Goal: Task Accomplishment & Management: Manage account settings

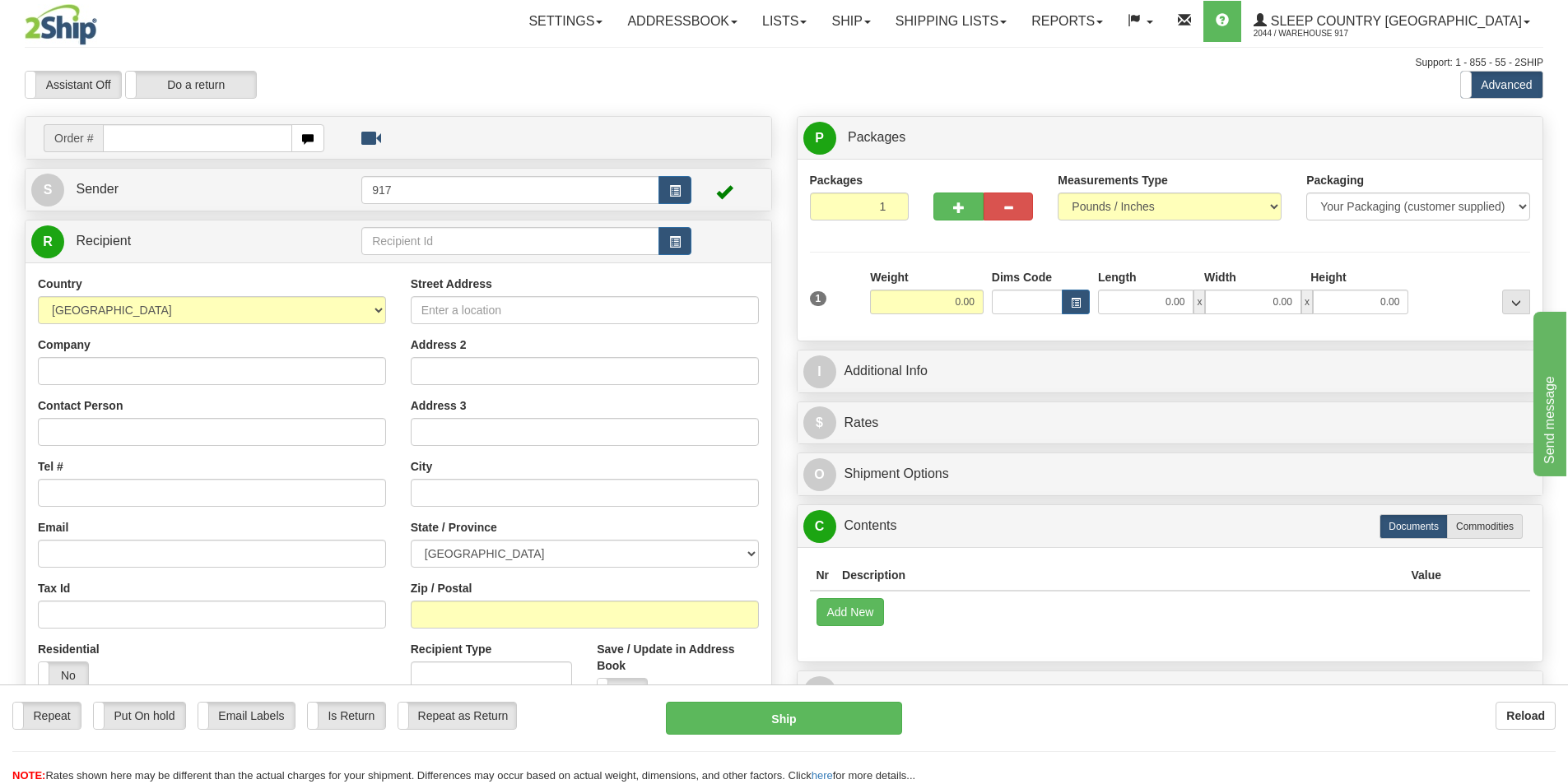
click at [204, 141] on input "text" at bounding box center [197, 138] width 189 height 28
type input "9000I105809"
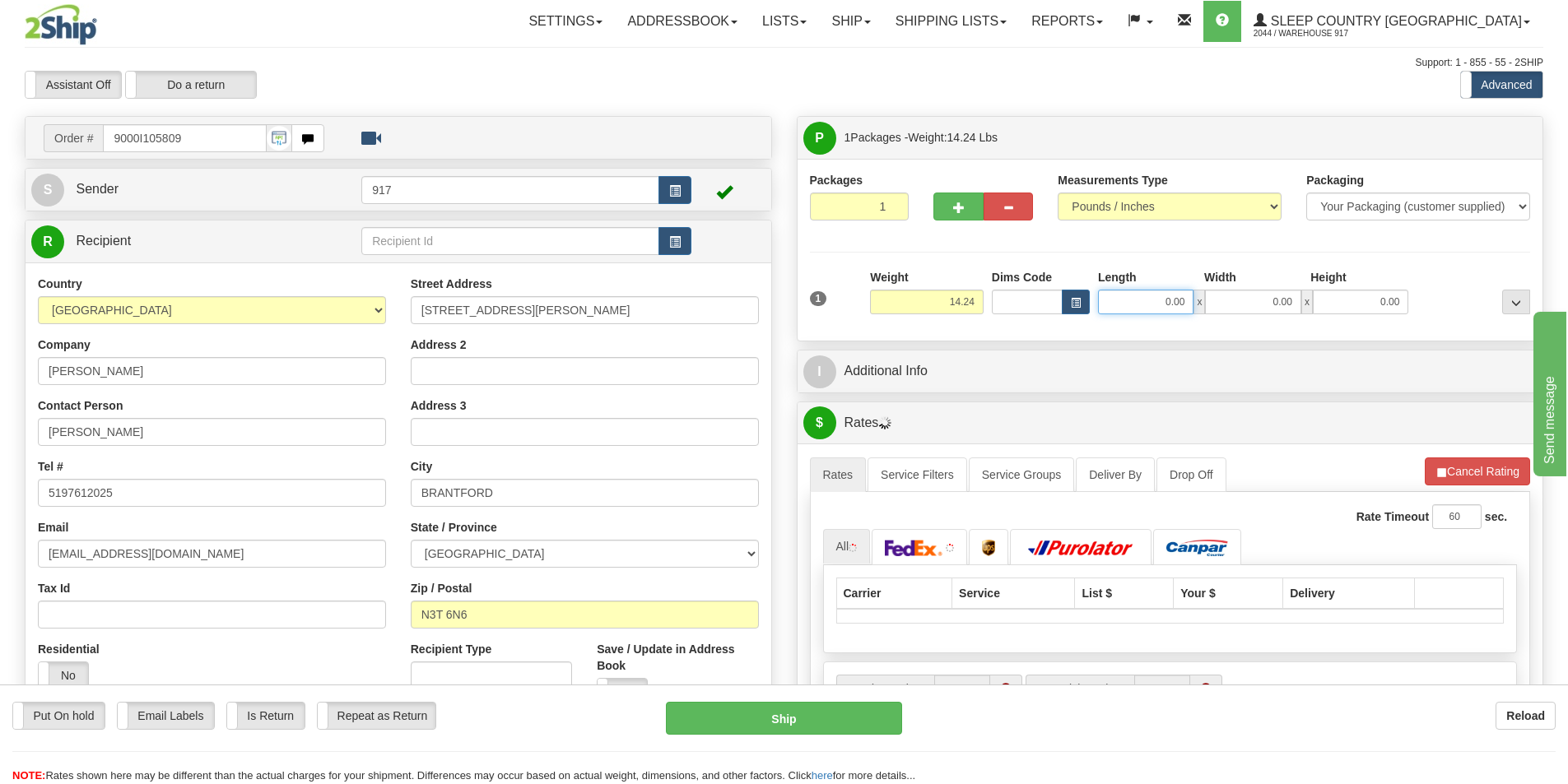
click at [1160, 307] on input "0.00" at bounding box center [1145, 302] width 95 height 25
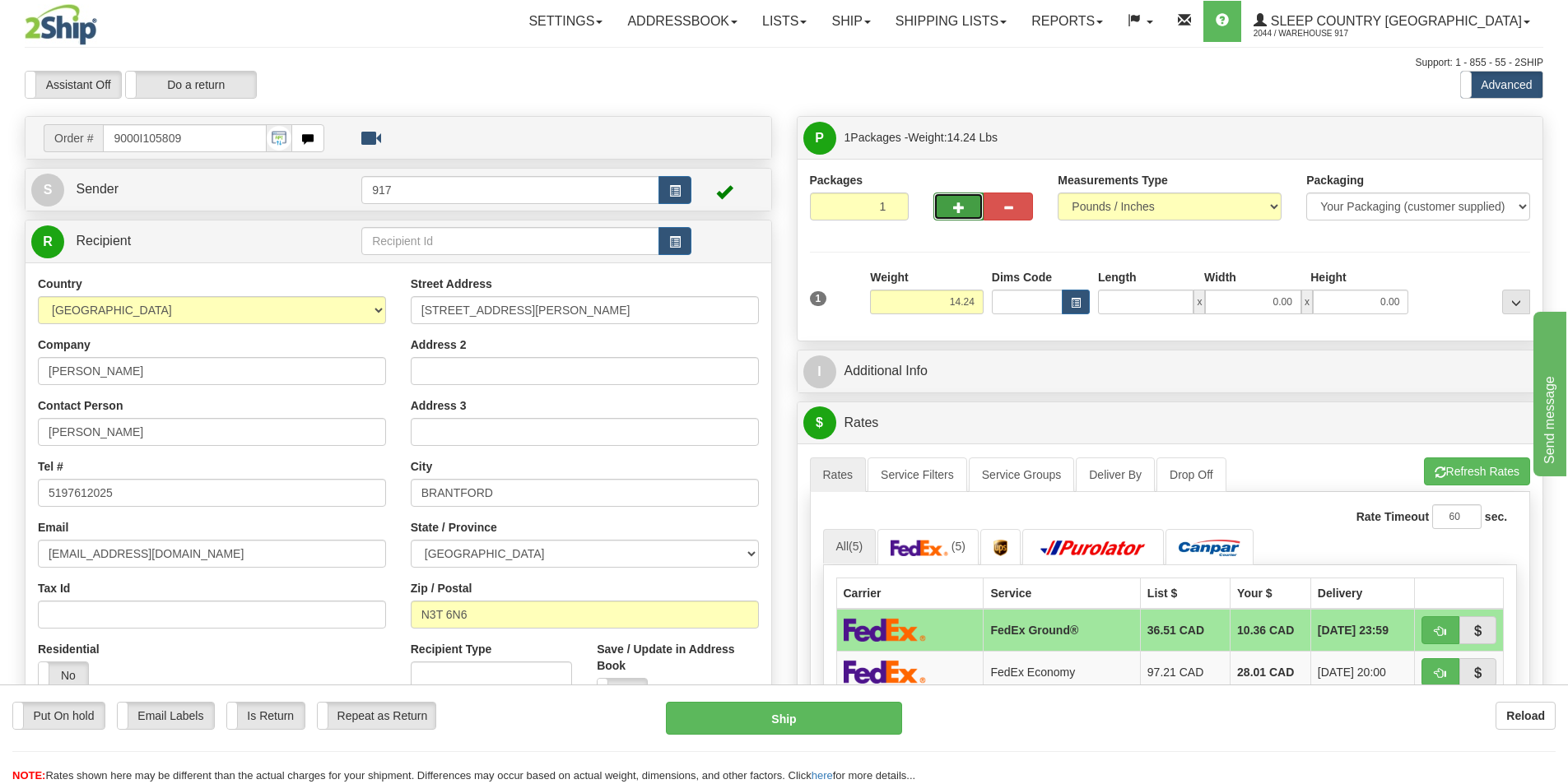
type input "0.00"
click at [947, 203] on button "button" at bounding box center [958, 206] width 50 height 28
type input "2"
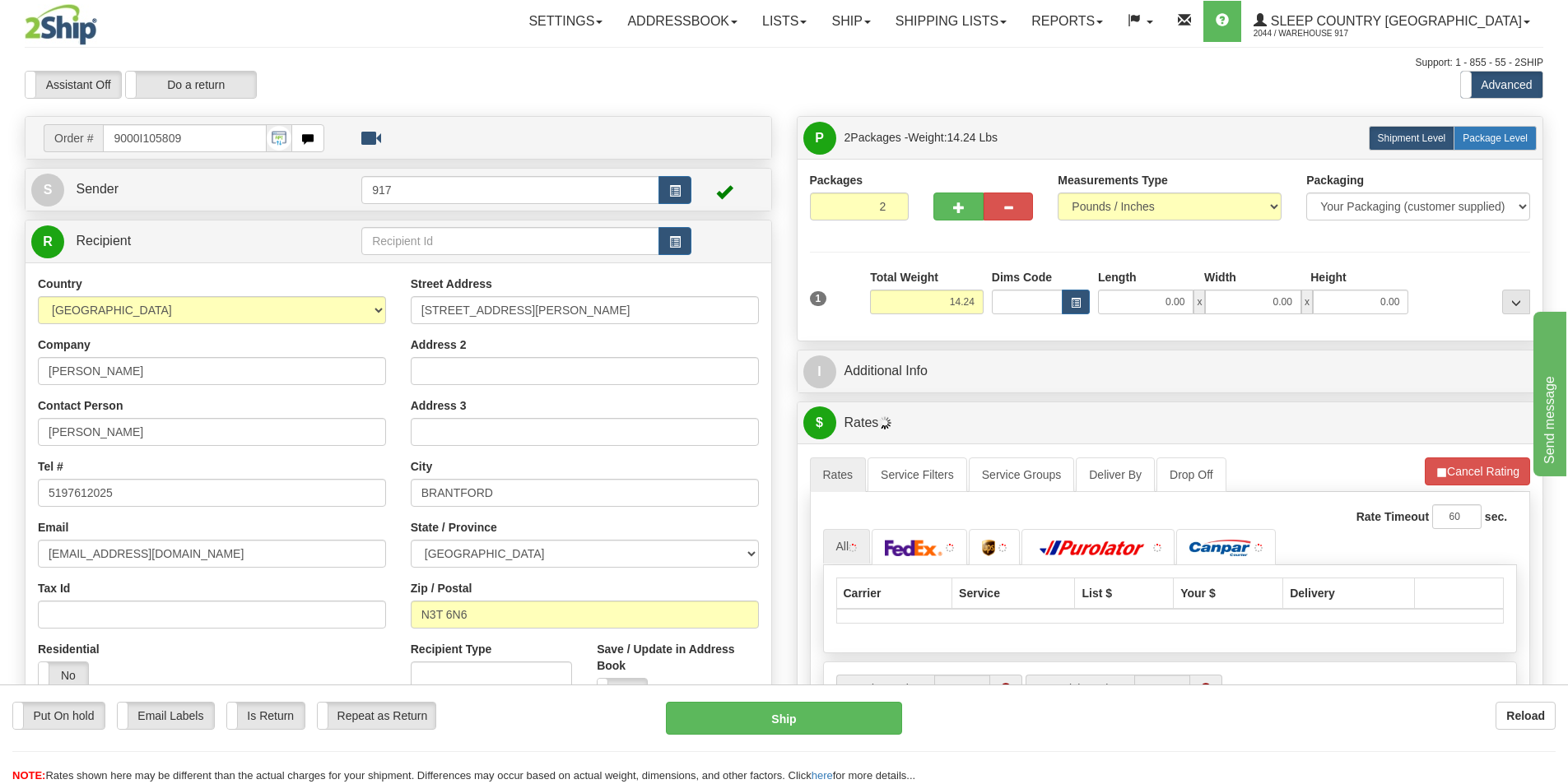
click at [1500, 145] on label "Package Level Pack.." at bounding box center [1495, 138] width 83 height 25
radio input "true"
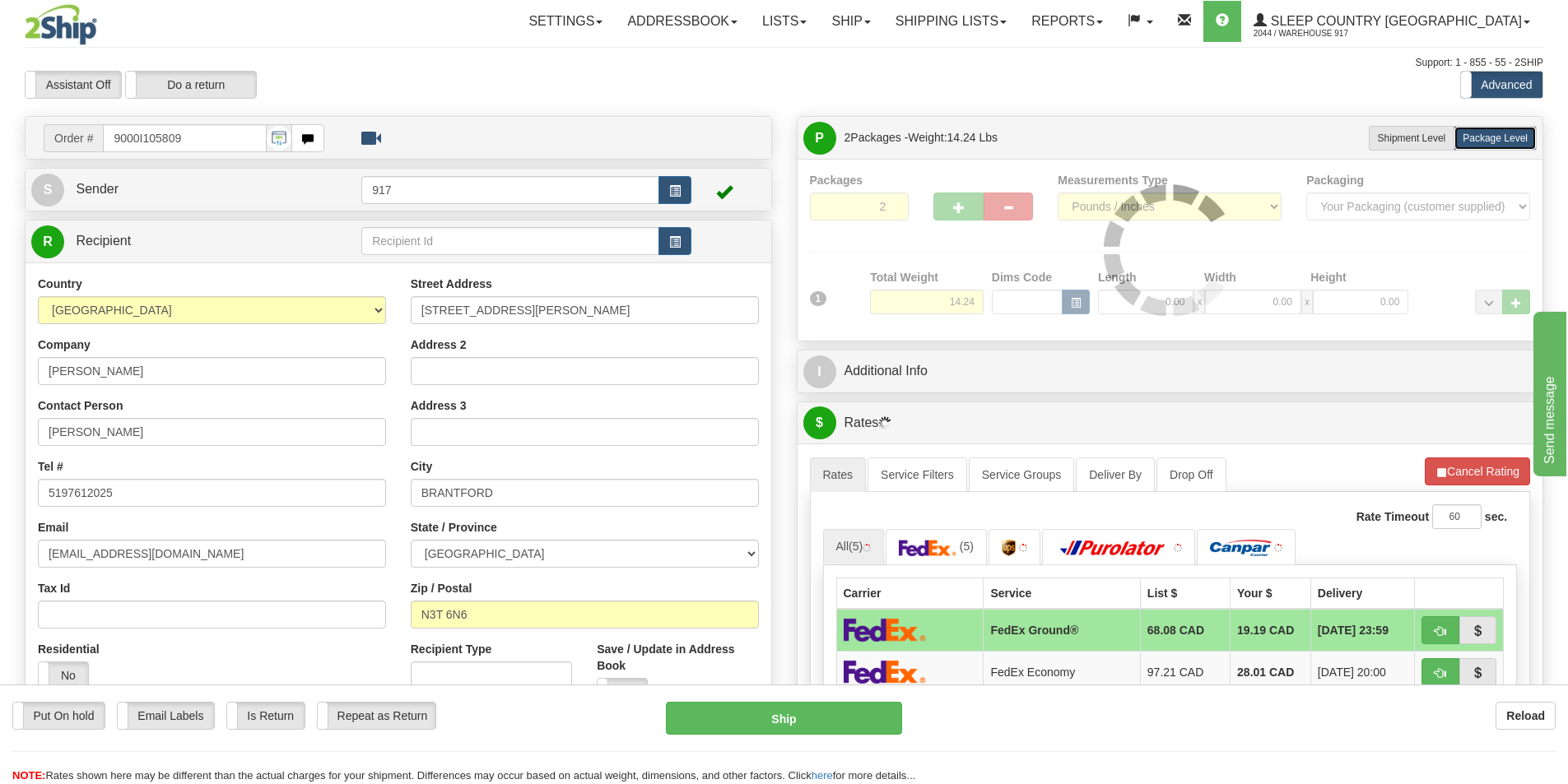
click at [1166, 307] on img at bounding box center [1170, 250] width 132 height 132
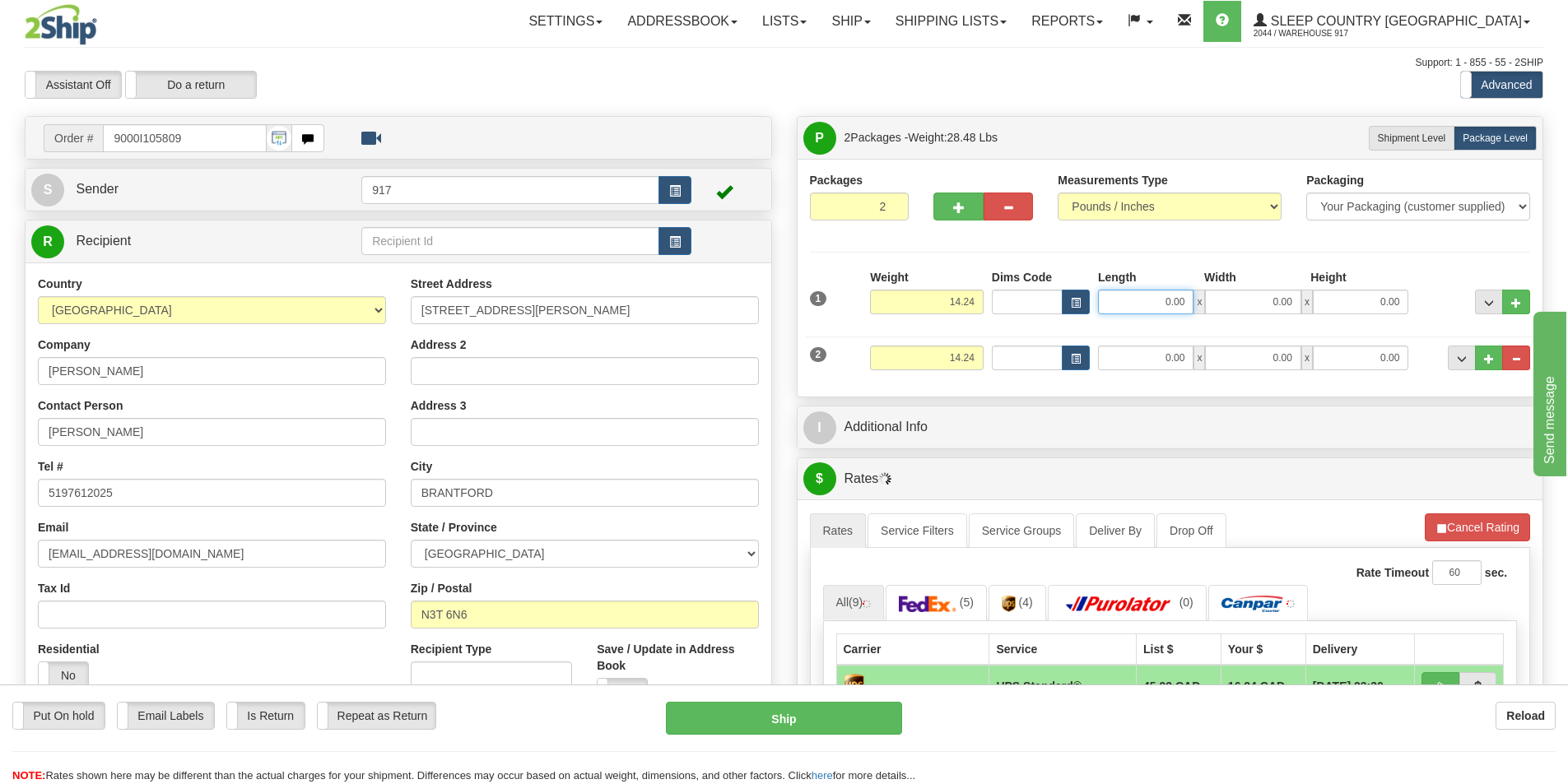
click at [1163, 310] on input "0.00" at bounding box center [1145, 302] width 95 height 25
type input "23.00"
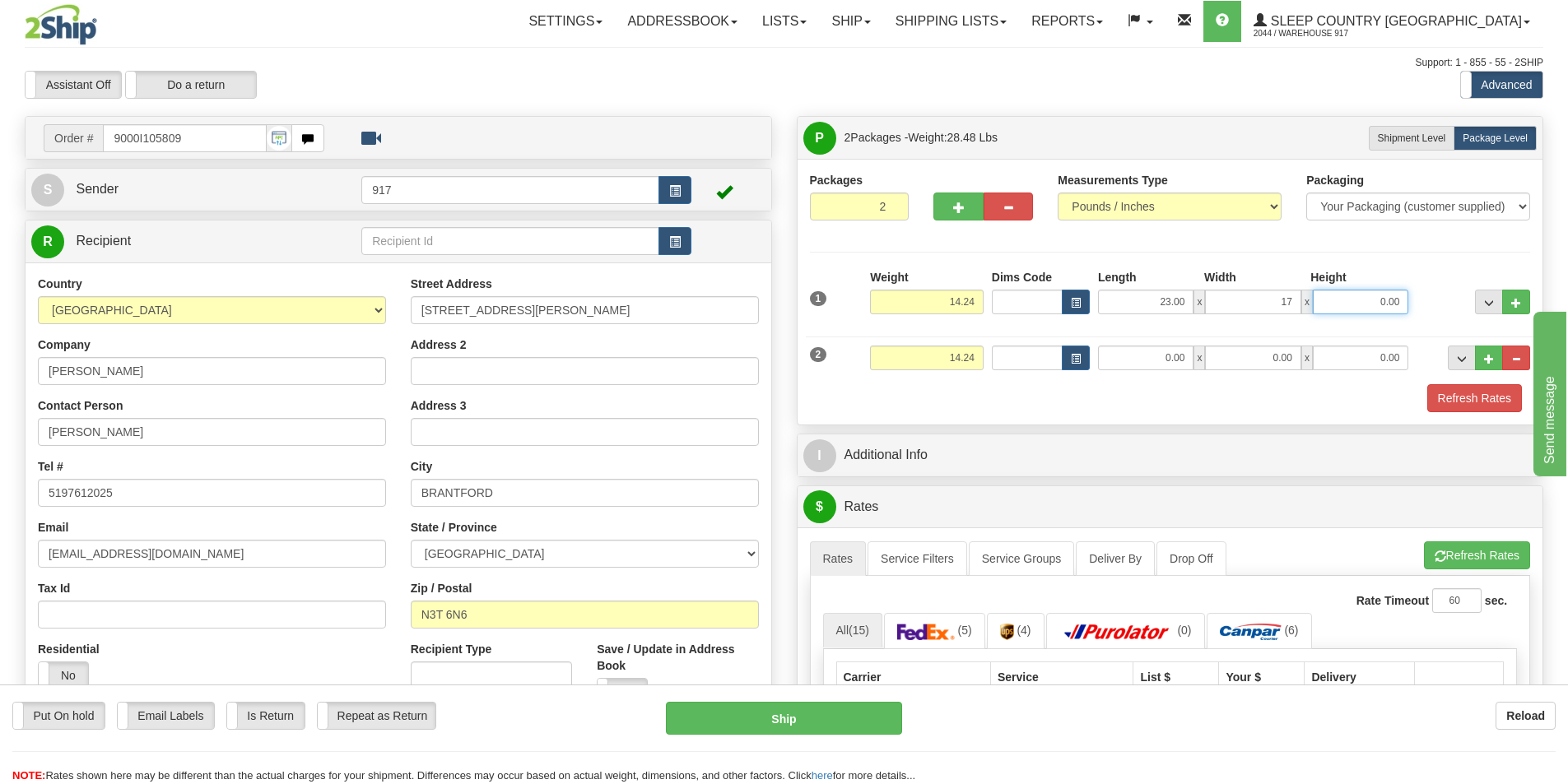
type input "17.00"
type input "11.00"
type input "10.00"
type input "8.00"
type input "2.00"
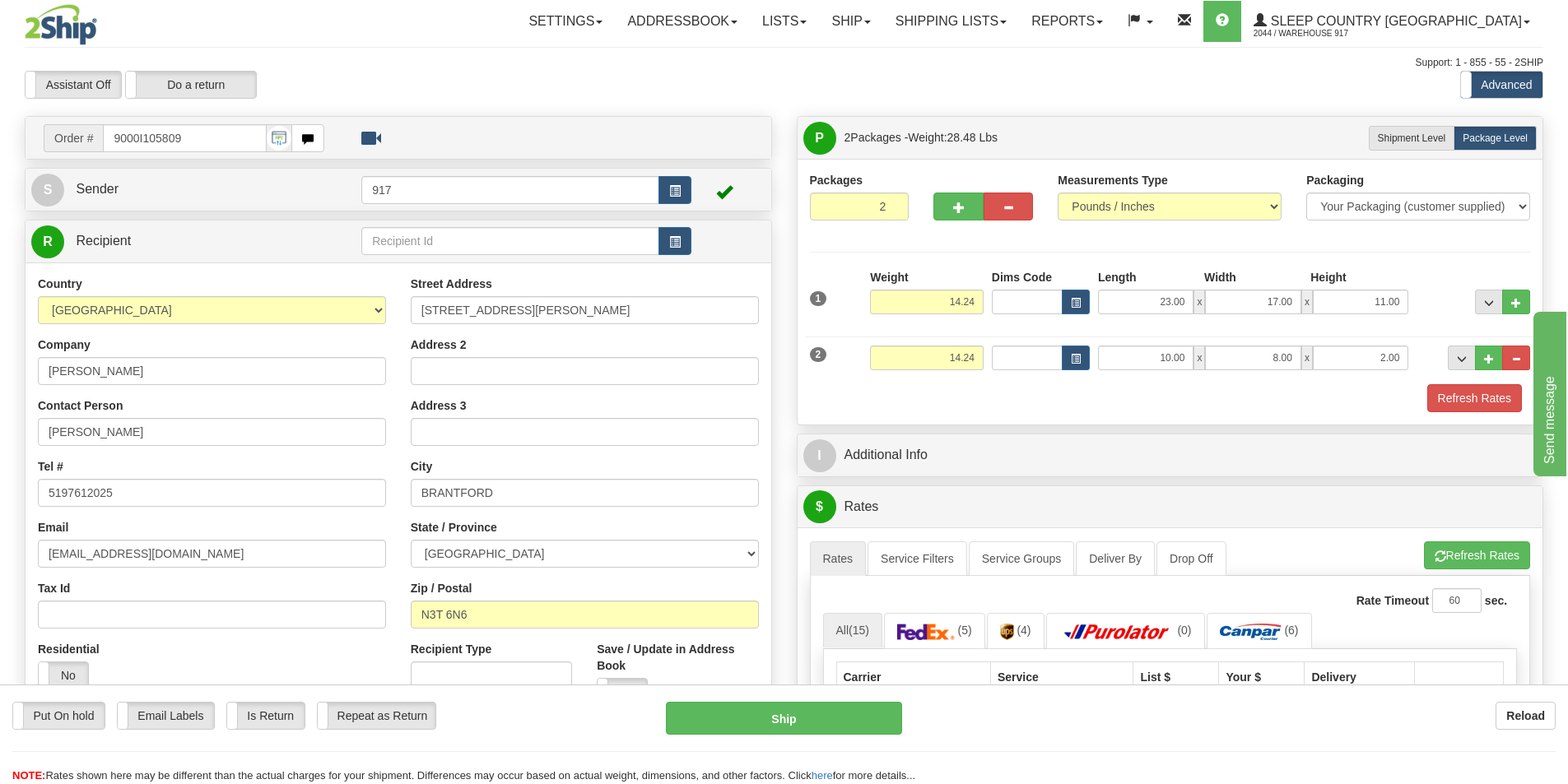
click at [1306, 435] on div "I Additional Info" at bounding box center [1170, 455] width 746 height 42
click at [1441, 393] on button "Refresh Rates" at bounding box center [1475, 398] width 94 height 28
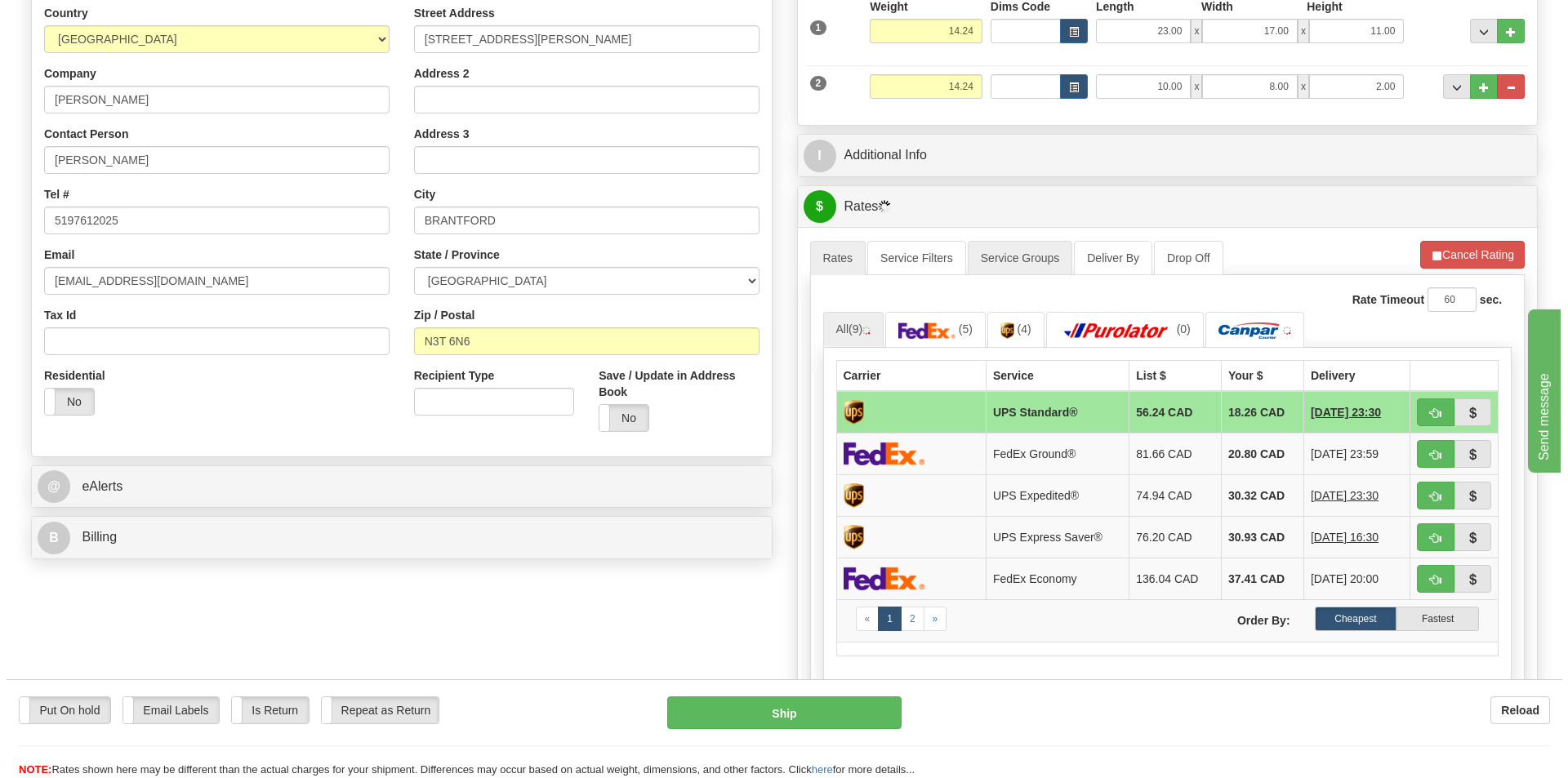
scroll to position [490, 0]
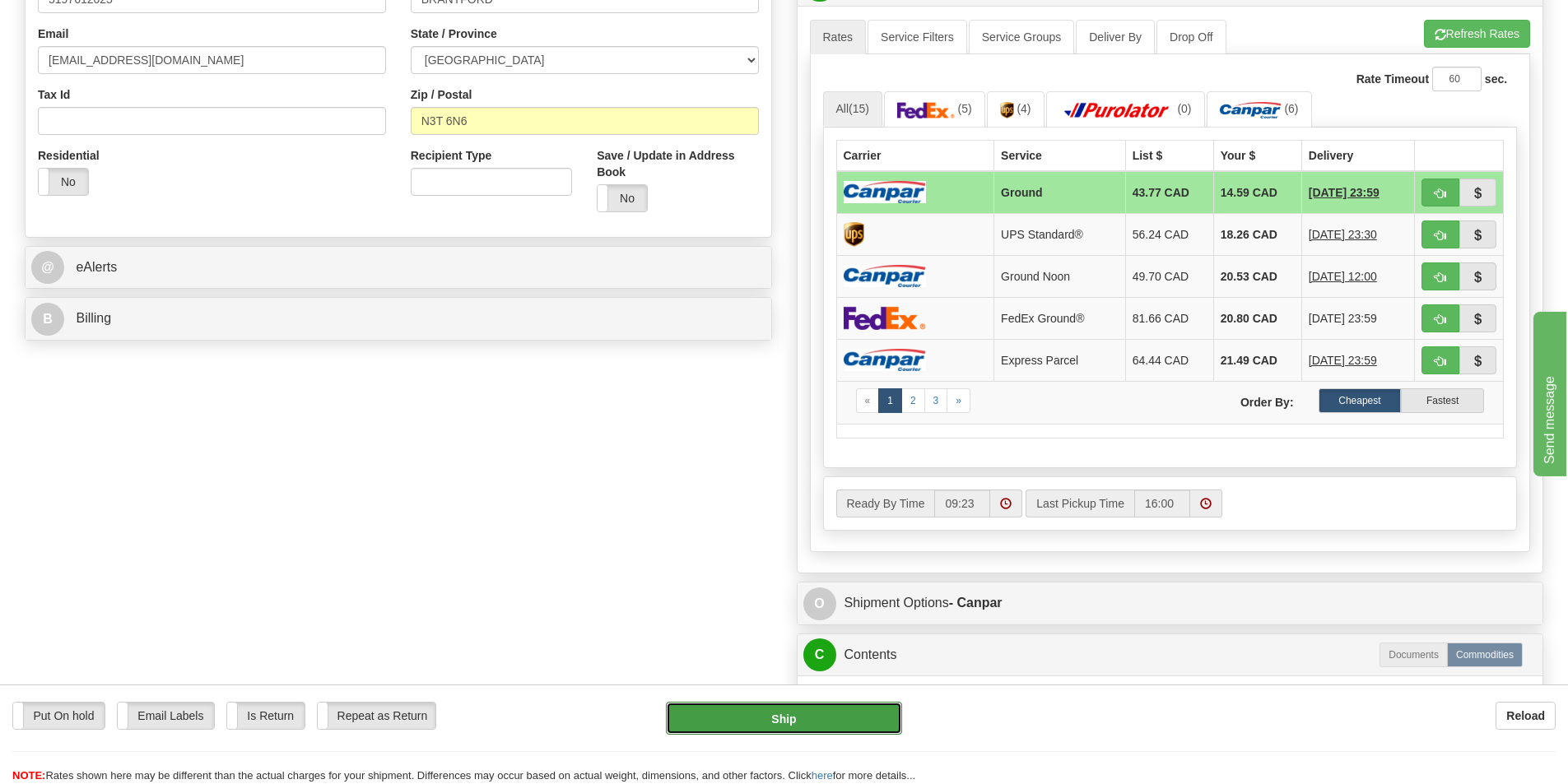
click at [725, 726] on button "Ship" at bounding box center [784, 718] width 237 height 33
type input "1"
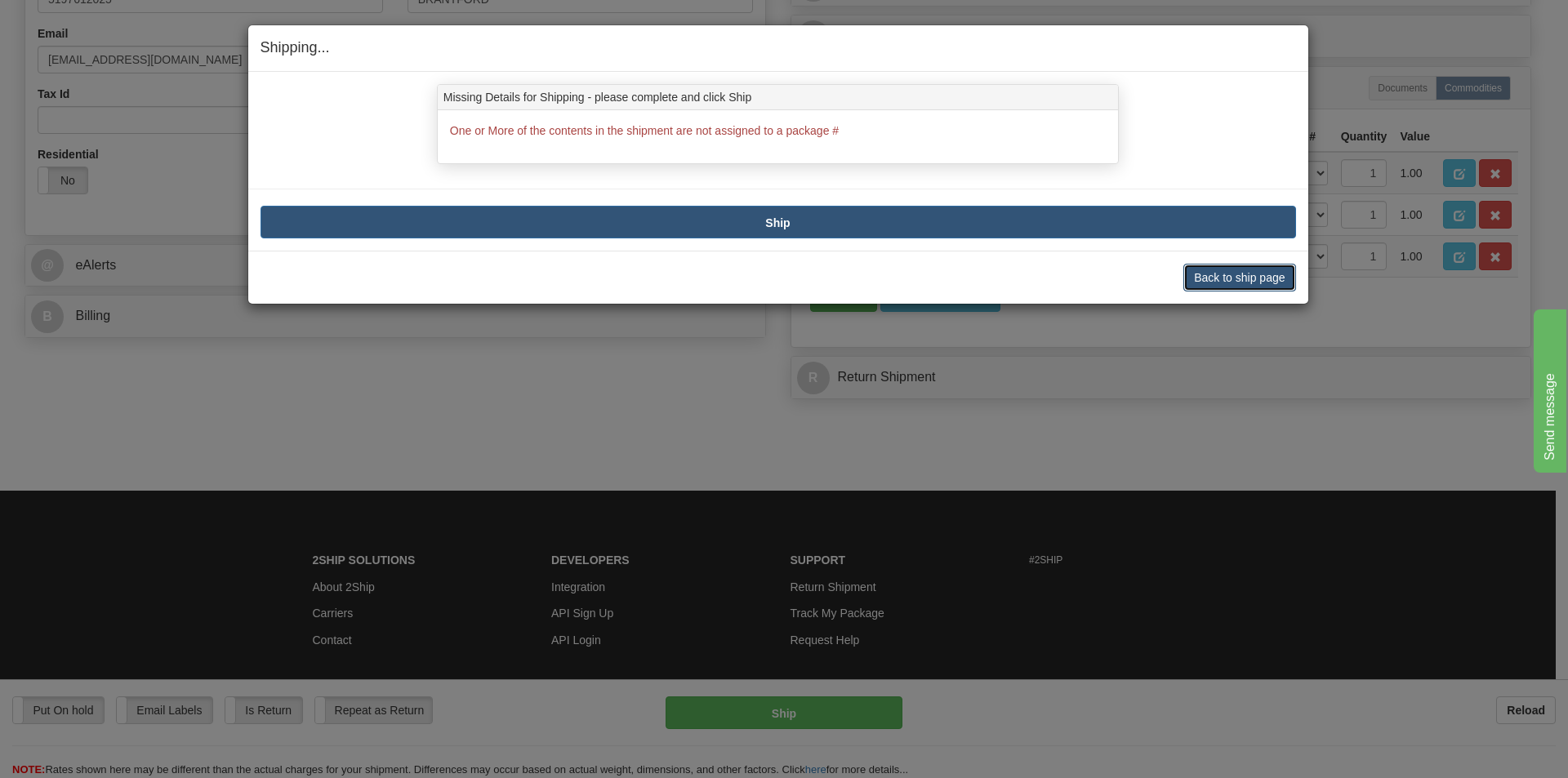
click at [1257, 271] on button "Back to ship page" at bounding box center [1239, 277] width 112 height 28
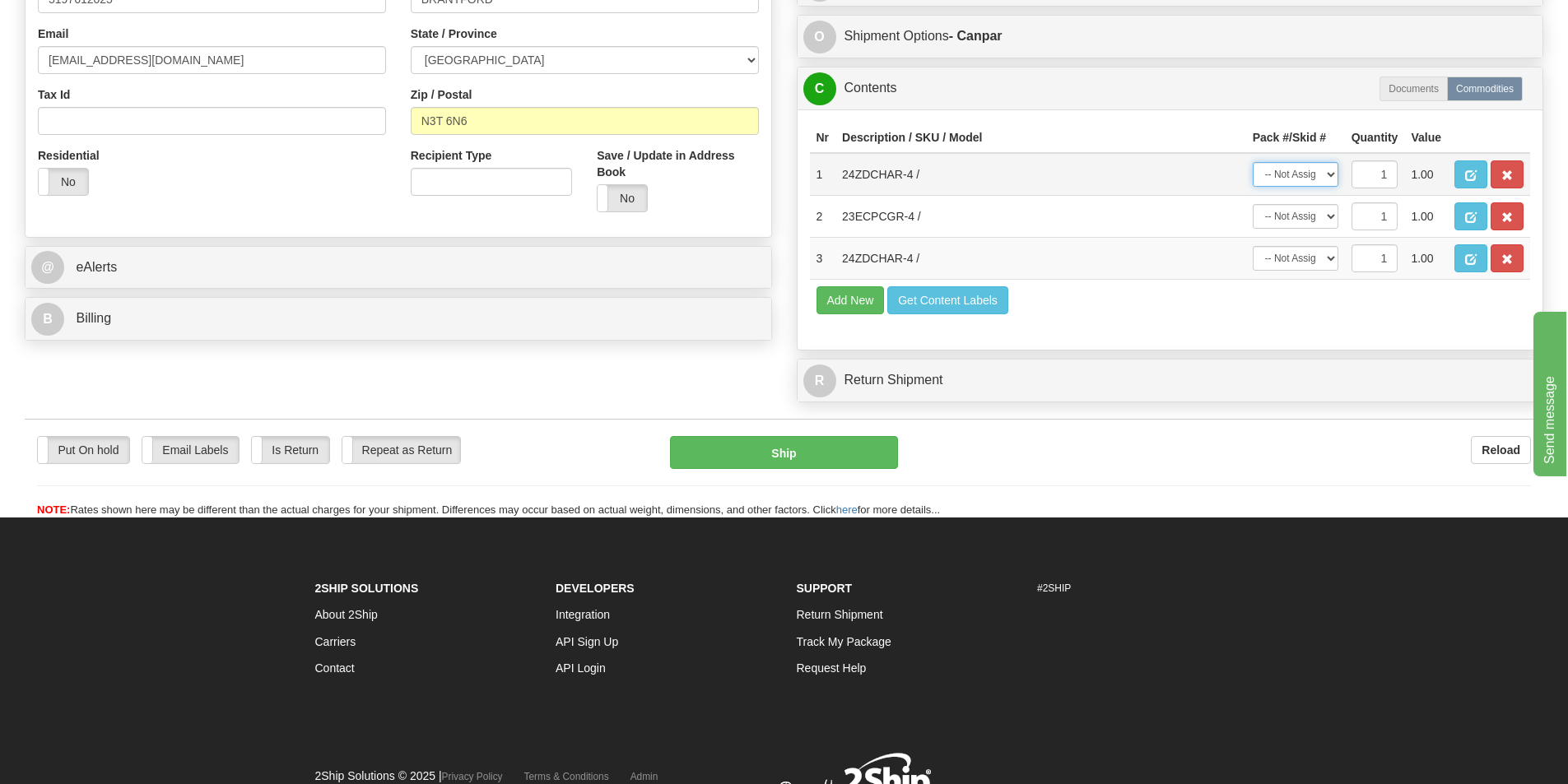
click at [1324, 172] on select "-- Not Assigned -- Package 1 Package 2" at bounding box center [1295, 174] width 86 height 25
select select "0"
click at [1253, 162] on select "-- Not Assigned -- Package 1 Package 2" at bounding box center [1295, 174] width 86 height 25
click at [1314, 266] on select "-- Not Assigned -- Package 1 Package 2" at bounding box center [1295, 258] width 86 height 25
select select "0"
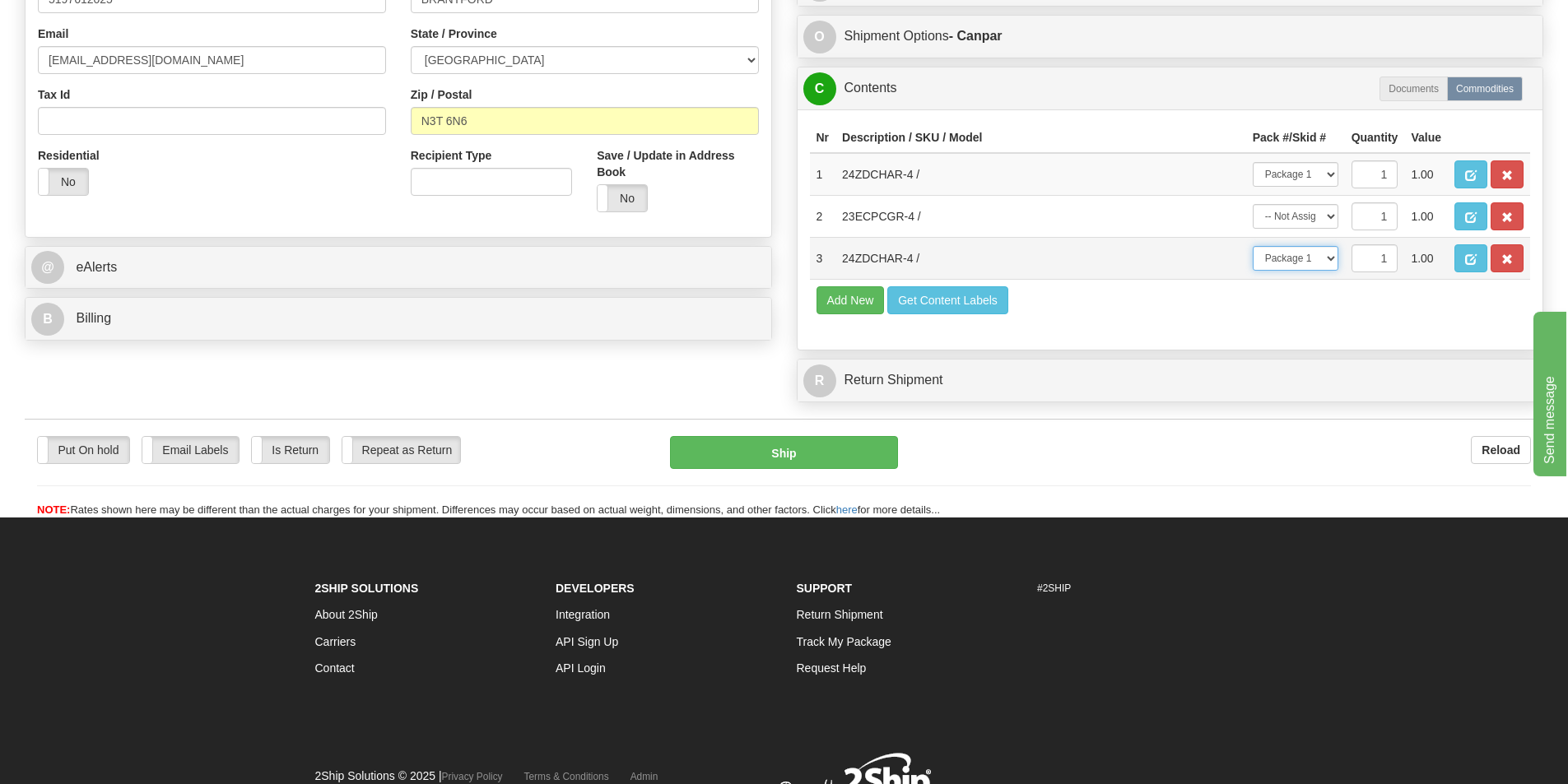
click at [1253, 246] on select "-- Not Assigned -- Package 1 Package 2" at bounding box center [1295, 258] width 86 height 25
click at [1309, 211] on select "-- Not Assigned -- Package 1 Package 2" at bounding box center [1295, 216] width 86 height 25
select select "1"
click at [1253, 204] on select "-- Not Assigned -- Package 1 Package 2" at bounding box center [1295, 216] width 86 height 25
click at [715, 455] on button "Ship" at bounding box center [784, 452] width 228 height 33
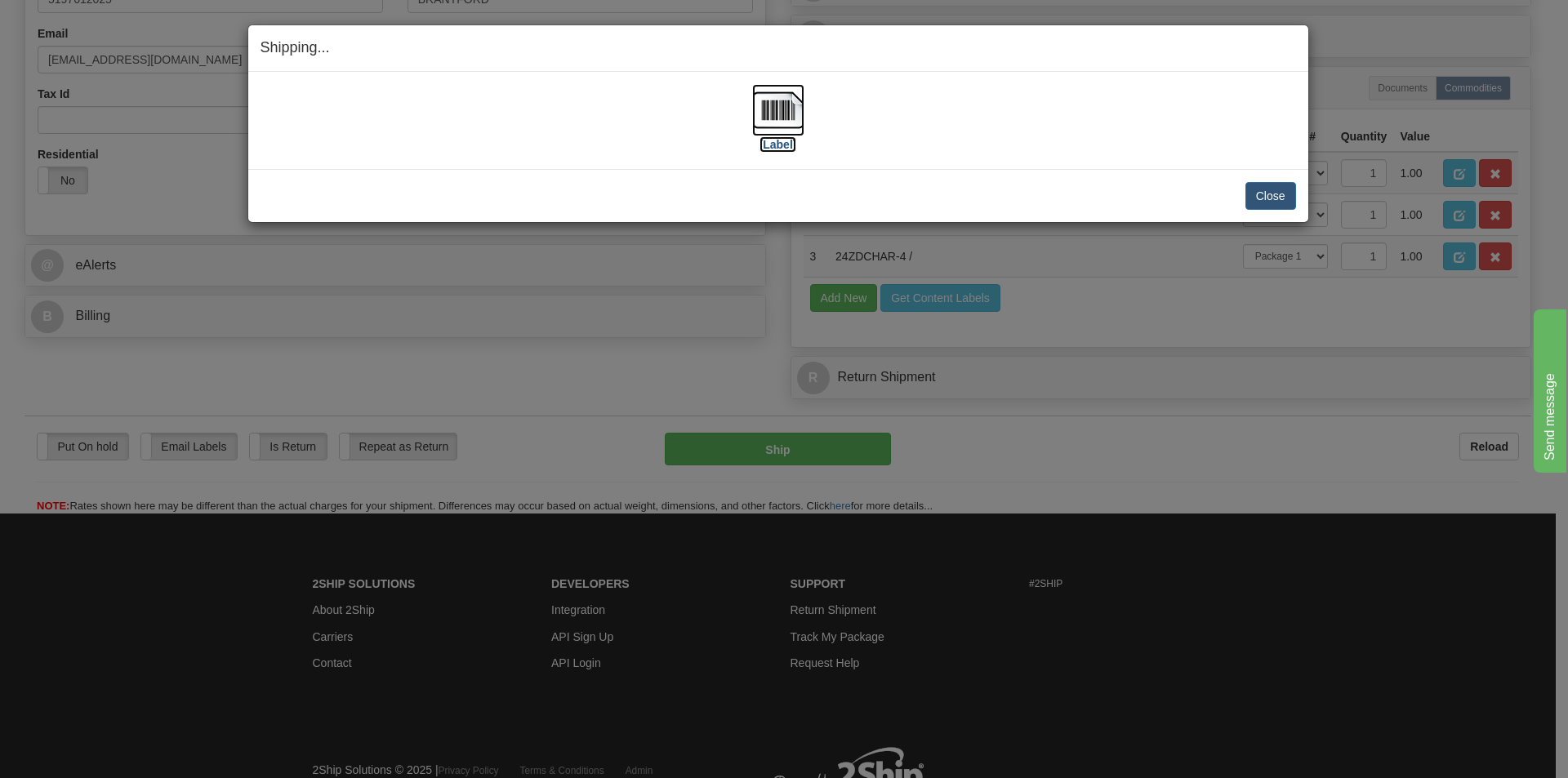
click at [789, 102] on img at bounding box center [777, 110] width 52 height 52
click at [1275, 186] on button "Close" at bounding box center [1270, 196] width 51 height 28
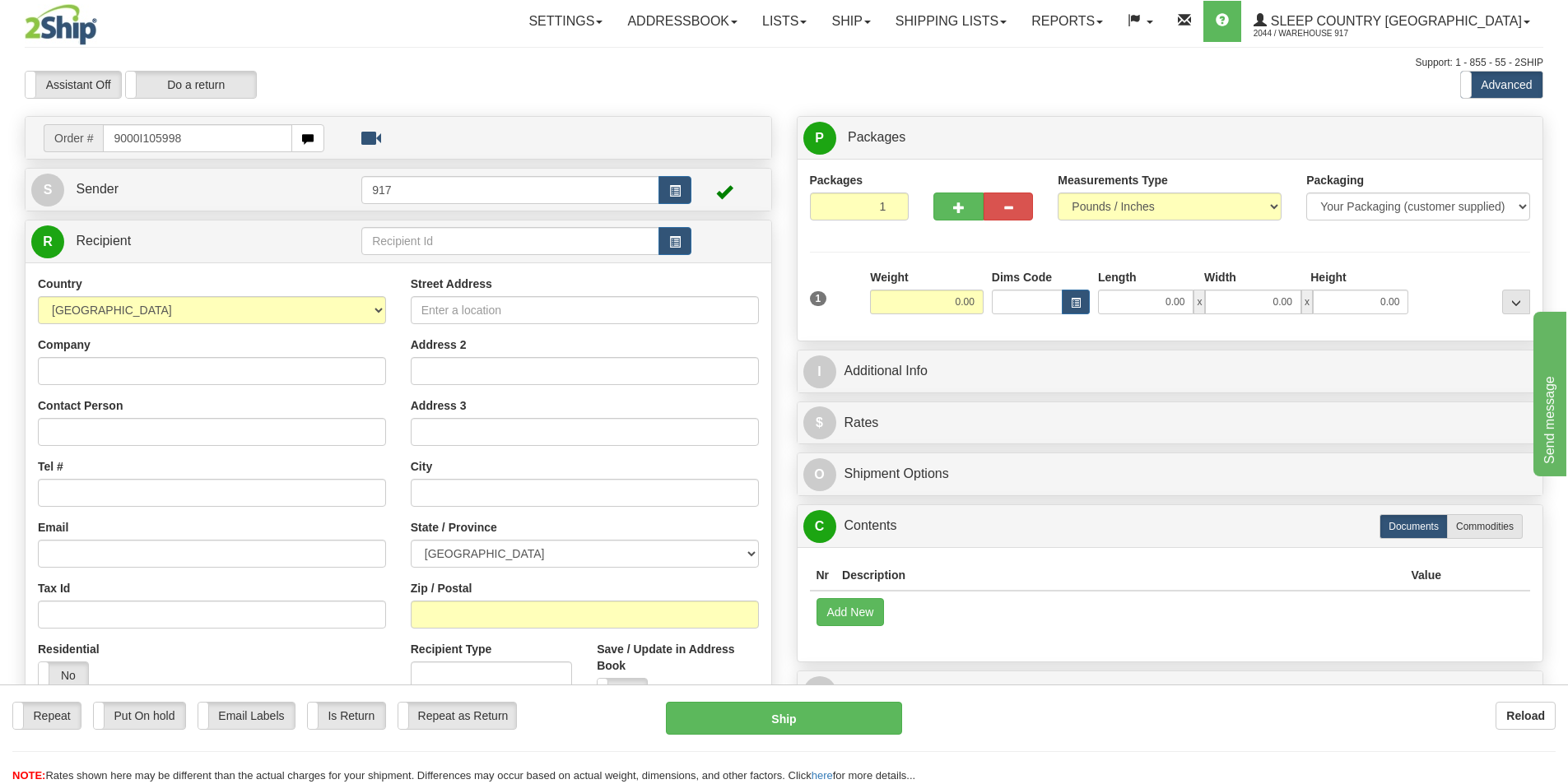
type input "9000I105998"
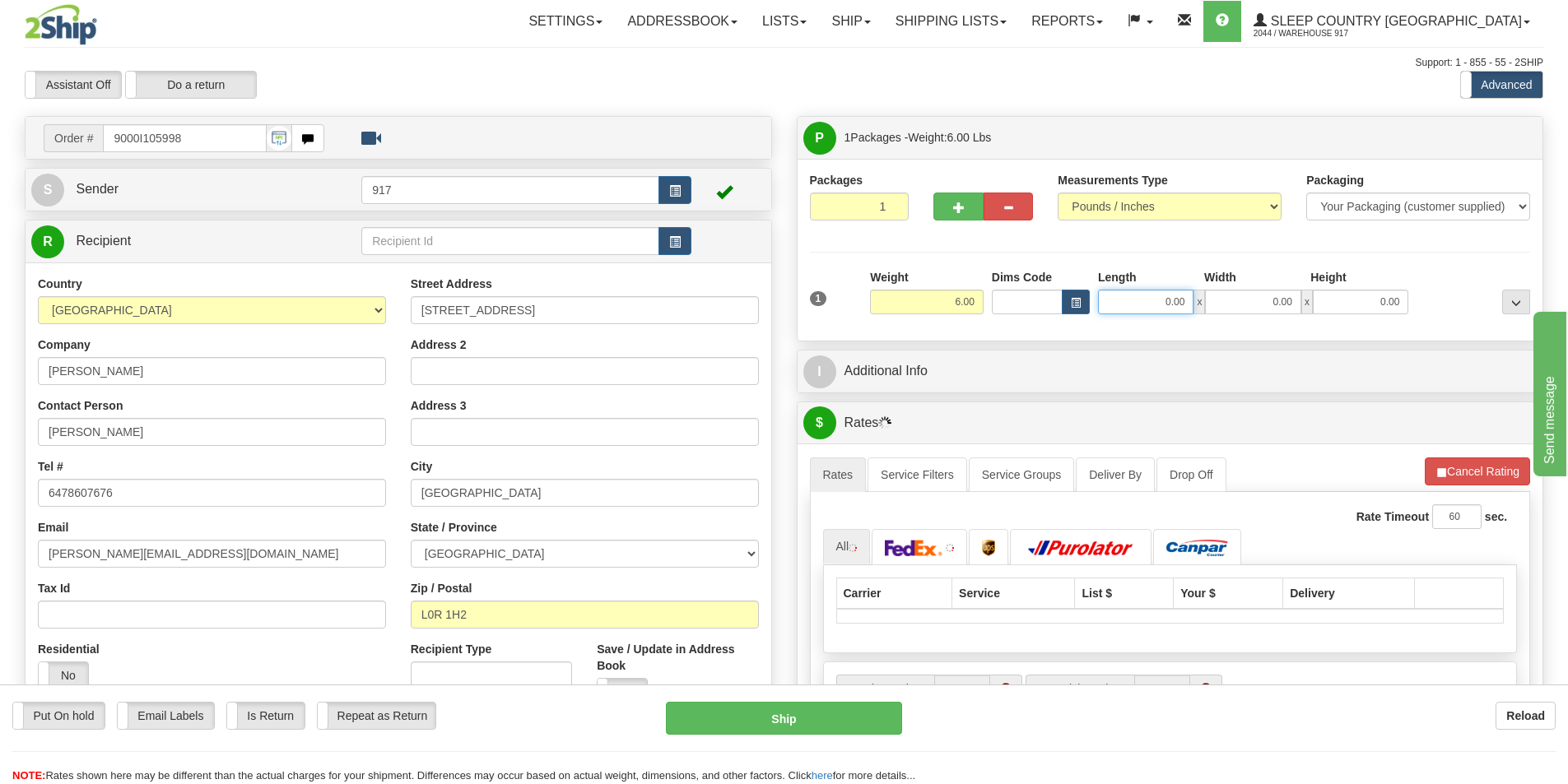
click at [1166, 302] on input "0.00" at bounding box center [1145, 302] width 95 height 25
type input "17.00"
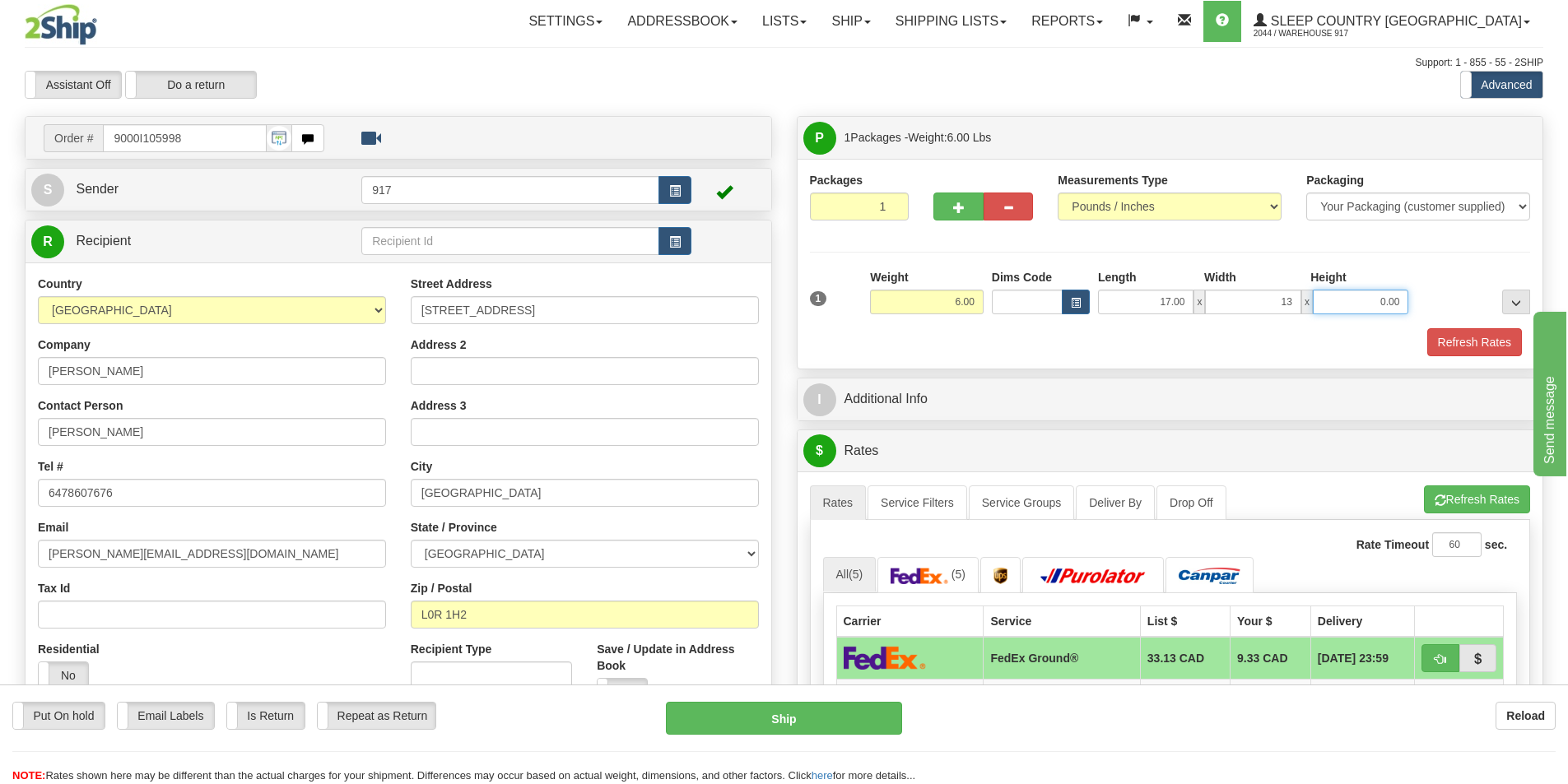
type input "13.00"
type input "6.00"
drag, startPoint x: 1166, startPoint y: 303, endPoint x: 1156, endPoint y: 336, distance: 34.5
click at [1165, 320] on div "1 Weight 6.00 Dims Code x x" at bounding box center [1170, 298] width 730 height 58
click at [1459, 349] on button "Refresh Rates" at bounding box center [1475, 342] width 94 height 28
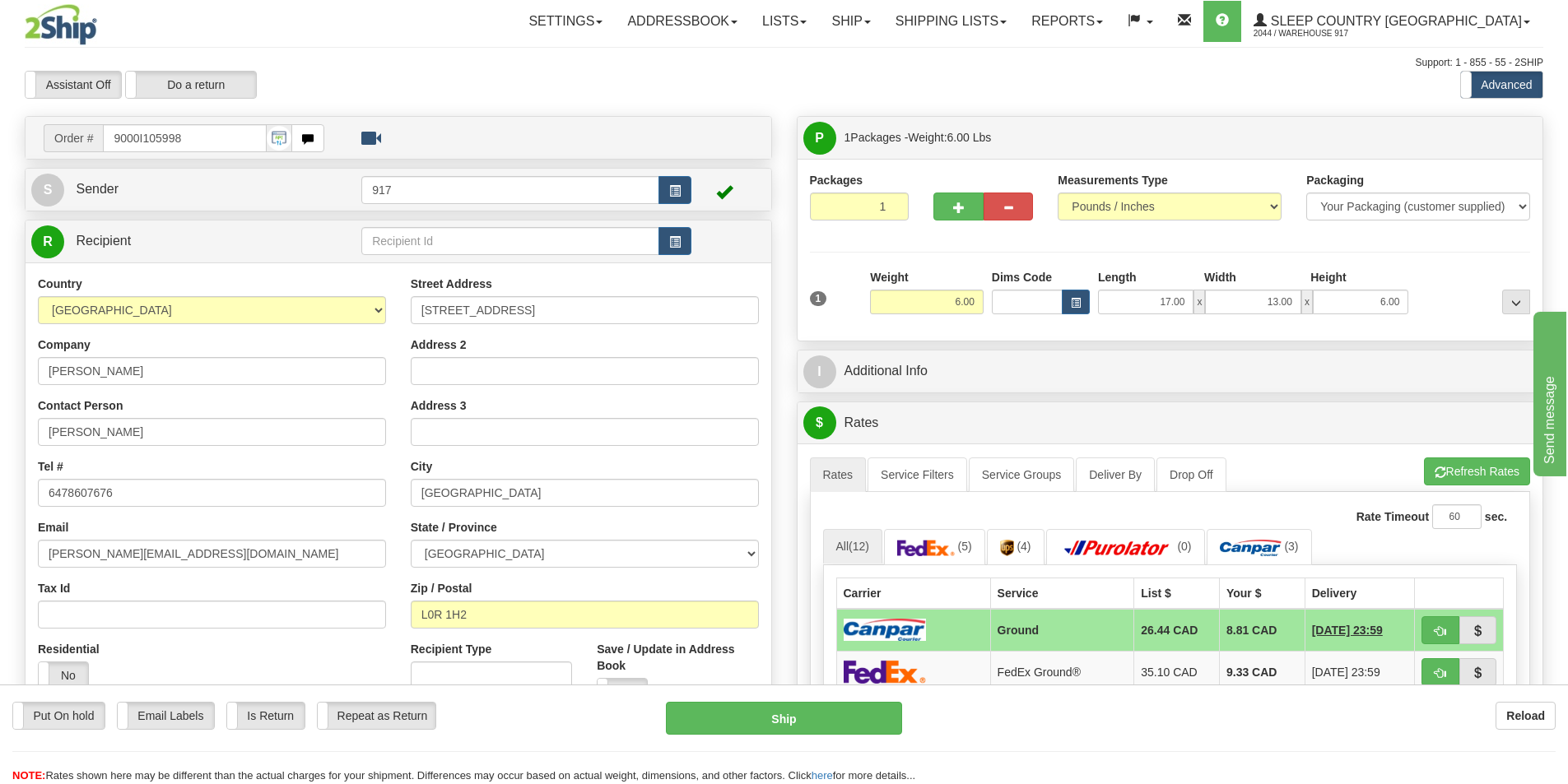
drag, startPoint x: 1460, startPoint y: 350, endPoint x: 1057, endPoint y: 334, distance: 403.3
click at [1057, 334] on div "Packages 1 1 Measurements Type" at bounding box center [1170, 249] width 746 height 182
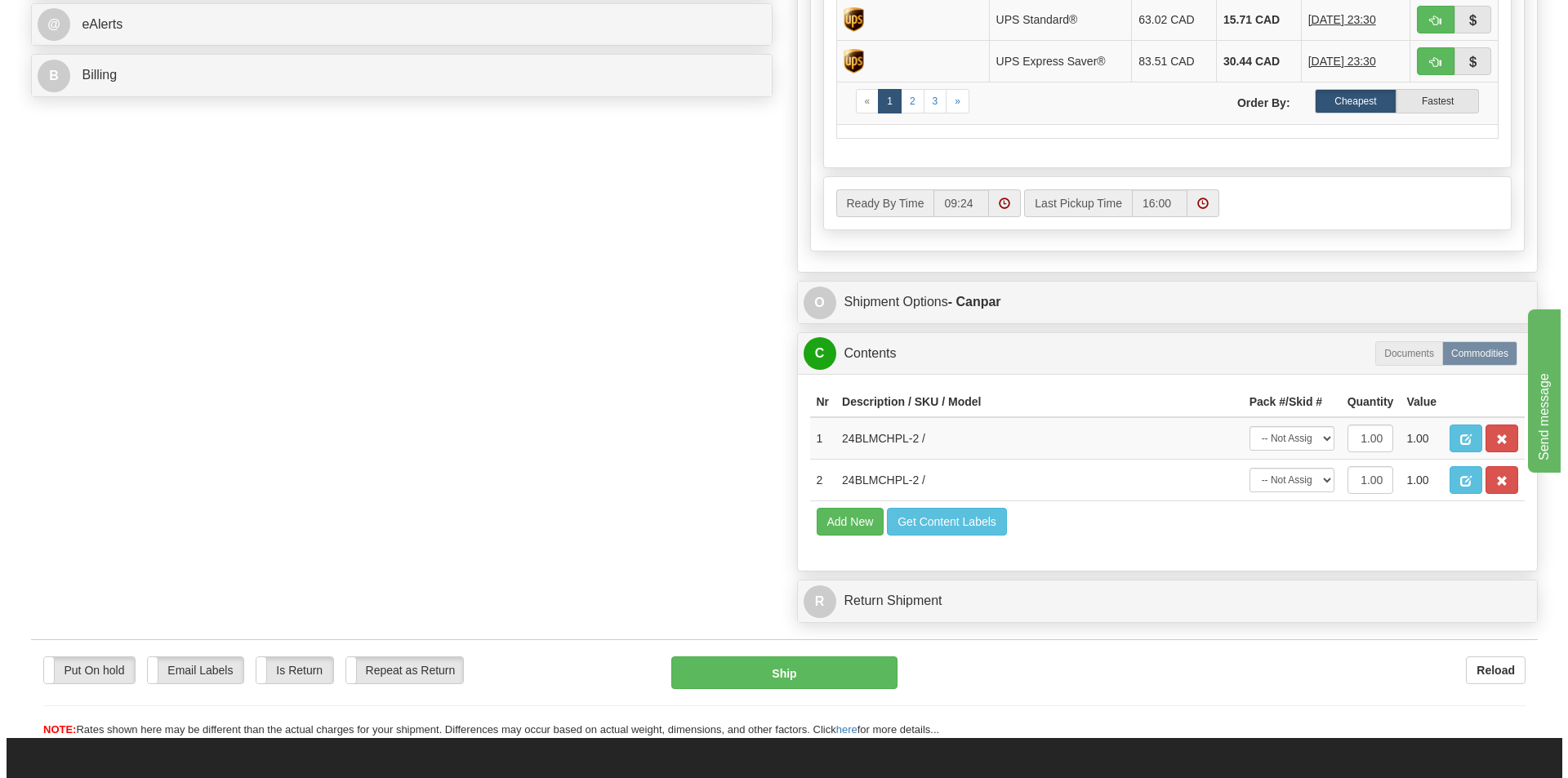
scroll to position [735, 0]
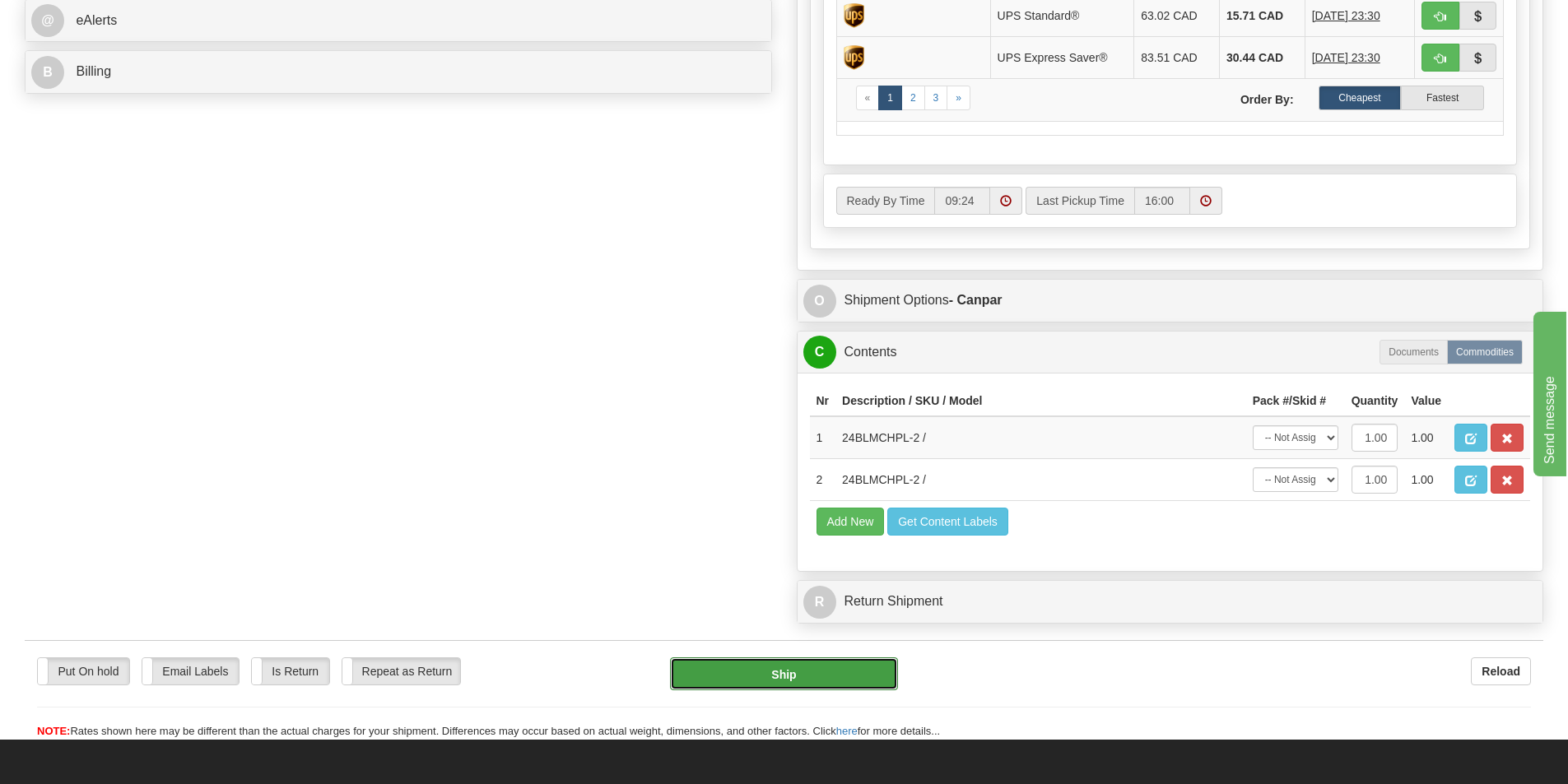
click at [758, 684] on button "Ship" at bounding box center [784, 673] width 228 height 33
type input "1"
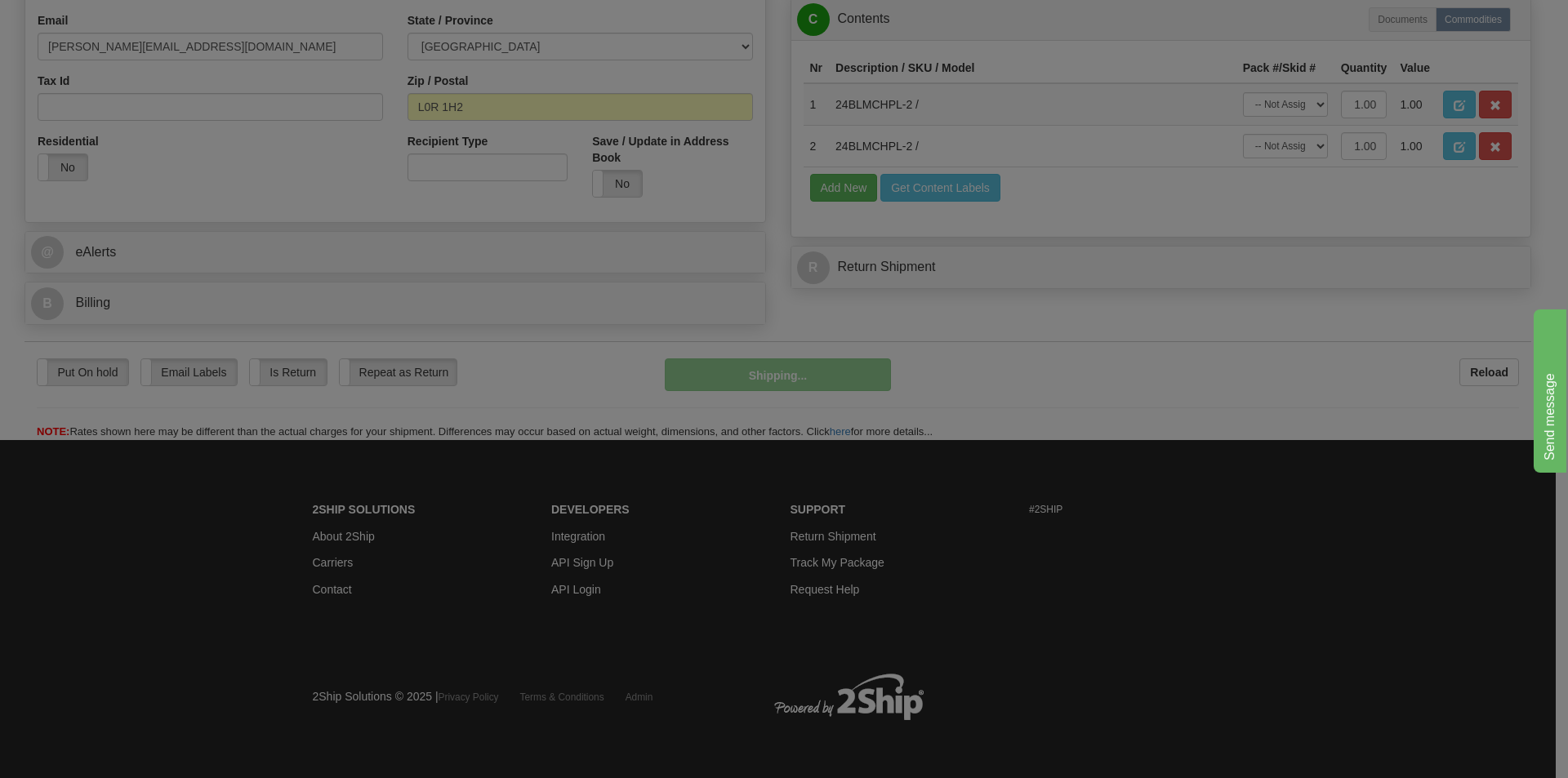
scroll to position [503, 0]
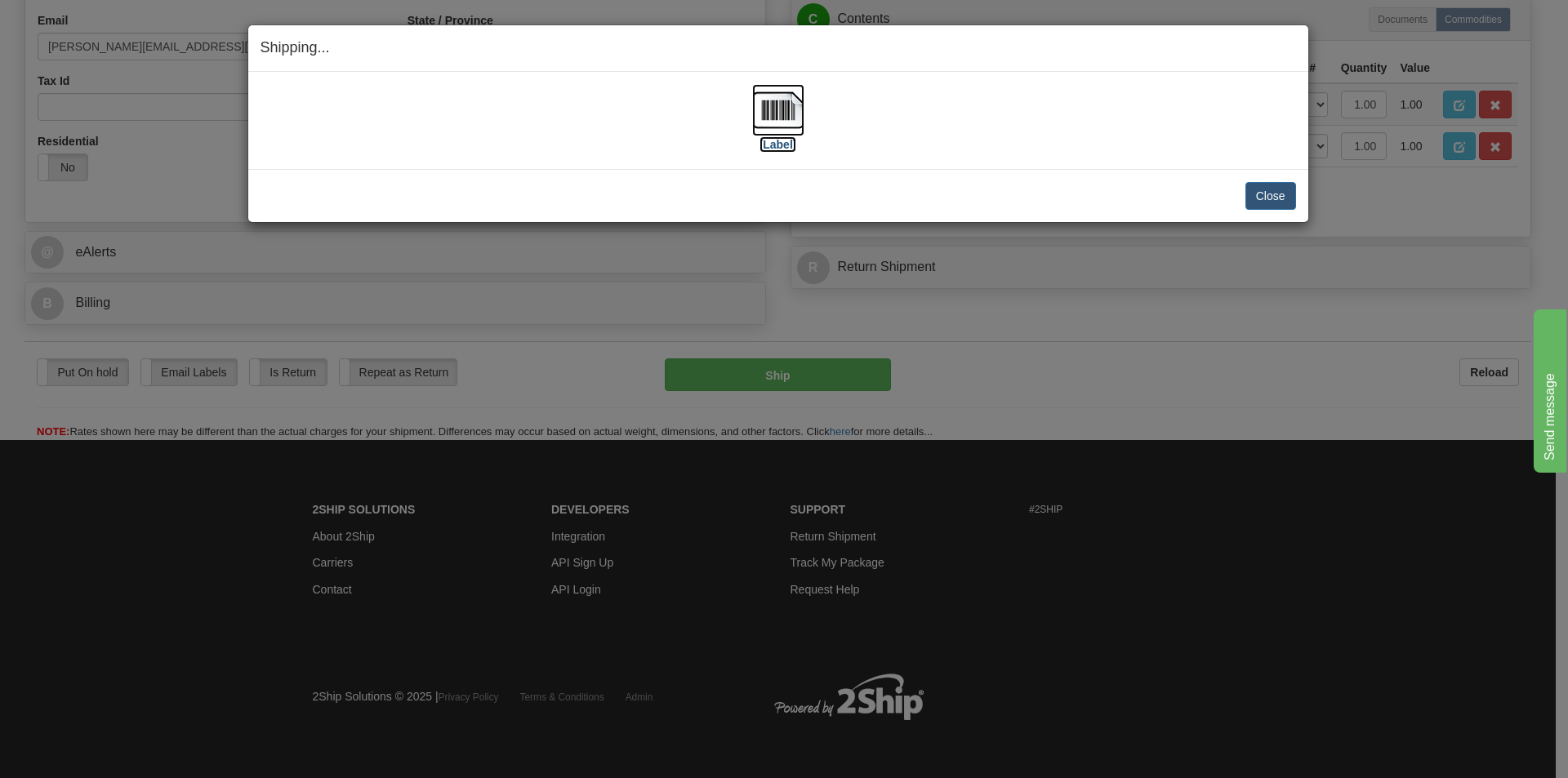
click at [752, 92] on img at bounding box center [777, 110] width 52 height 52
click at [1273, 206] on button "Close" at bounding box center [1270, 196] width 51 height 28
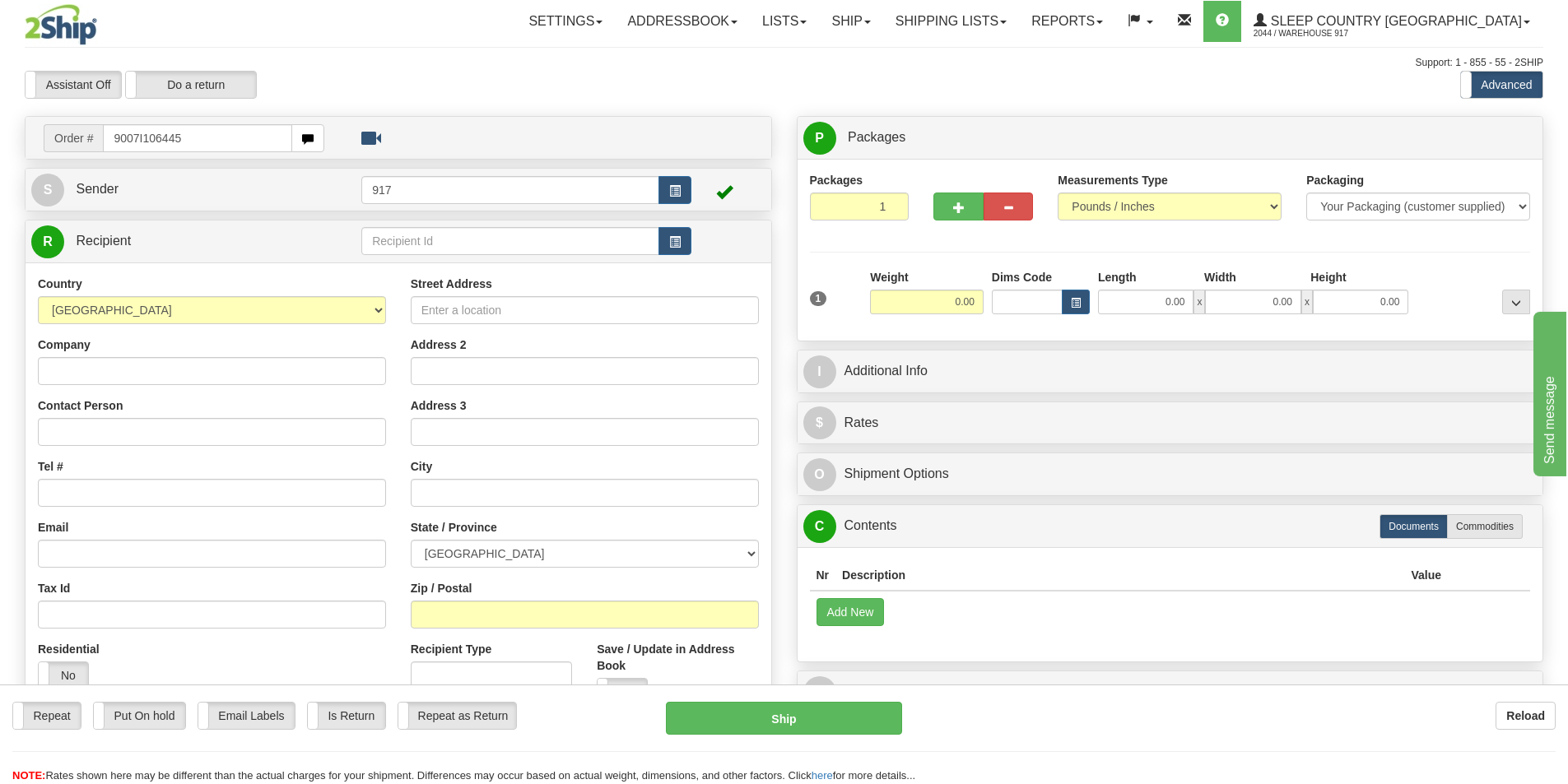
type input "9007I106445"
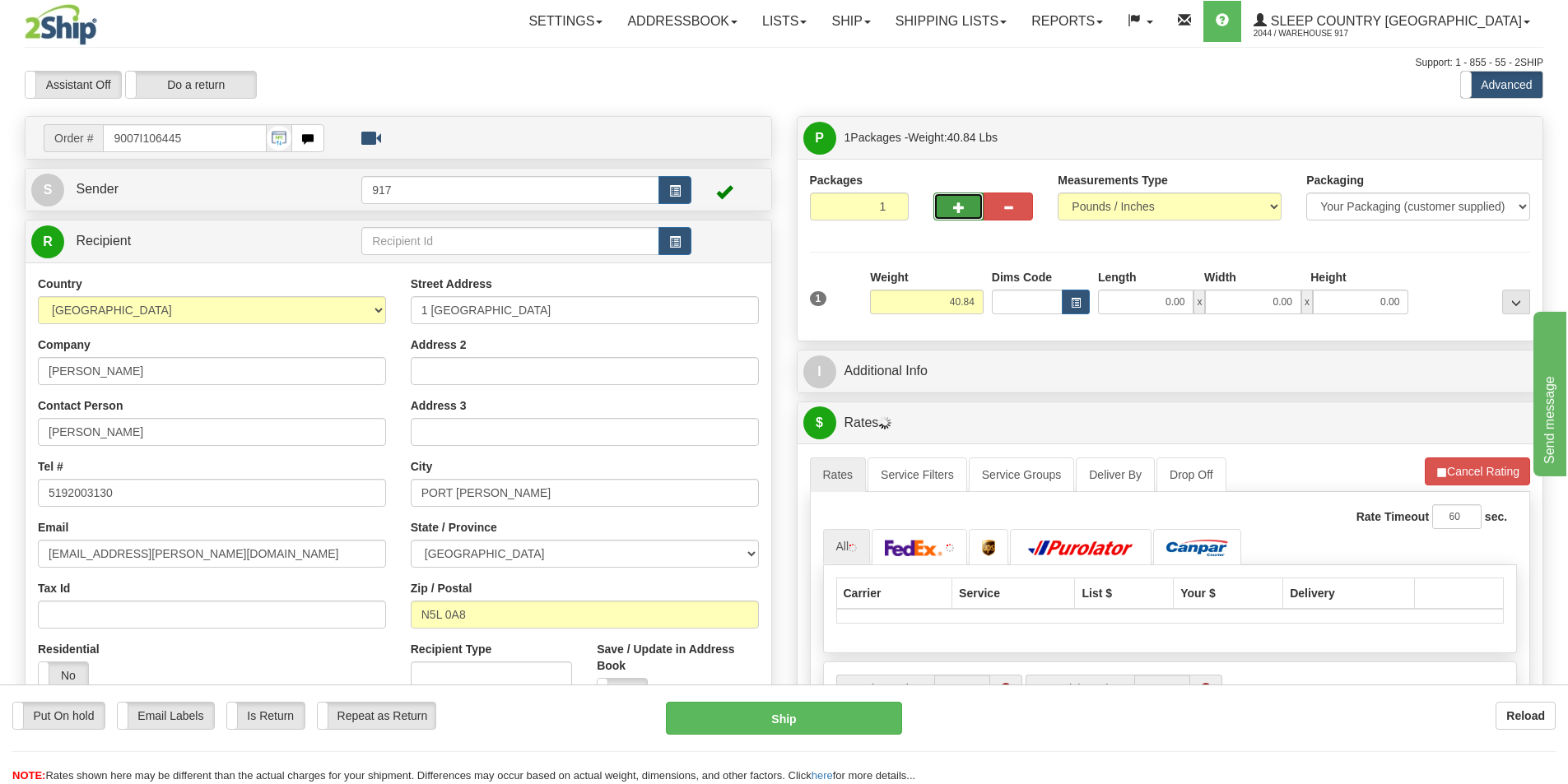
click at [966, 200] on button "button" at bounding box center [958, 206] width 50 height 28
click at [957, 206] on span "button" at bounding box center [958, 207] width 11 height 10
type input "3"
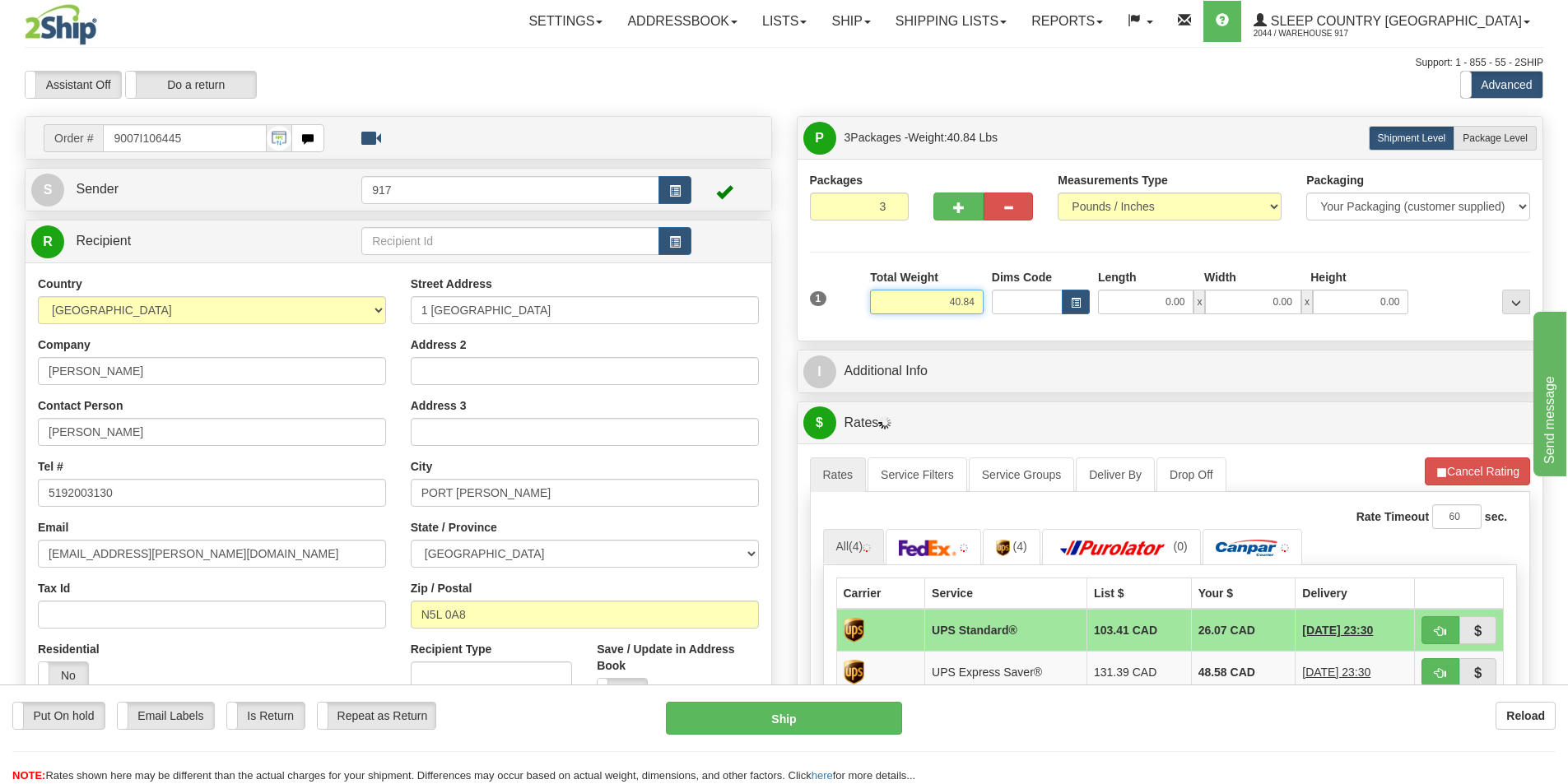
drag, startPoint x: 947, startPoint y: 300, endPoint x: 1010, endPoint y: 301, distance: 63.0
click at [1010, 301] on div "1 Total Weight 40.84 Dims Code x" at bounding box center [1170, 298] width 730 height 58
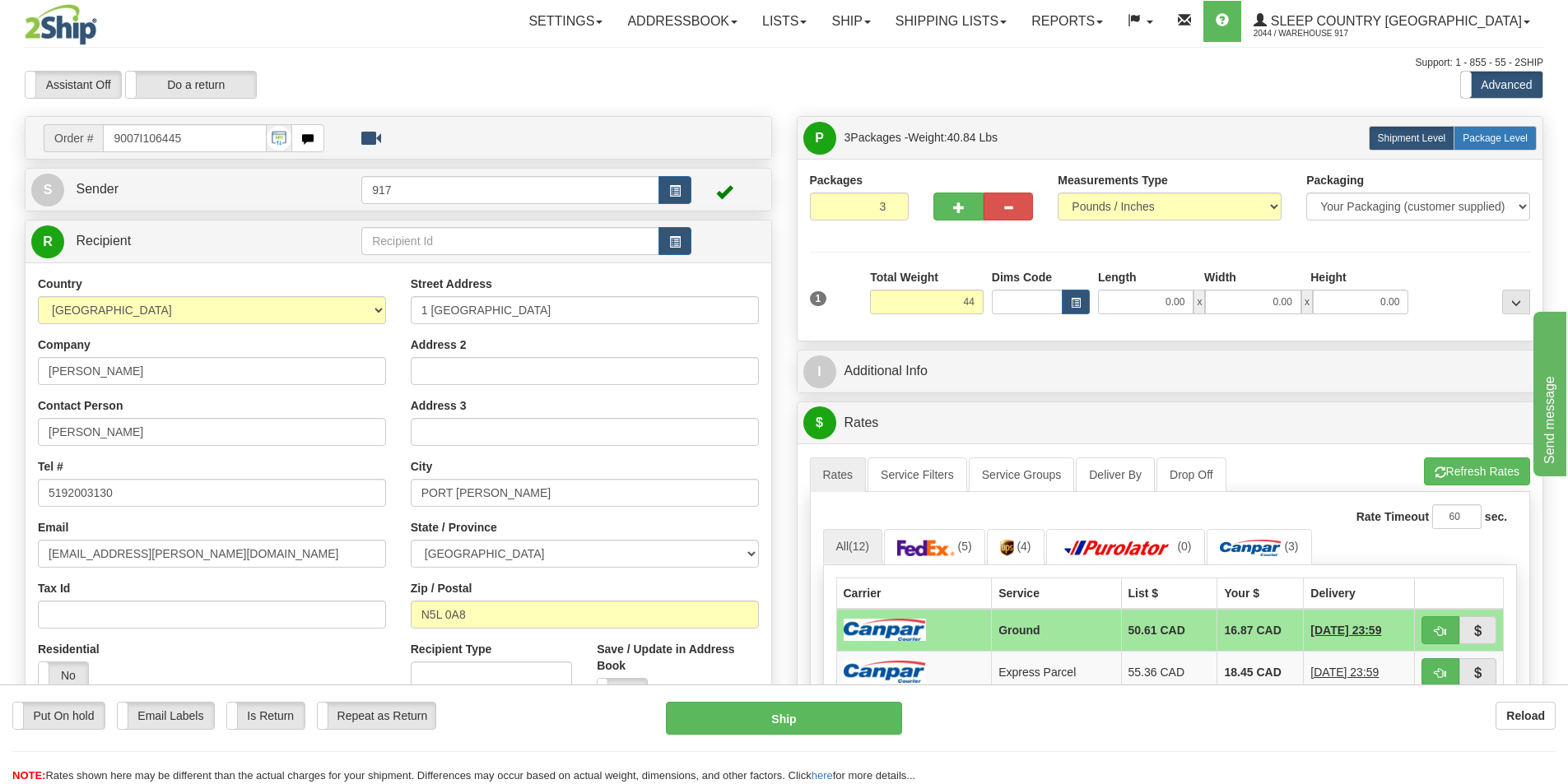
type input "44.00"
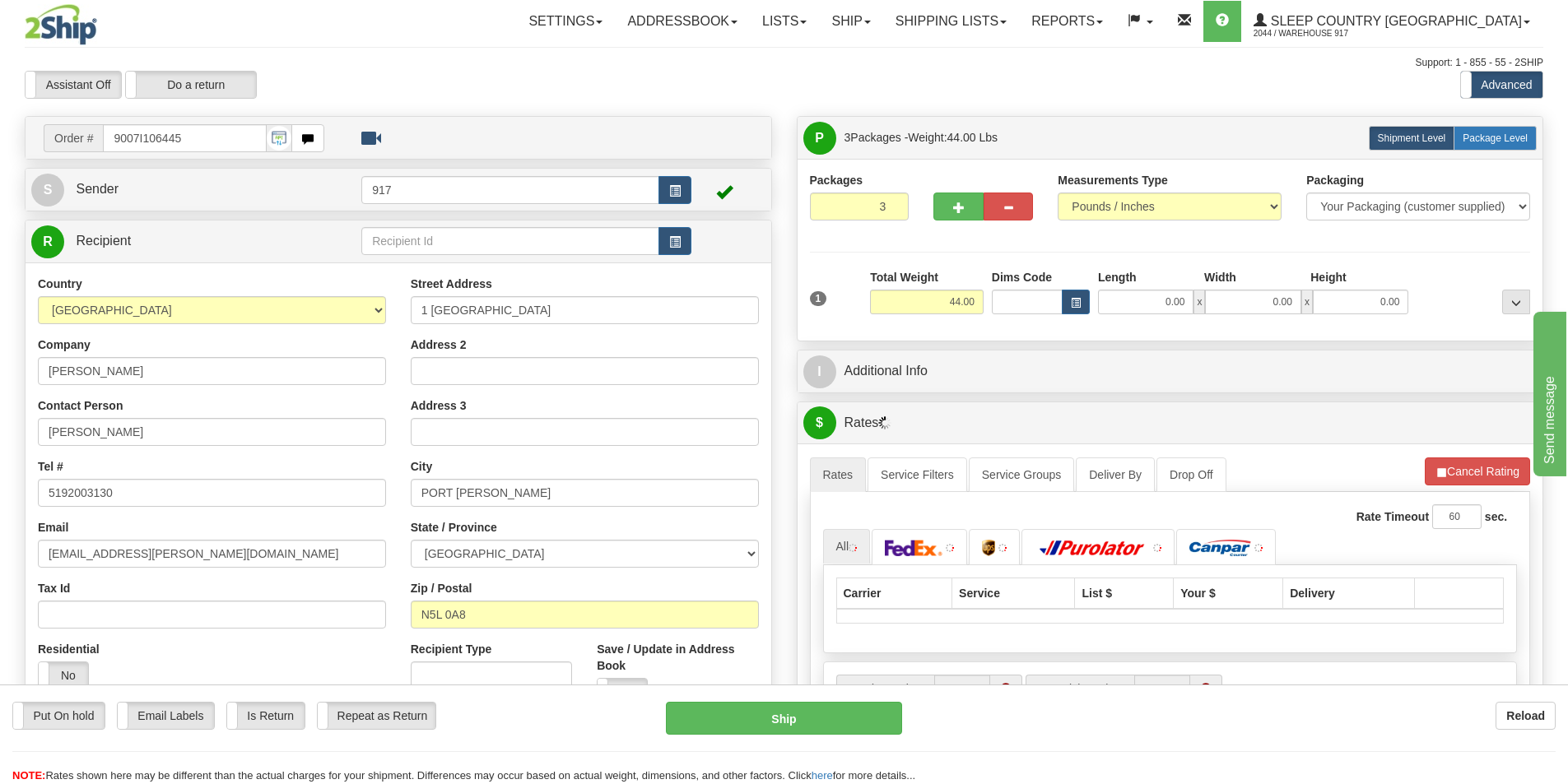
click at [1473, 138] on span "Package Level" at bounding box center [1495, 138] width 65 height 11
radio input "true"
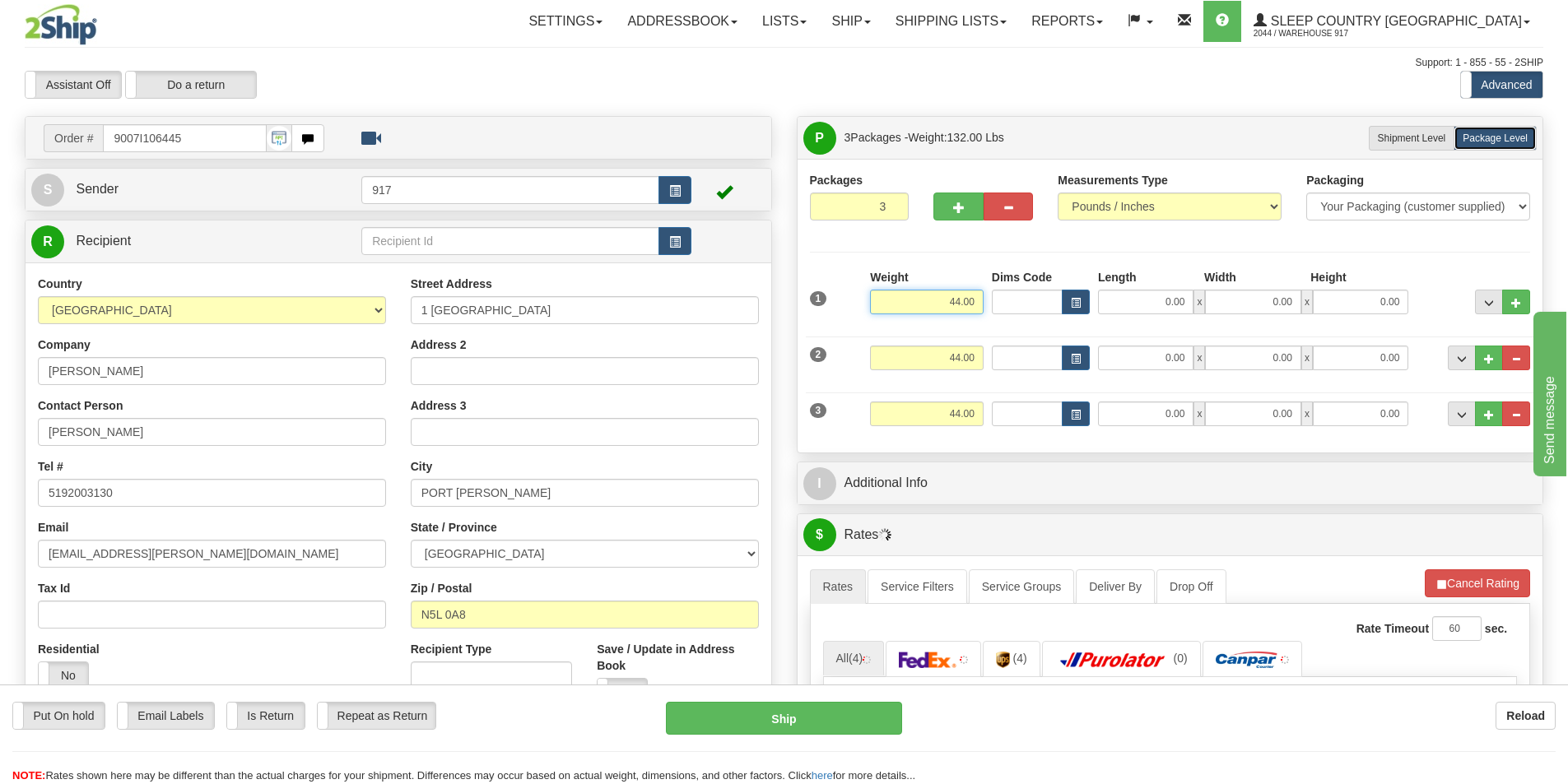
click at [962, 299] on input "44.00" at bounding box center [927, 302] width 114 height 25
type input "20.00"
click at [967, 357] on input "44.00" at bounding box center [927, 357] width 114 height 25
type input "20.00"
click at [962, 404] on input "44.00" at bounding box center [927, 414] width 114 height 25
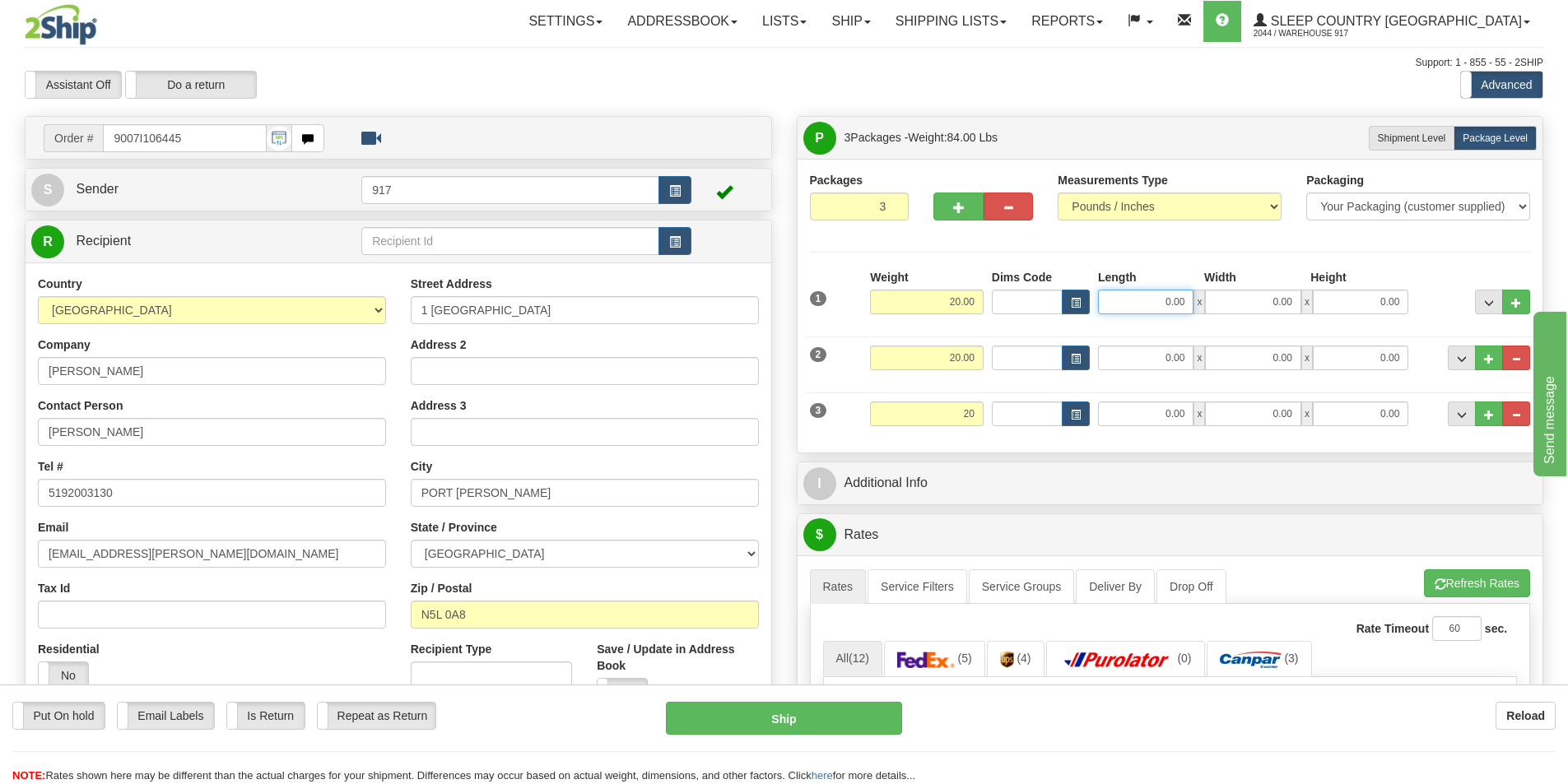
type input "20.00"
click at [1174, 307] on input "0.00" at bounding box center [1145, 302] width 95 height 25
type input "17.00"
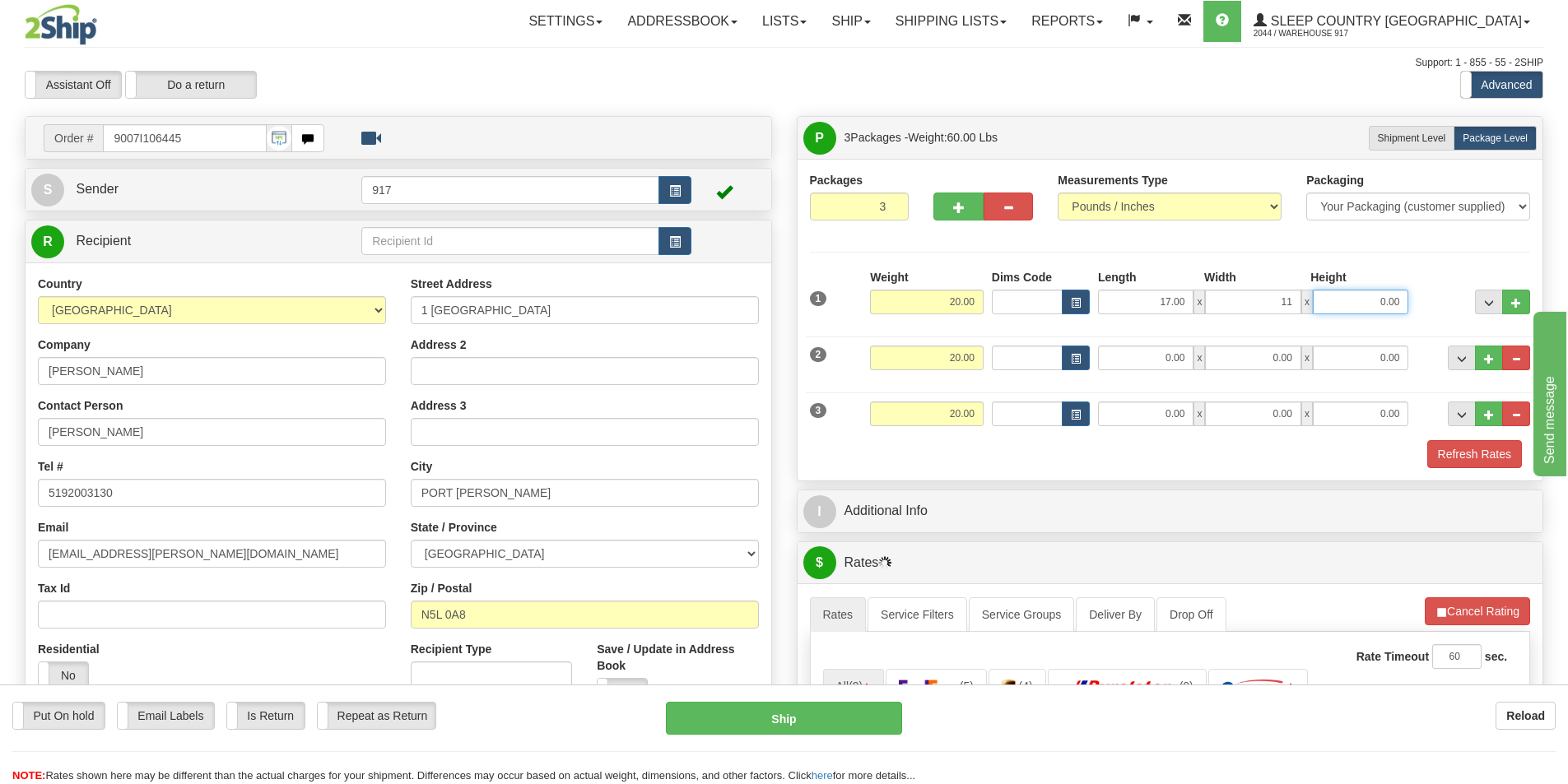
type input "11.00"
type input "21.00"
type input "12.00"
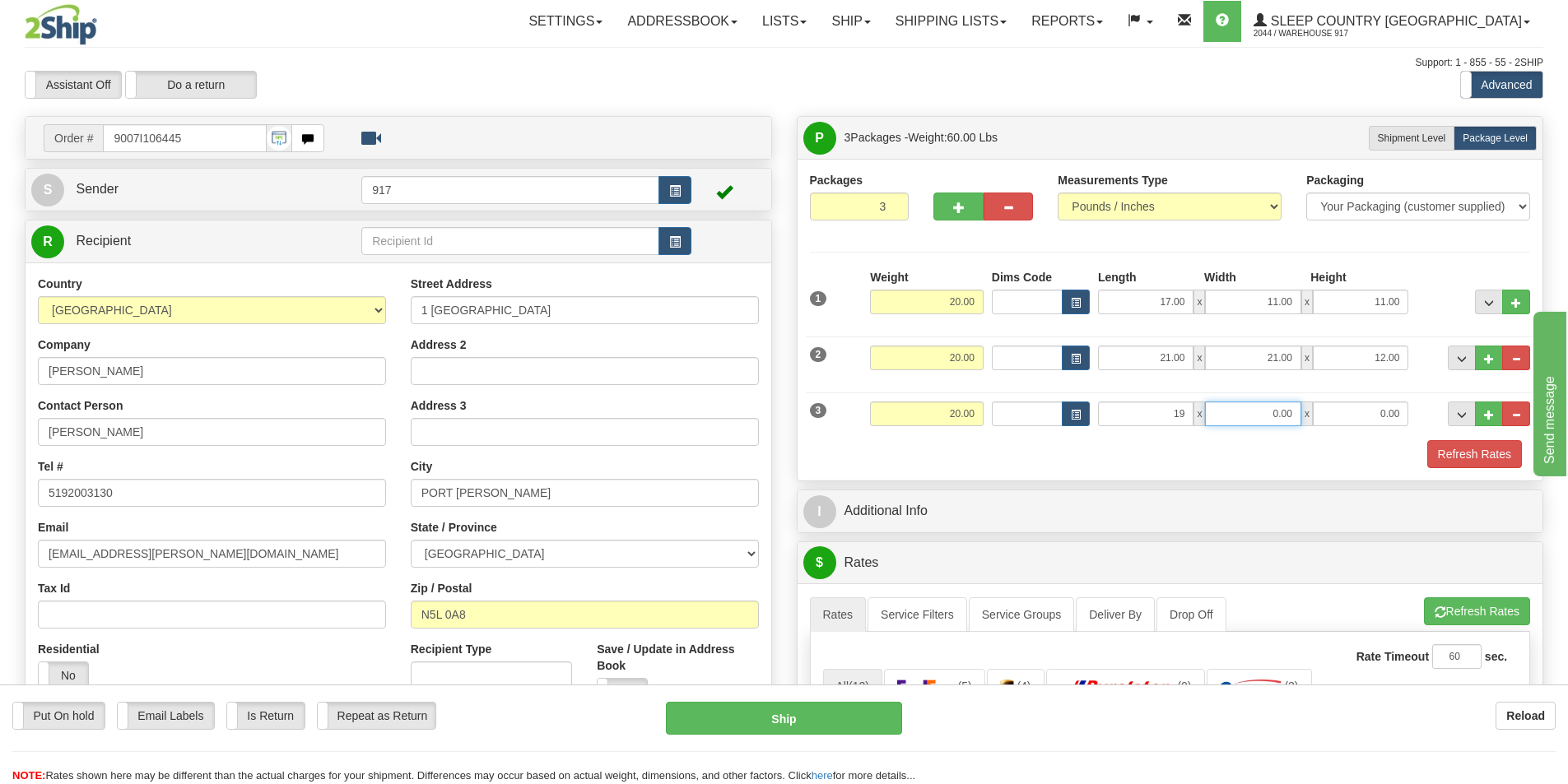
type input "19.00"
type input "10.00"
type input "17.00"
click at [1408, 458] on div "Refresh Rates" at bounding box center [1170, 454] width 730 height 28
click at [1473, 447] on button "Refresh Rates" at bounding box center [1475, 454] width 94 height 28
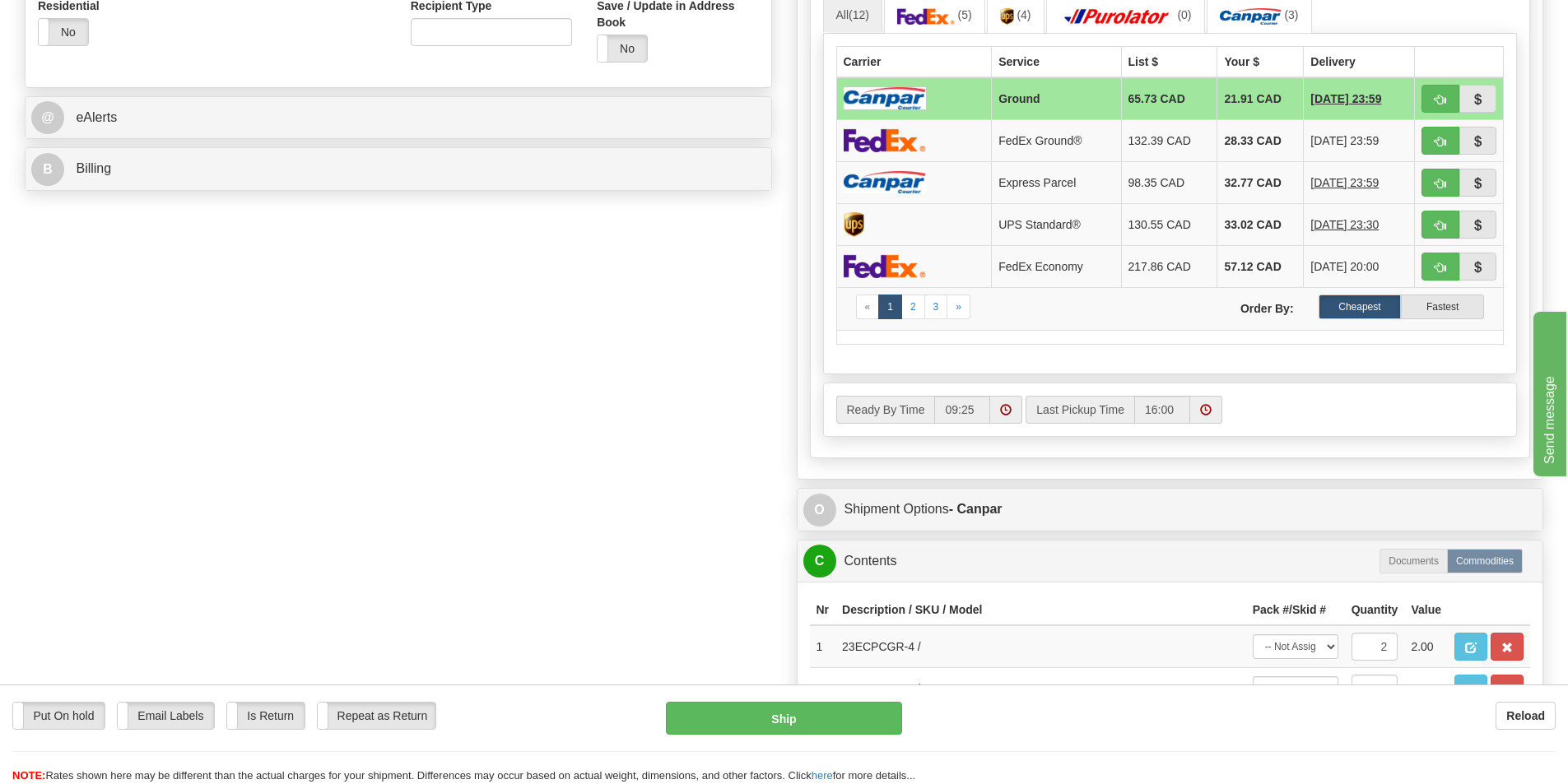
scroll to position [905, 0]
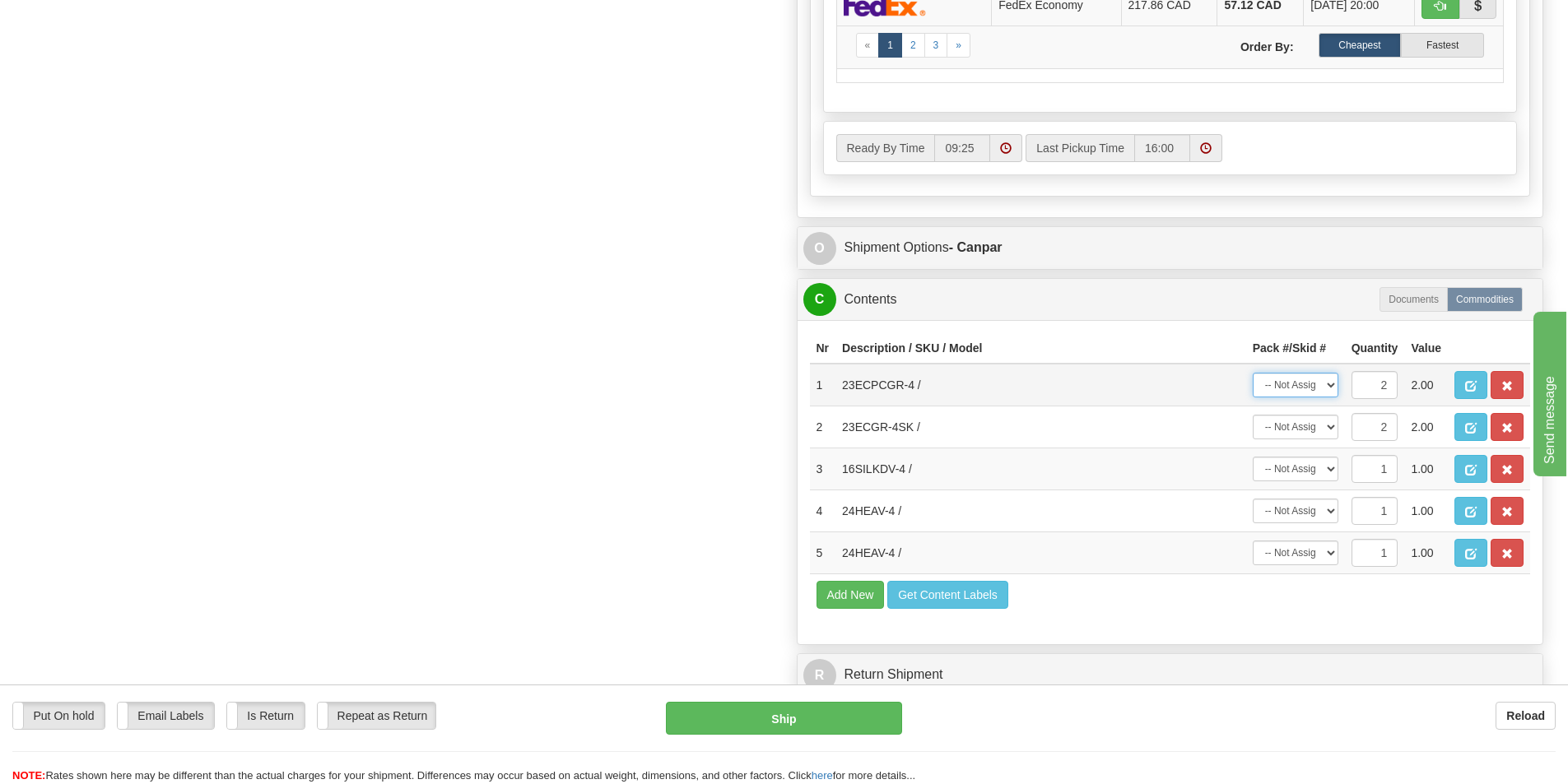
click at [1315, 384] on select "-- Not Assigned -- Package 1 Package 2 Package 3 Split" at bounding box center [1295, 385] width 86 height 25
select select "0"
click at [1253, 373] on select "-- Not Assigned -- Package 1 Package 2 Package 3 Split" at bounding box center [1295, 385] width 86 height 25
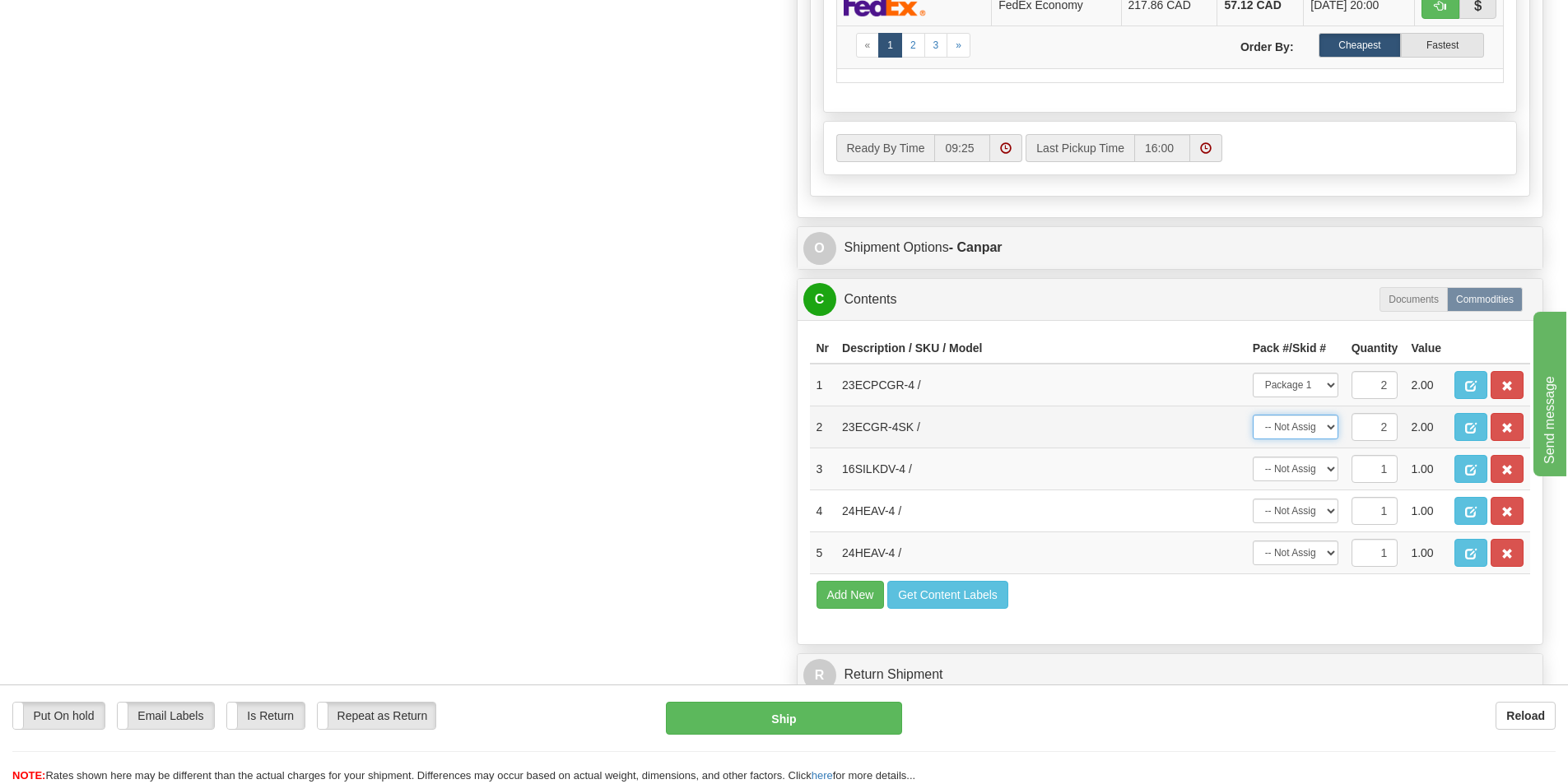
click at [1301, 431] on select "-- Not Assigned -- Package 1 Package 2 Package 3 Split" at bounding box center [1295, 427] width 86 height 25
select select "0"
click at [1253, 415] on select "-- Not Assigned -- Package 1 Package 2 Package 3 Split" at bounding box center [1295, 427] width 86 height 25
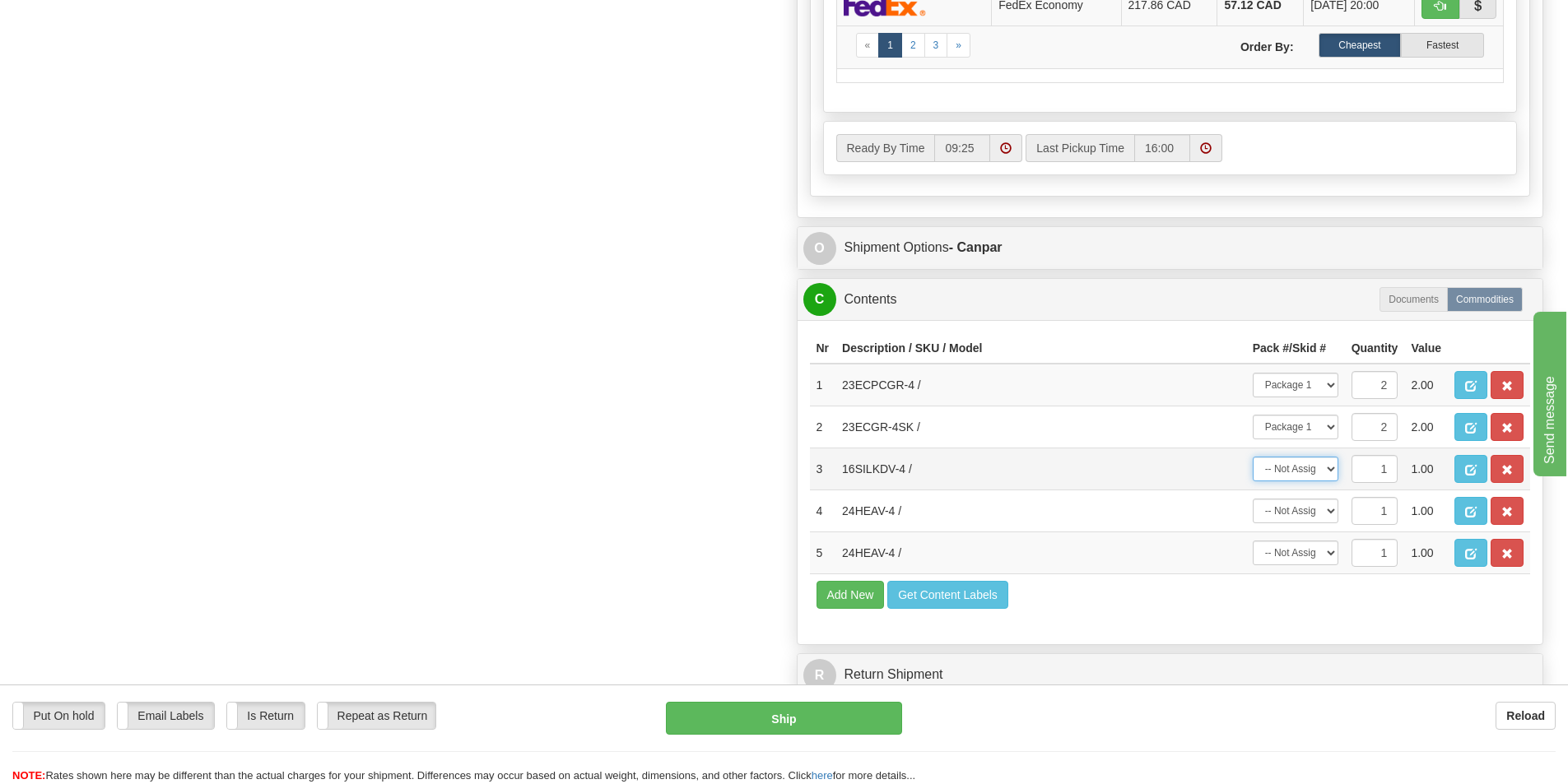
click at [1302, 464] on select "-- Not Assigned -- Package 1 Package 2 Package 3" at bounding box center [1295, 469] width 86 height 25
select select "1"
click at [1253, 457] on select "-- Not Assigned -- Package 1 Package 2 Package 3" at bounding box center [1295, 469] width 86 height 25
click at [1329, 521] on select "-- Not Assigned -- Package 1 Package 2 Package 3" at bounding box center [1295, 511] width 86 height 25
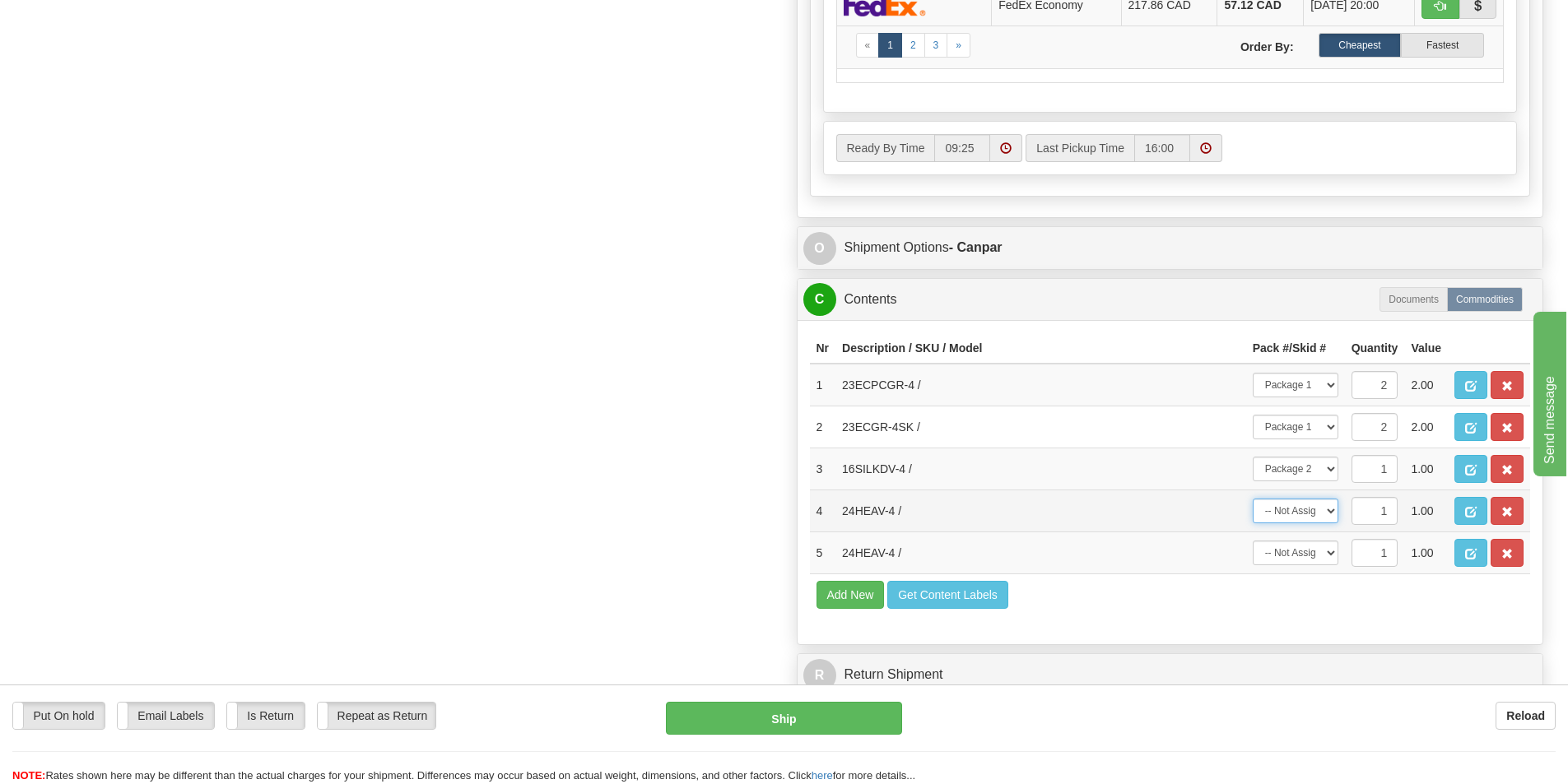
select select "2"
click at [1253, 499] on select "-- Not Assigned -- Package 1 Package 2 Package 3" at bounding box center [1295, 511] width 86 height 25
click at [1319, 548] on select "-- Not Assigned -- Package 1 Package 2 Package 3" at bounding box center [1295, 553] width 86 height 25
select select "2"
click at [1253, 541] on select "-- Not Assigned -- Package 1 Package 2 Package 3" at bounding box center [1295, 553] width 86 height 25
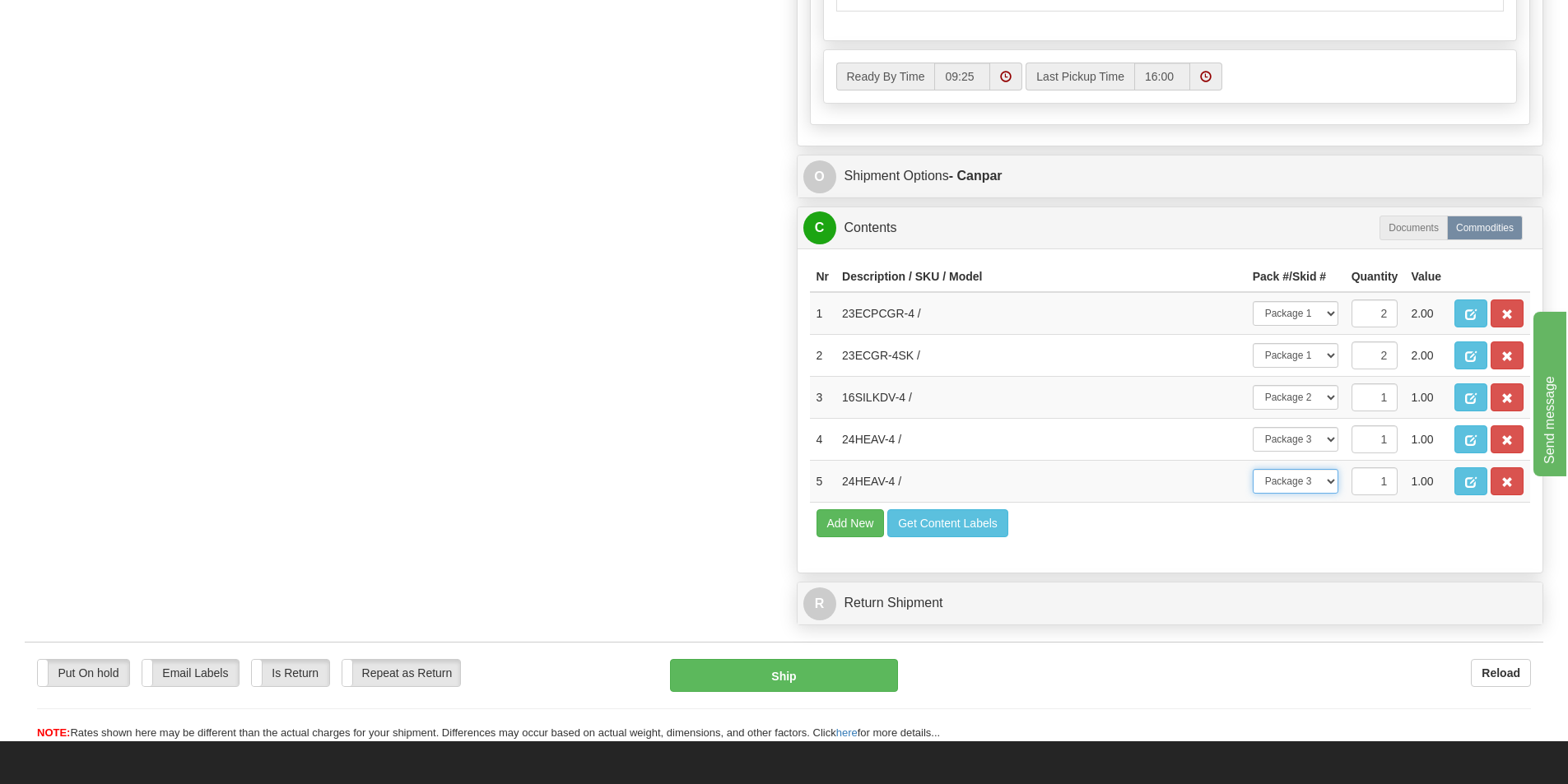
scroll to position [1152, 0]
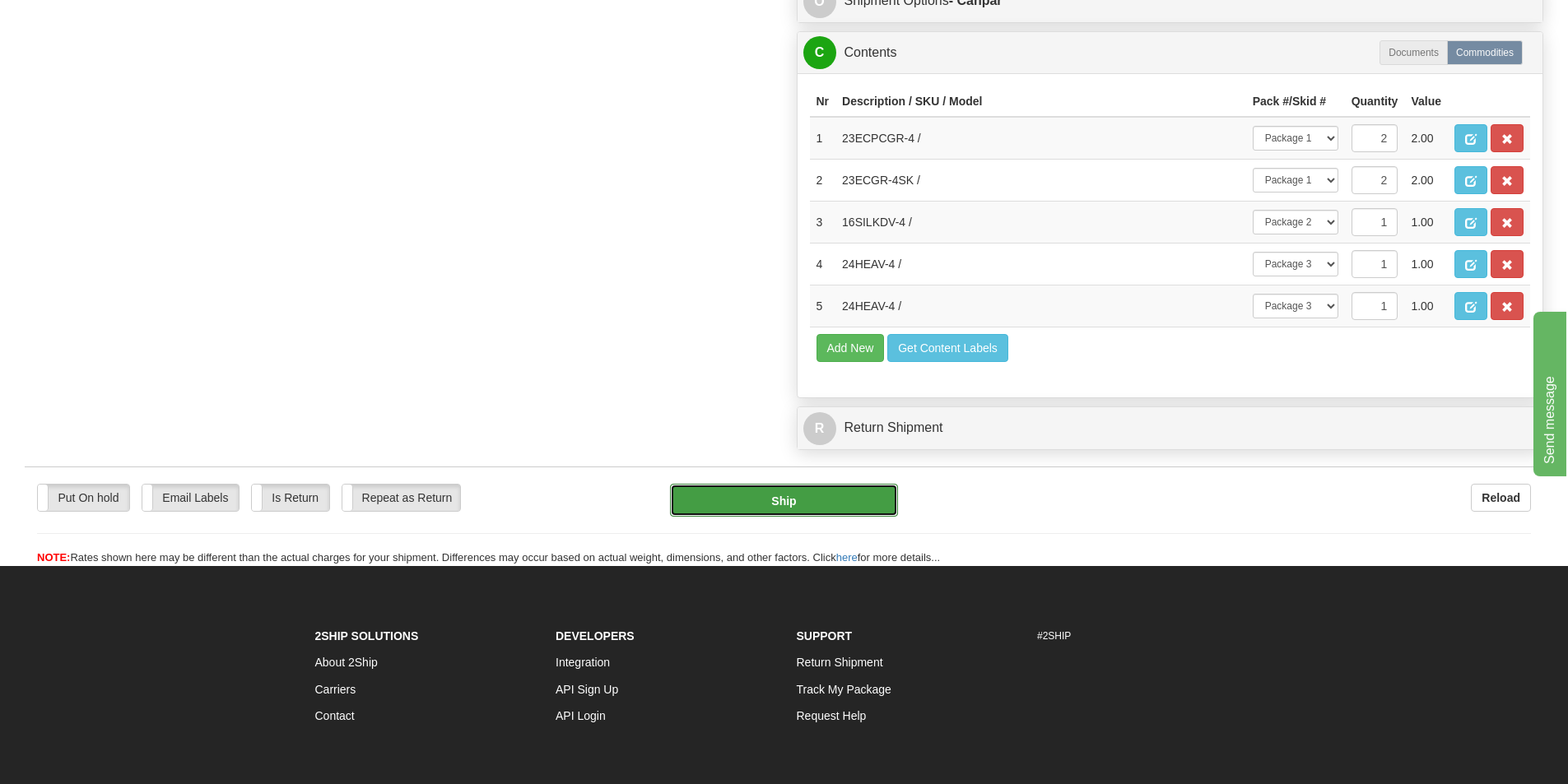
click at [783, 500] on button "Ship" at bounding box center [784, 500] width 228 height 33
type input "1"
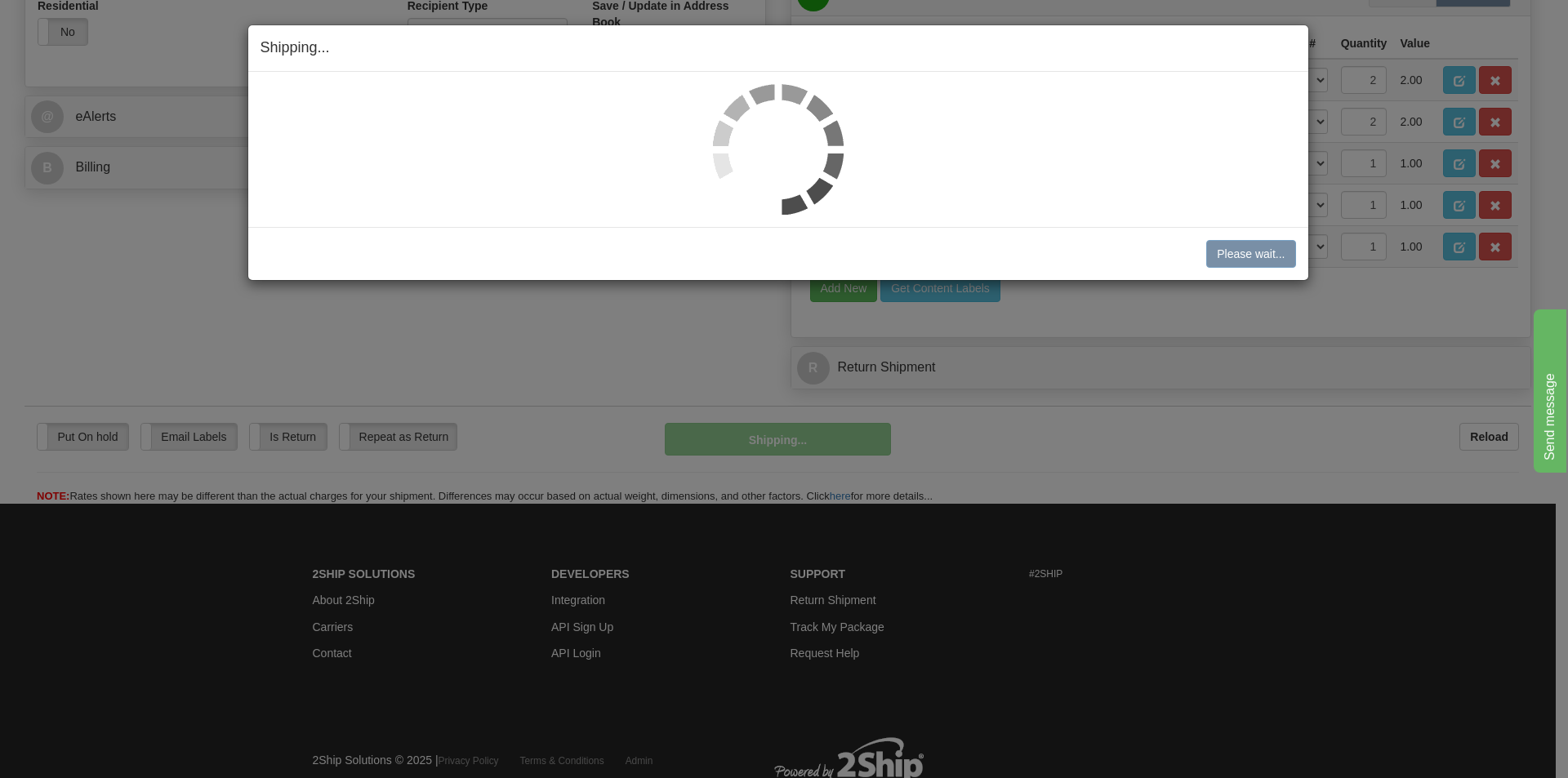
scroll to position [582, 0]
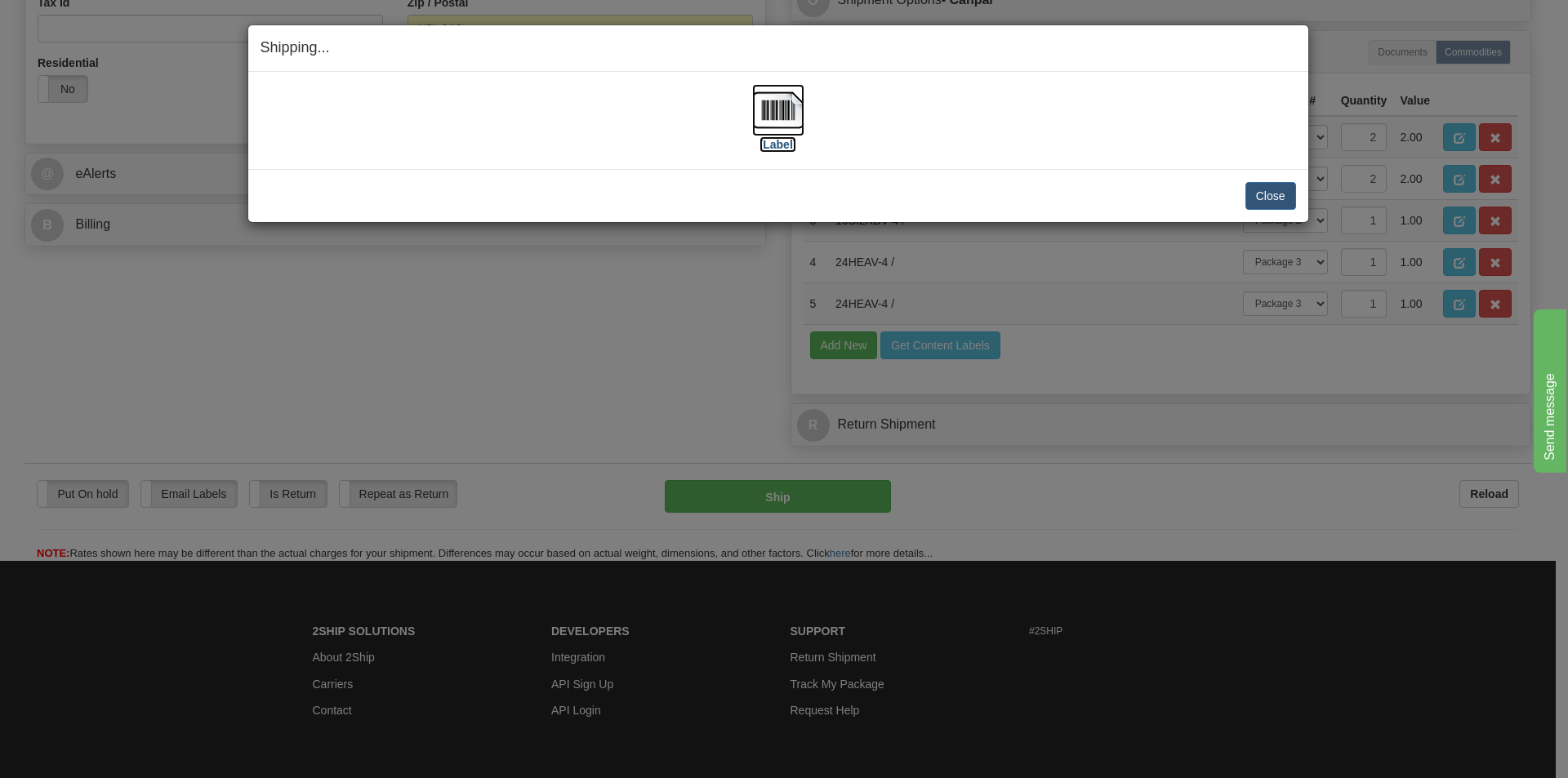
click at [774, 114] on img at bounding box center [777, 110] width 52 height 52
click at [1293, 197] on button "Close" at bounding box center [1270, 196] width 51 height 28
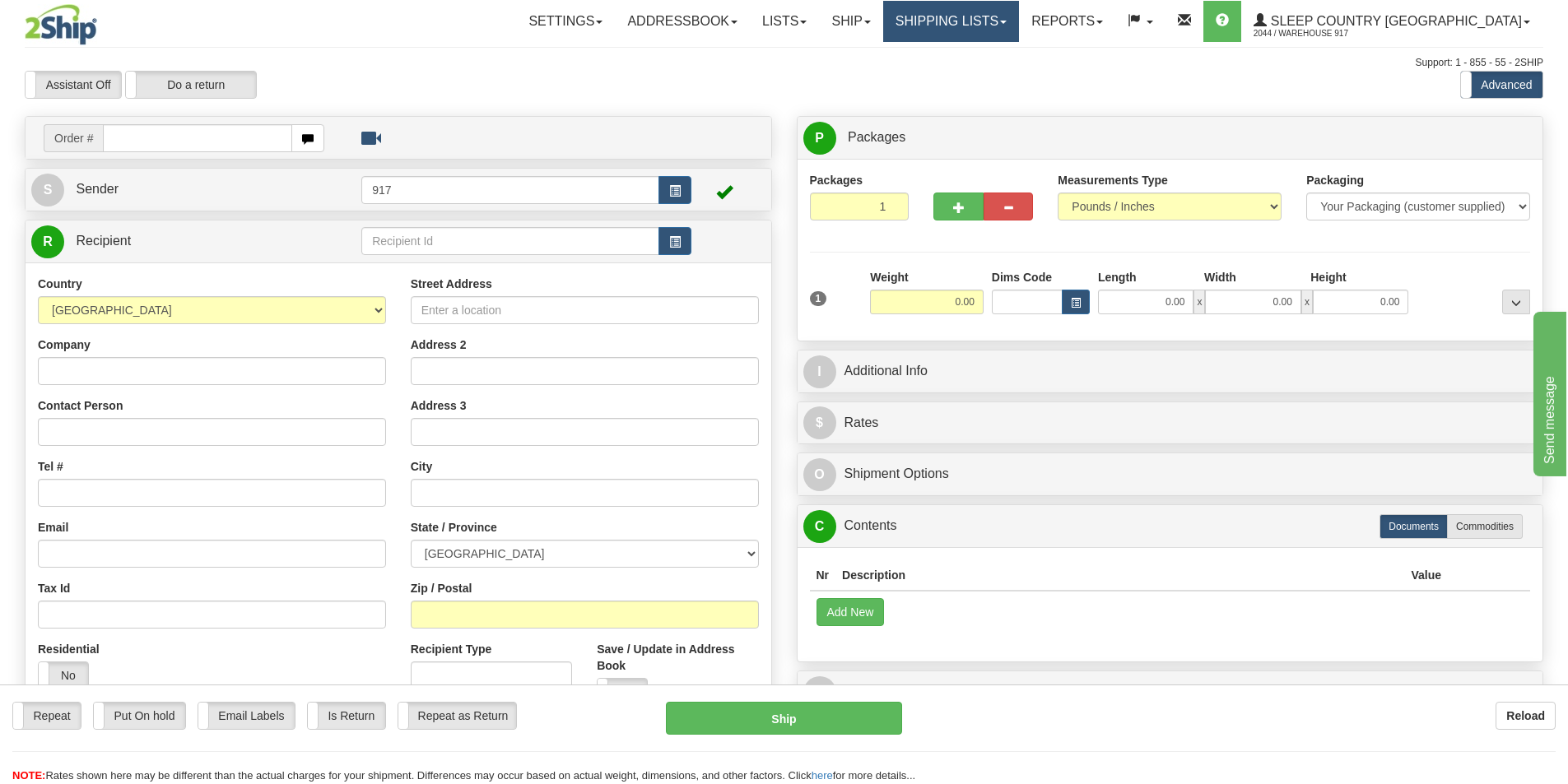
click at [1012, 35] on link "Shipping lists" at bounding box center [951, 21] width 135 height 41
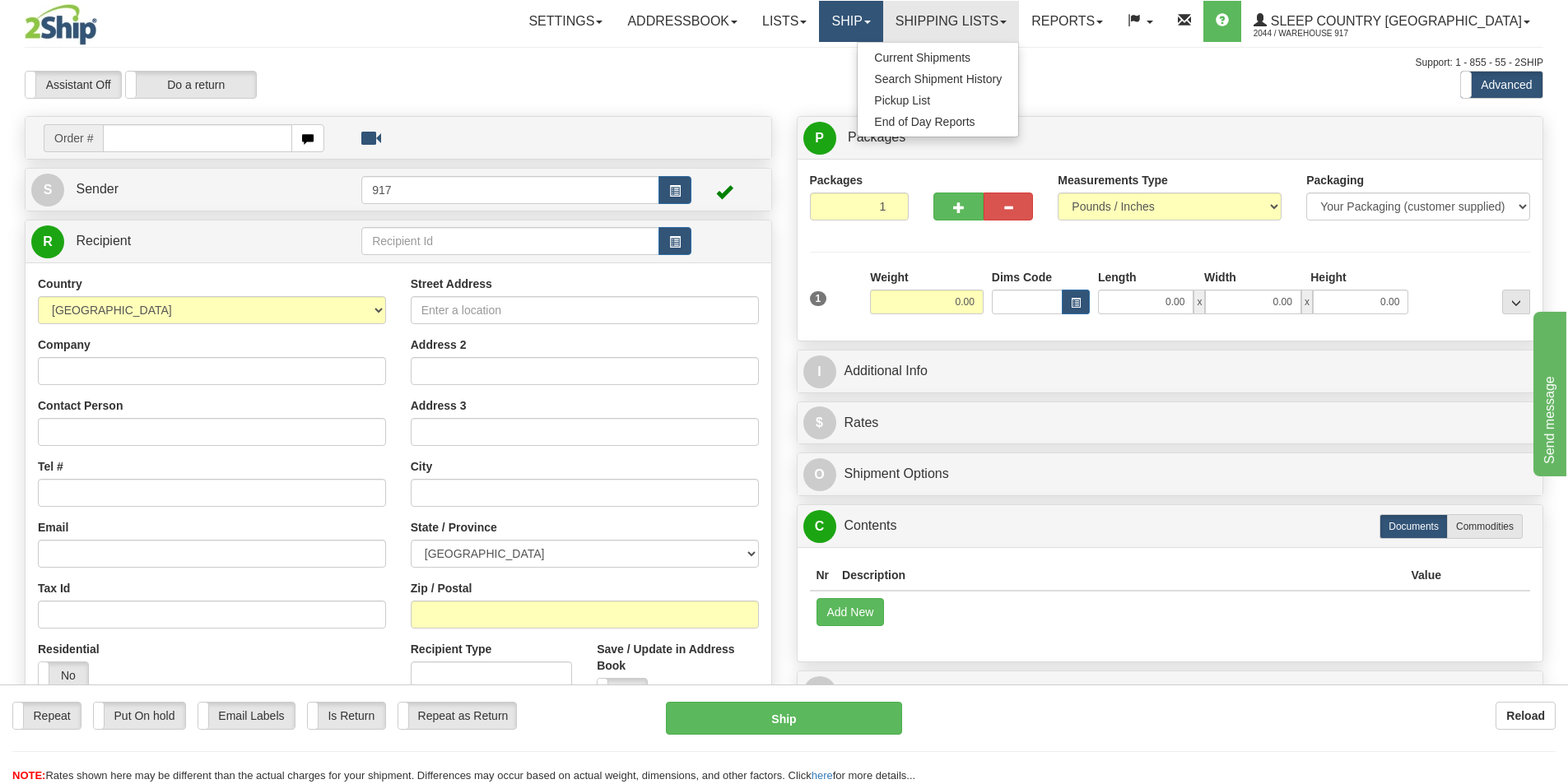
click at [882, 13] on link "Ship" at bounding box center [850, 21] width 63 height 41
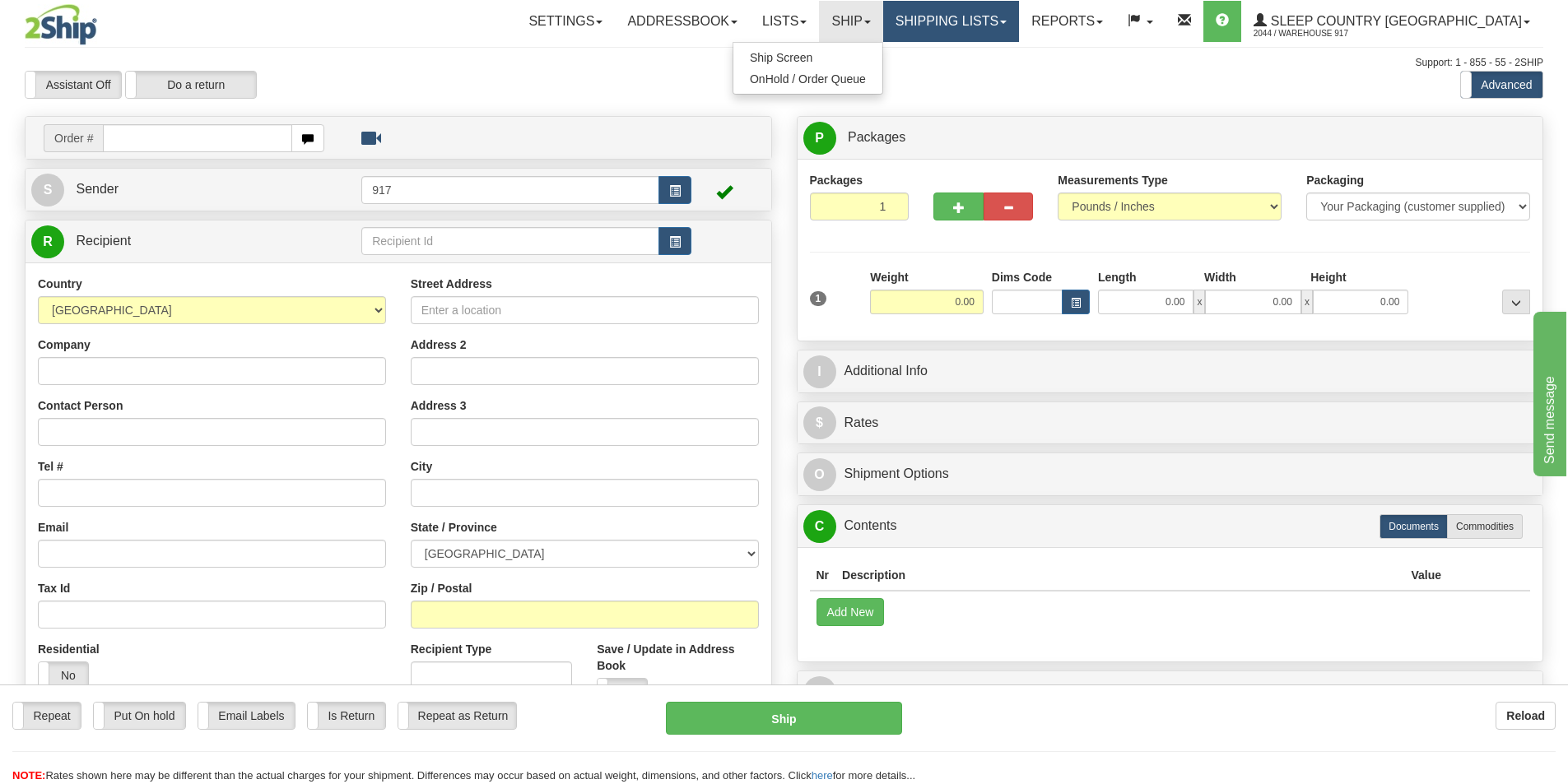
click at [1019, 27] on link "Shipping lists" at bounding box center [951, 21] width 135 height 41
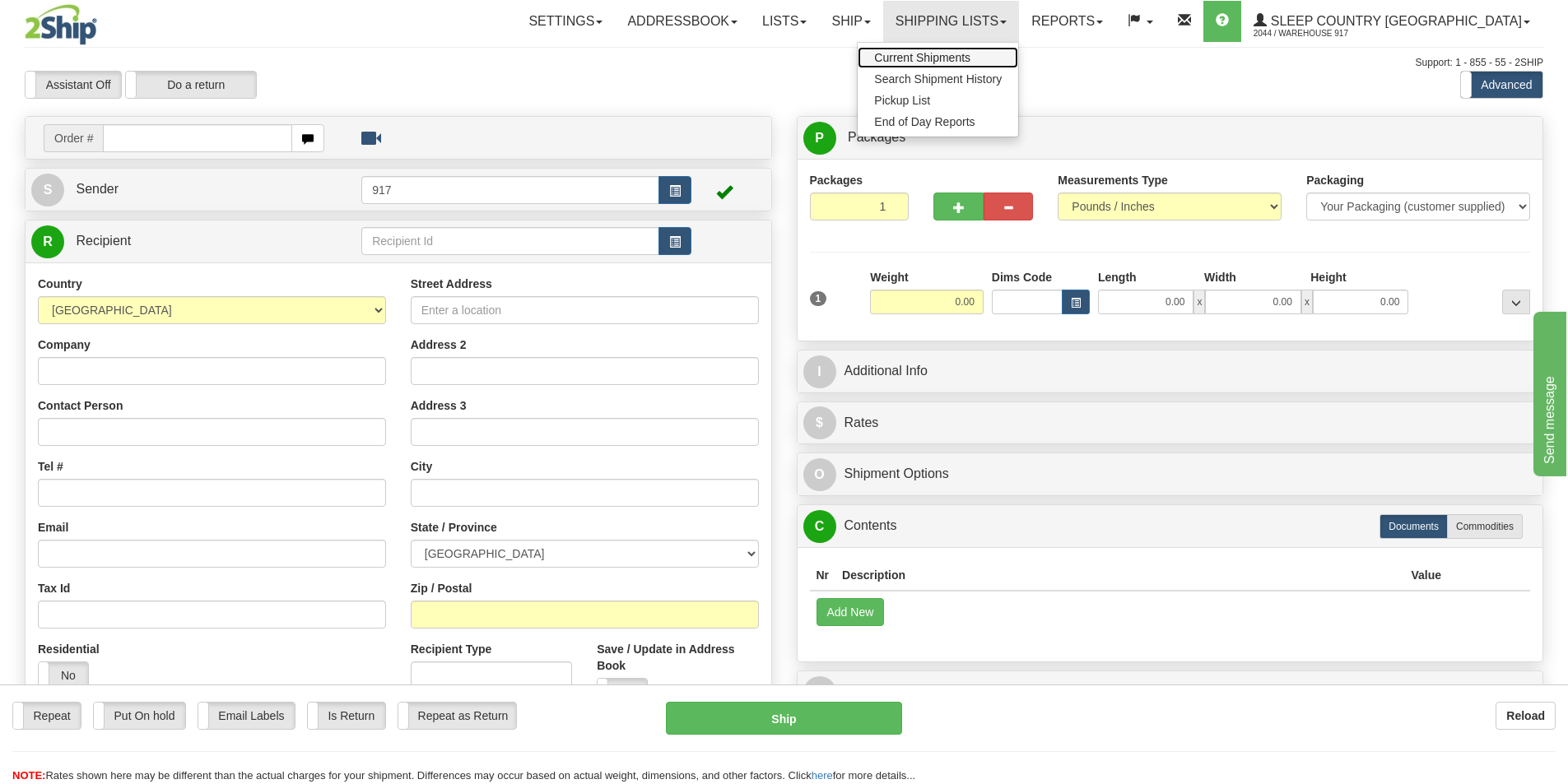
click at [970, 62] on span "Current Shipments" at bounding box center [922, 57] width 96 height 13
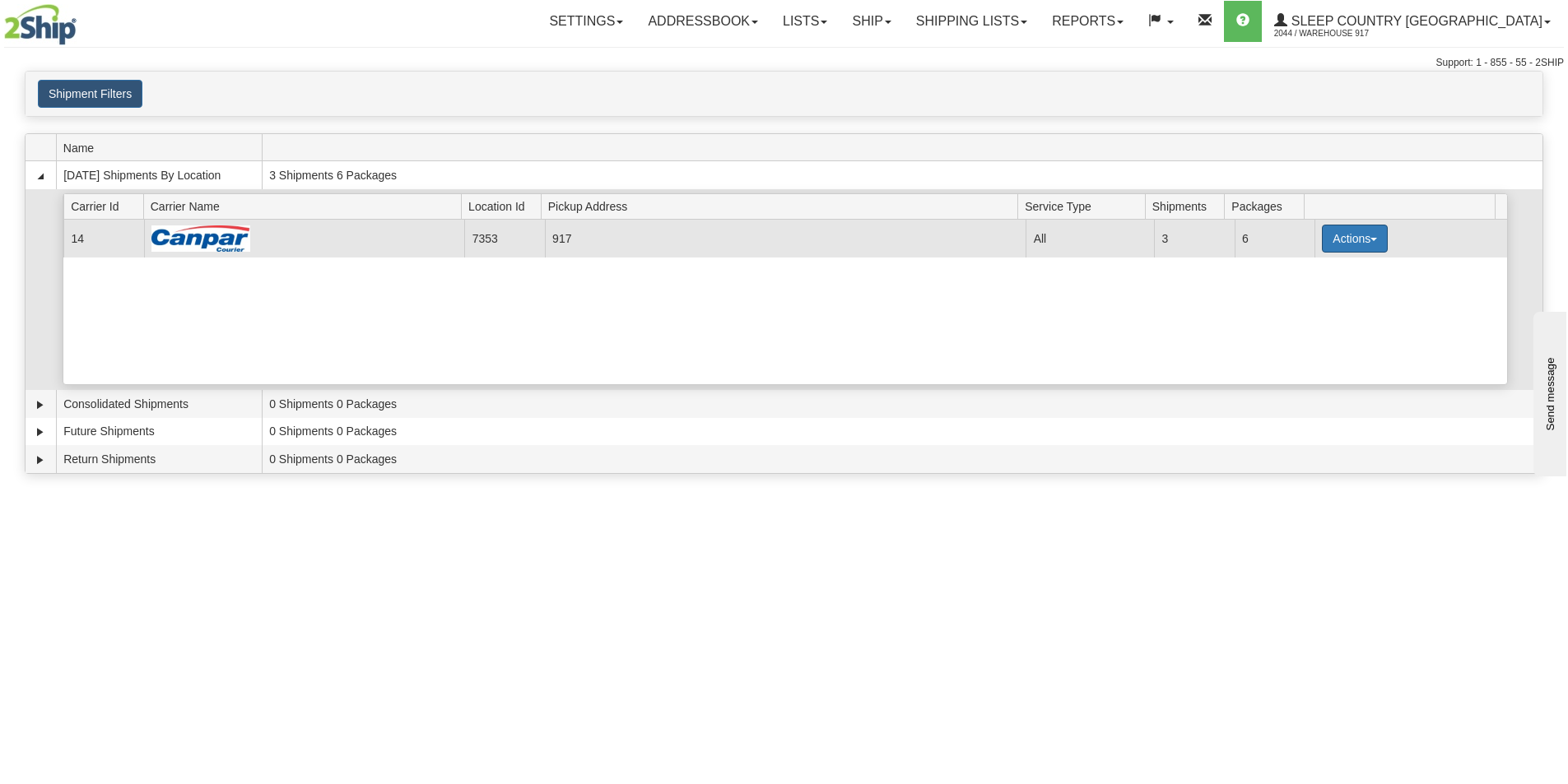
click at [1370, 252] on button "Actions" at bounding box center [1355, 238] width 66 height 28
click at [1309, 272] on span "Details" at bounding box center [1295, 268] width 45 height 11
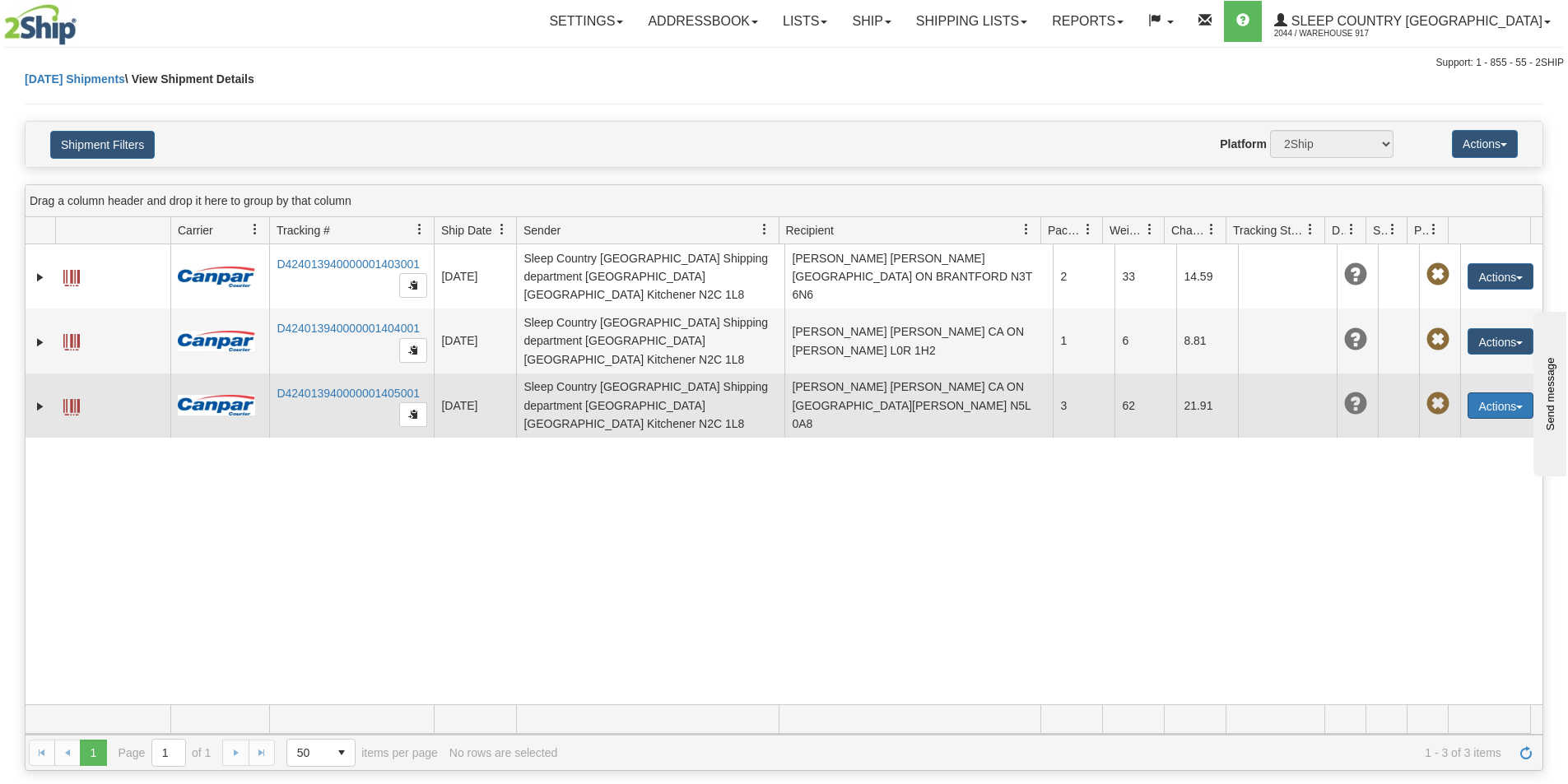
click at [1506, 392] on button "Actions" at bounding box center [1500, 405] width 66 height 27
click at [1444, 425] on link "Edit" at bounding box center [1467, 435] width 132 height 21
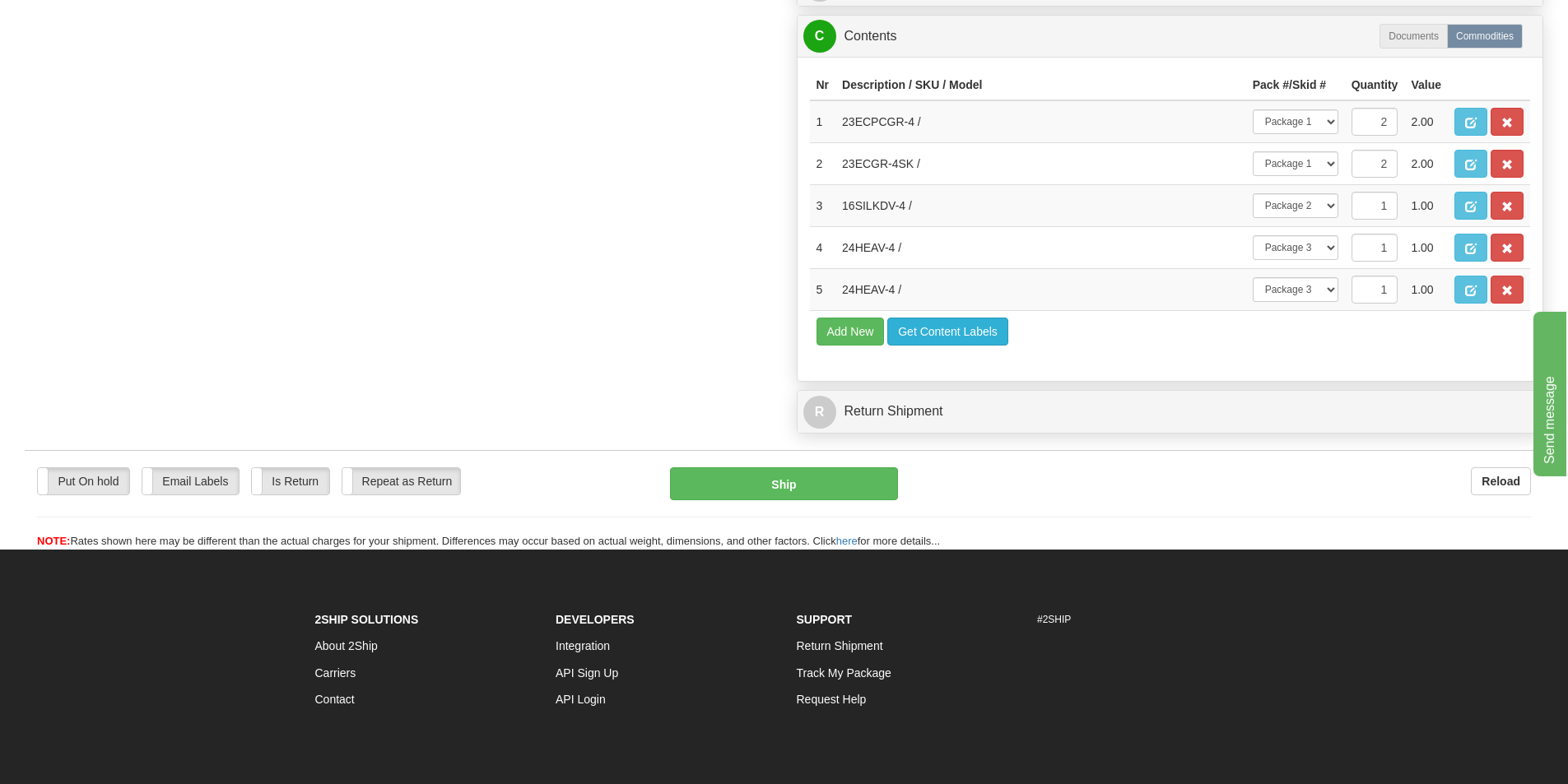
scroll to position [576, 0]
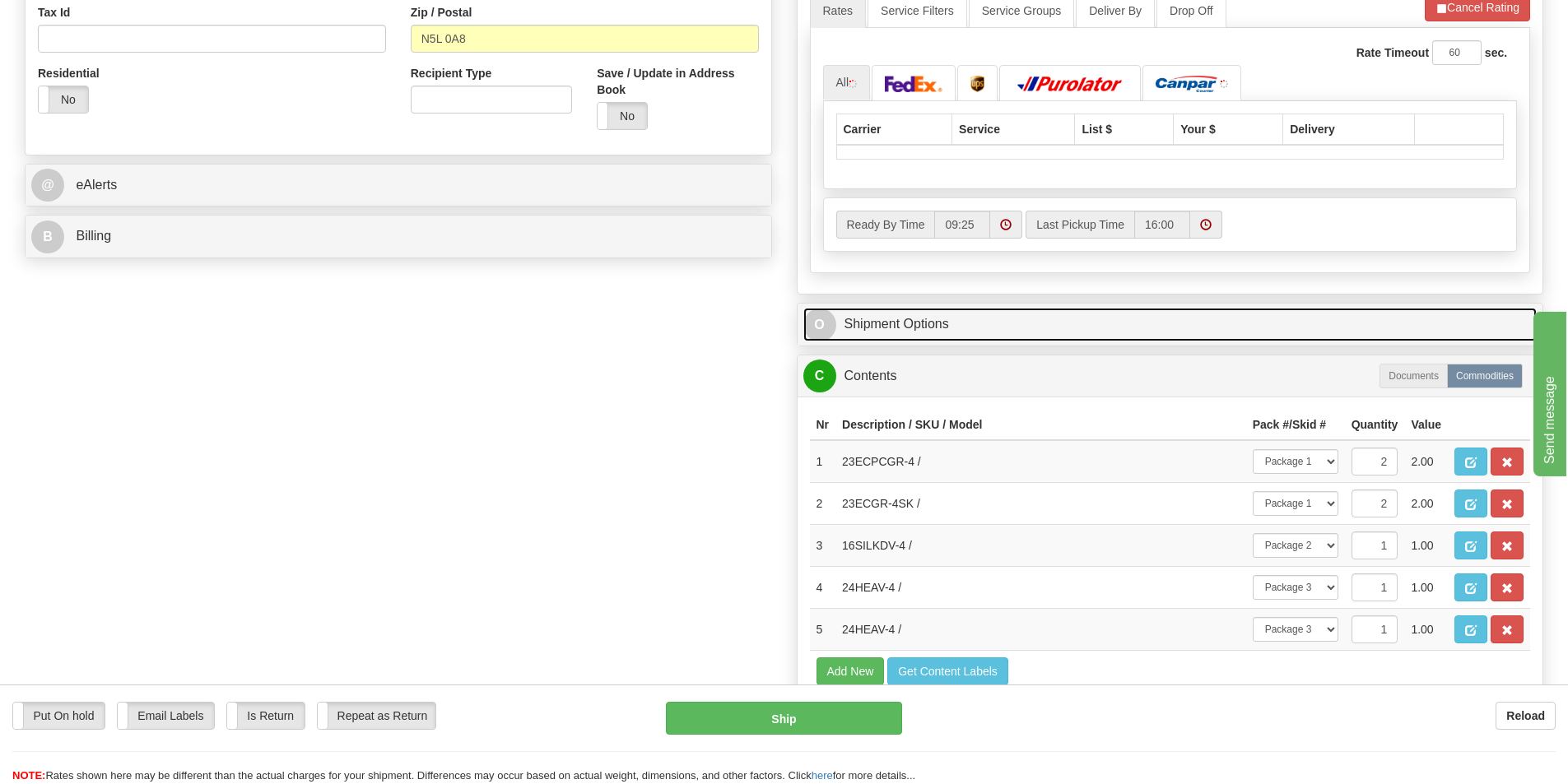
click at [1000, 326] on link "O Shipment Options" at bounding box center [1170, 324] width 734 height 33
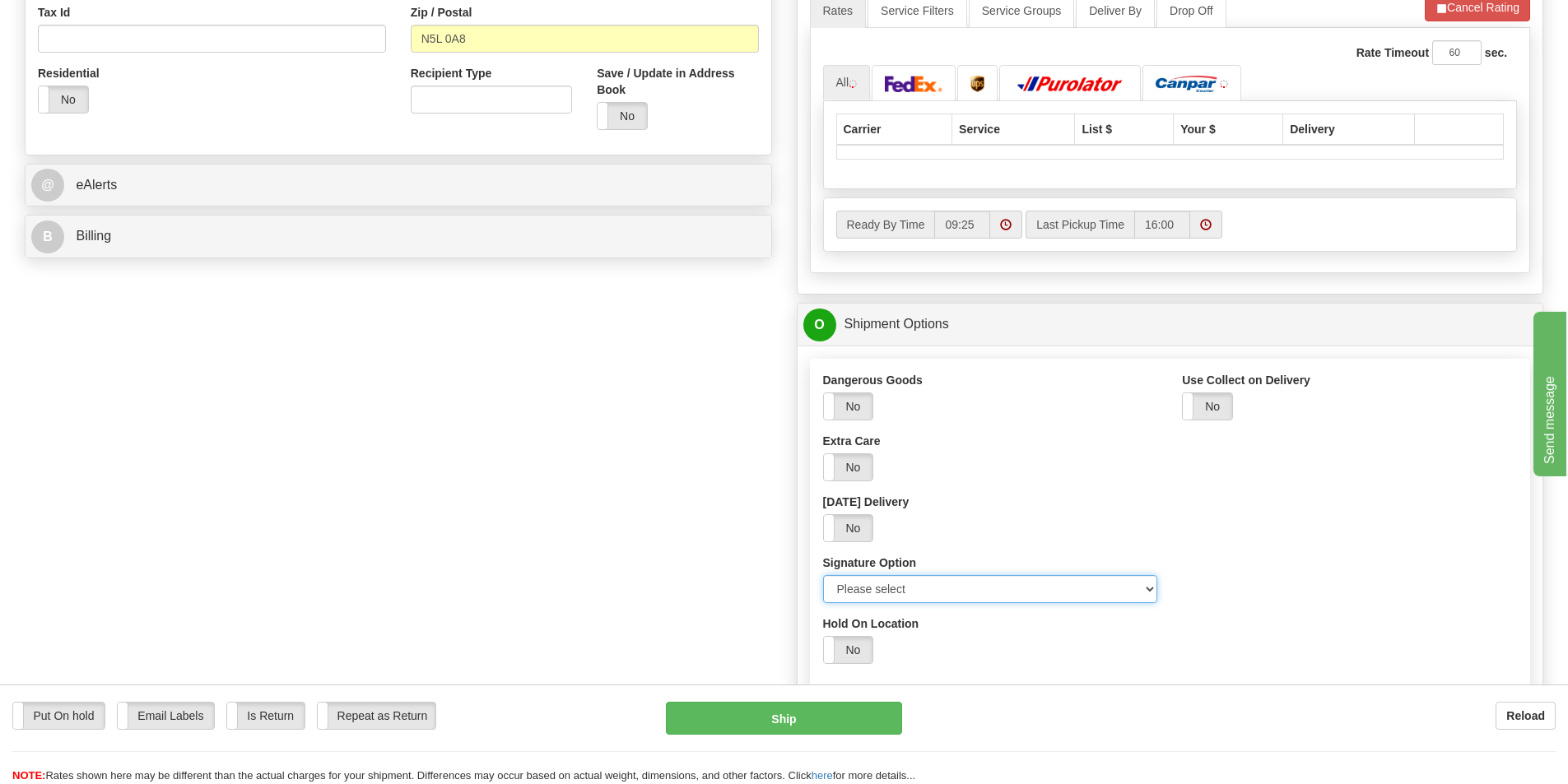
click at [911, 590] on select "Please select No Signature Required Signature Required Adult Signature" at bounding box center [990, 589] width 335 height 28
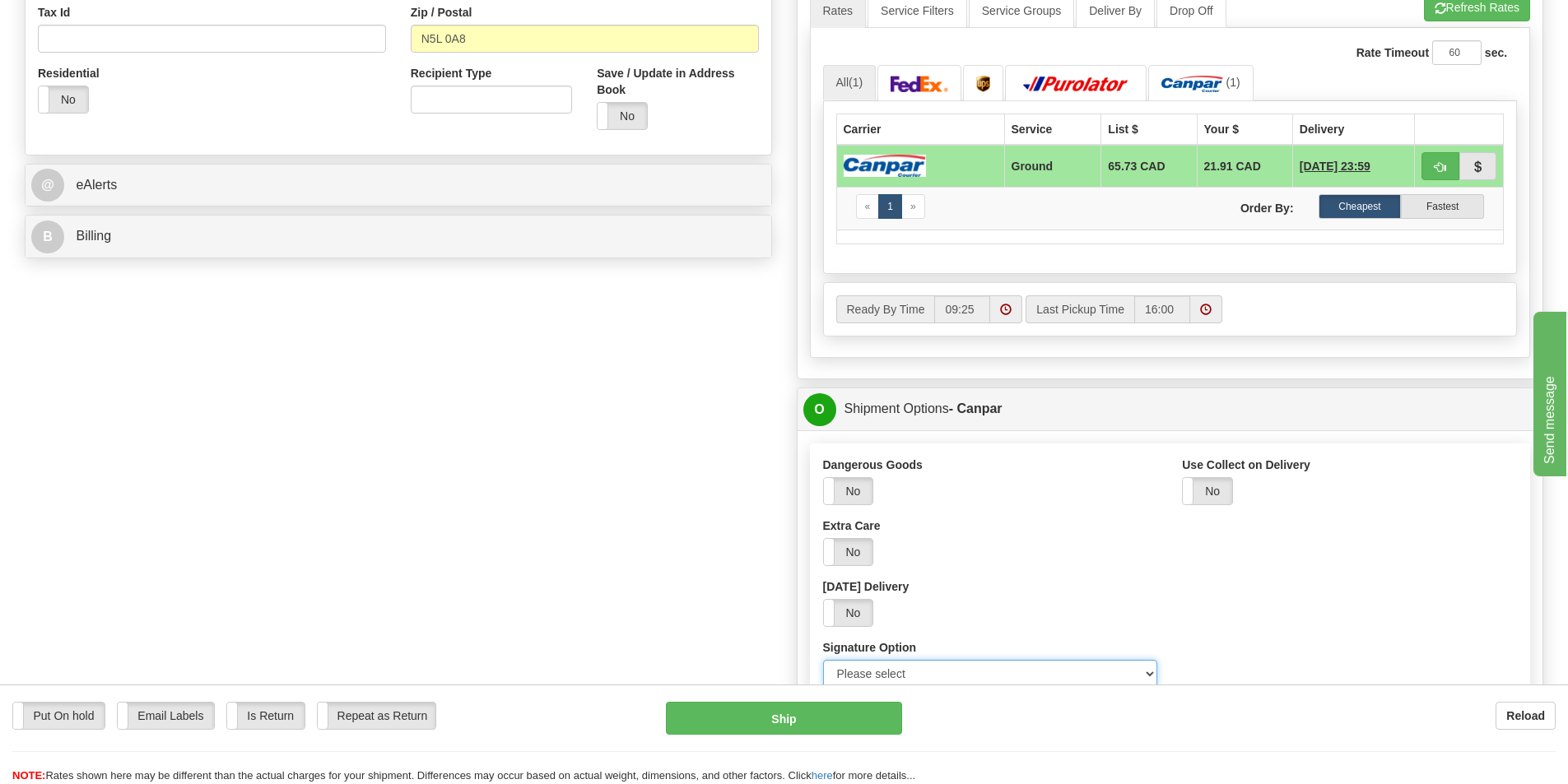
select select "2"
click at [823, 660] on select "Please select No Signature Required Signature Required Adult Signature" at bounding box center [990, 673] width 335 height 28
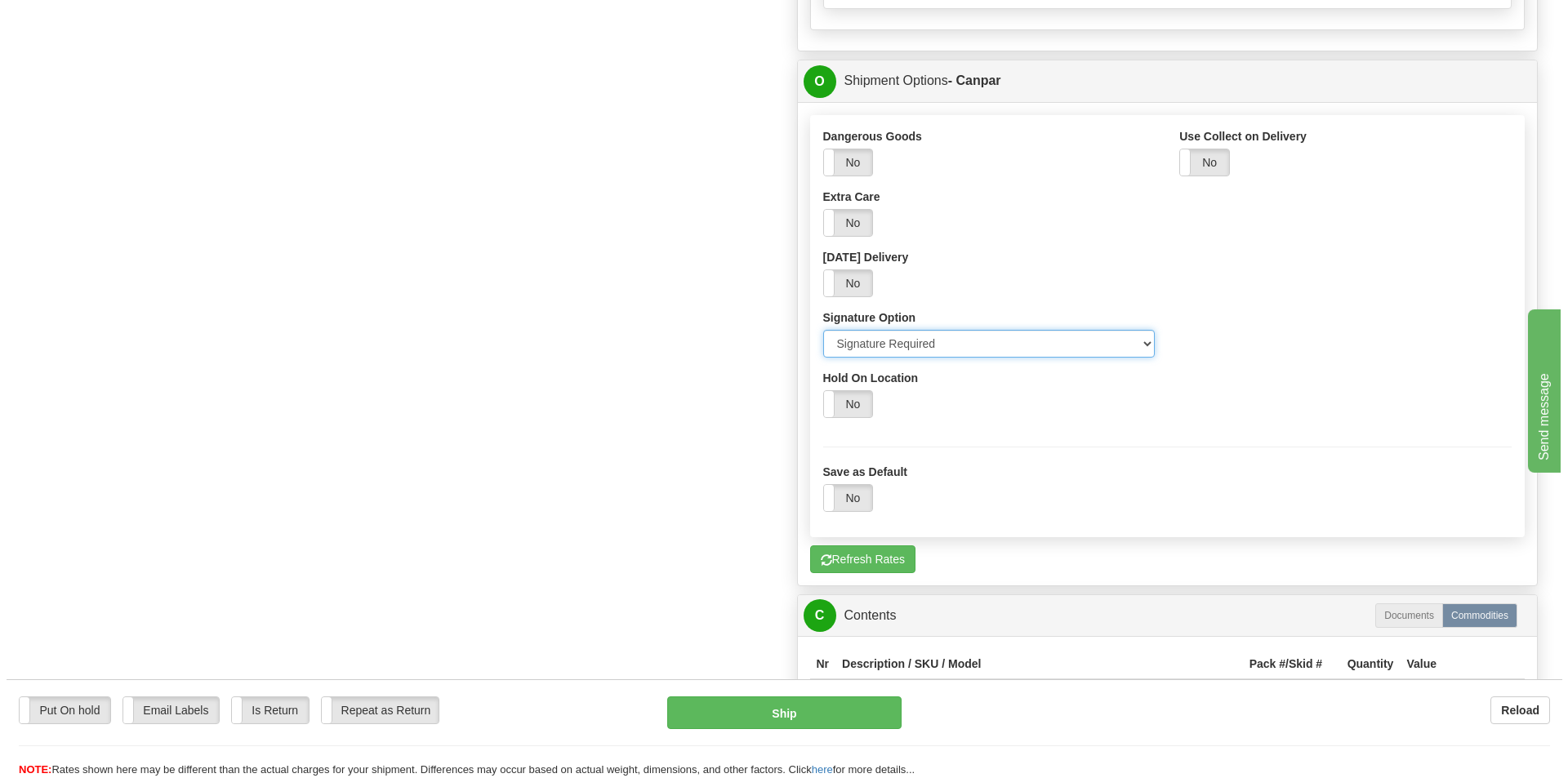
scroll to position [898, 0]
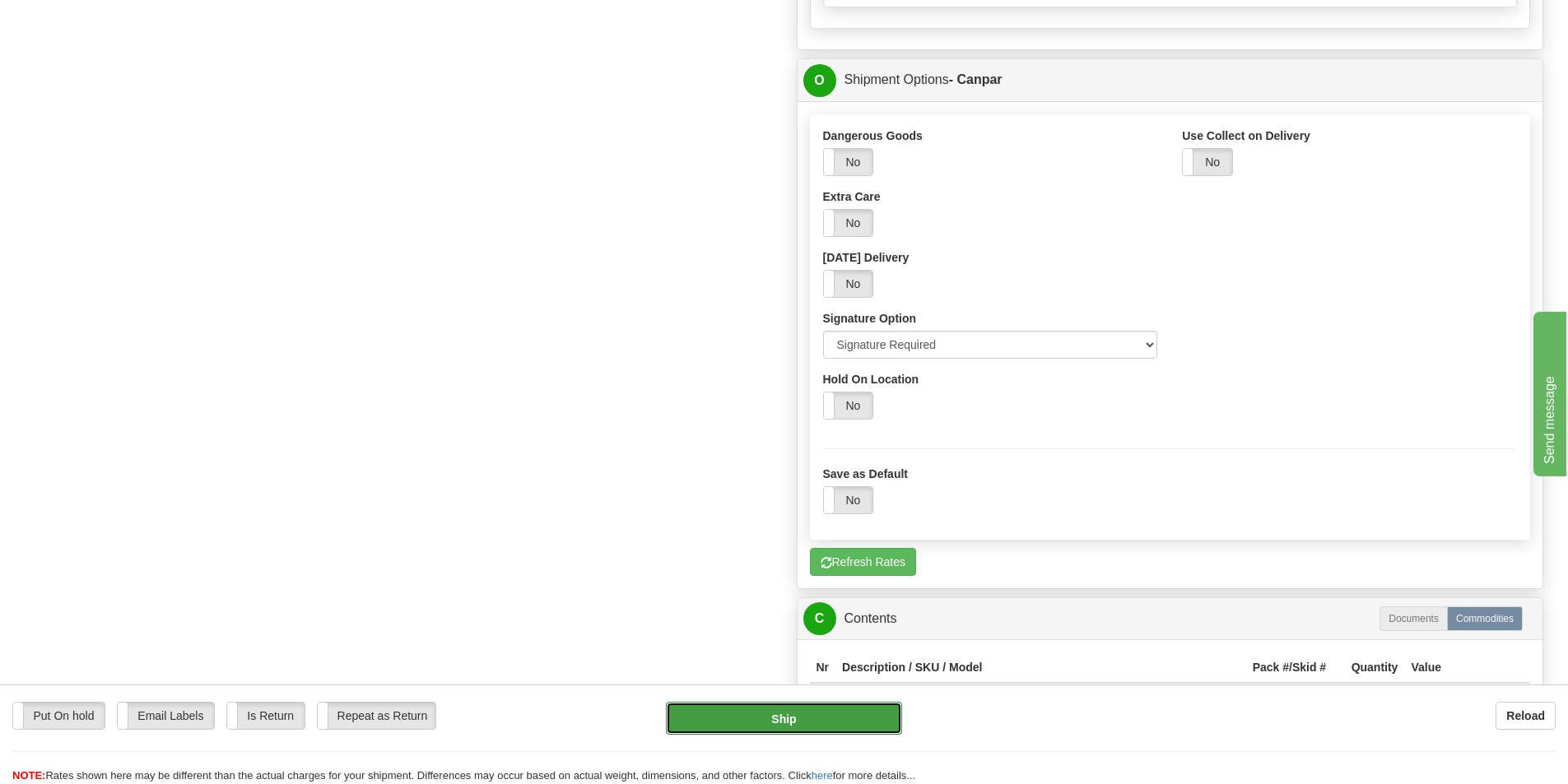
click at [734, 709] on button "Ship" at bounding box center [784, 718] width 237 height 33
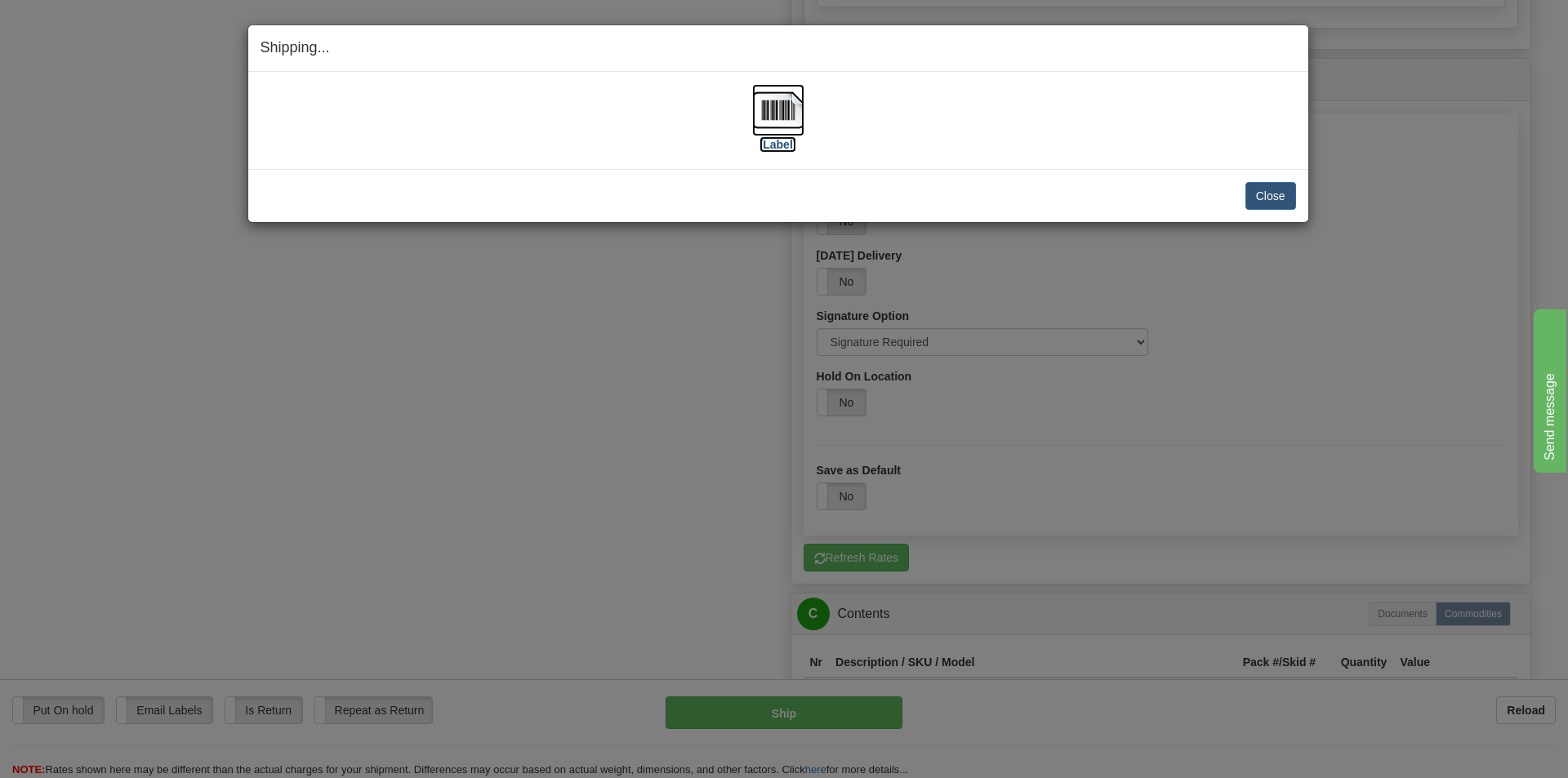
click at [763, 107] on img at bounding box center [777, 110] width 52 height 52
click at [1280, 201] on button "Close" at bounding box center [1270, 196] width 51 height 28
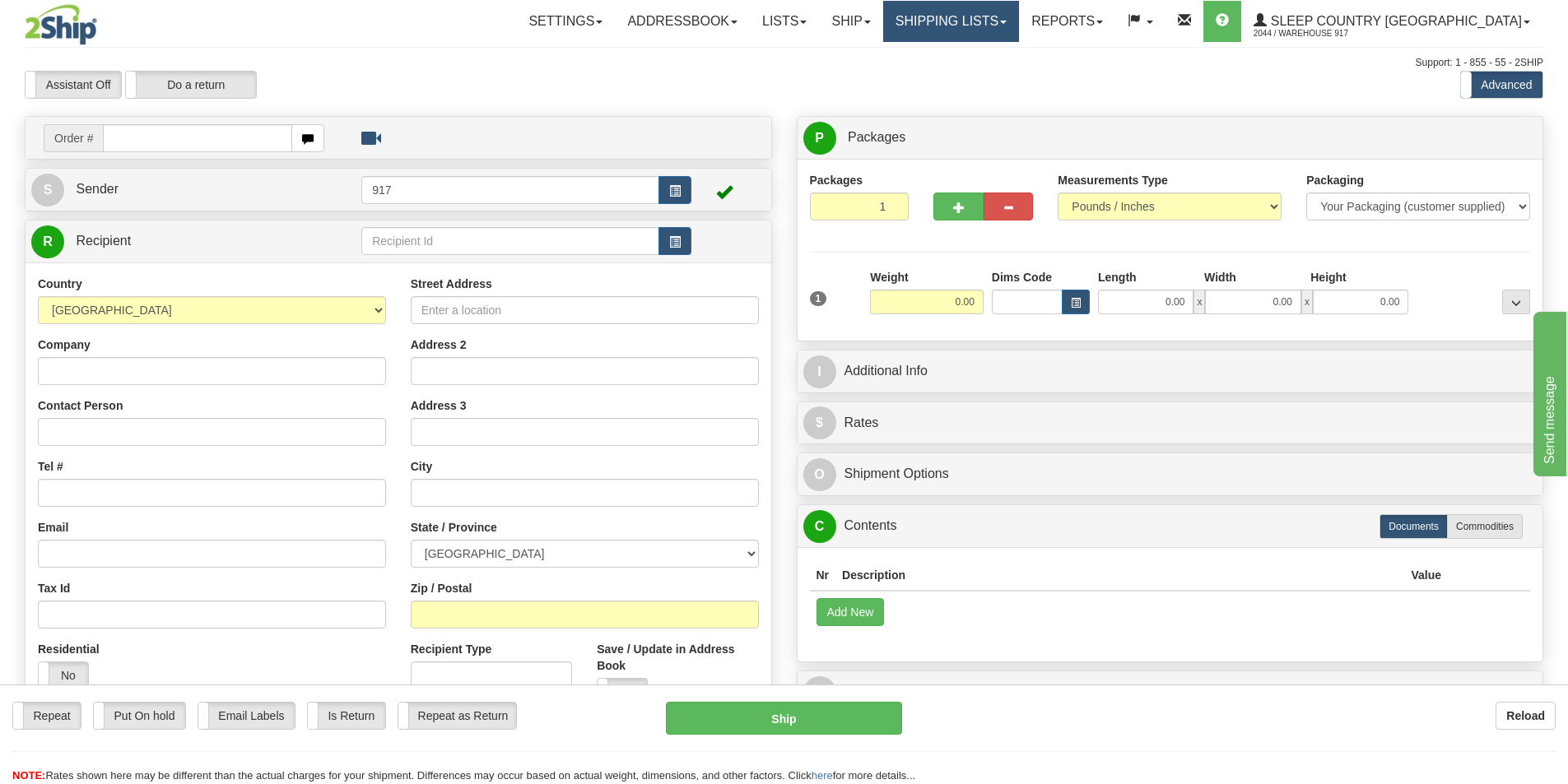
drag, startPoint x: 1062, startPoint y: 21, endPoint x: 1012, endPoint y: 39, distance: 53.1
click at [1019, 21] on link "Shipping lists" at bounding box center [951, 21] width 135 height 41
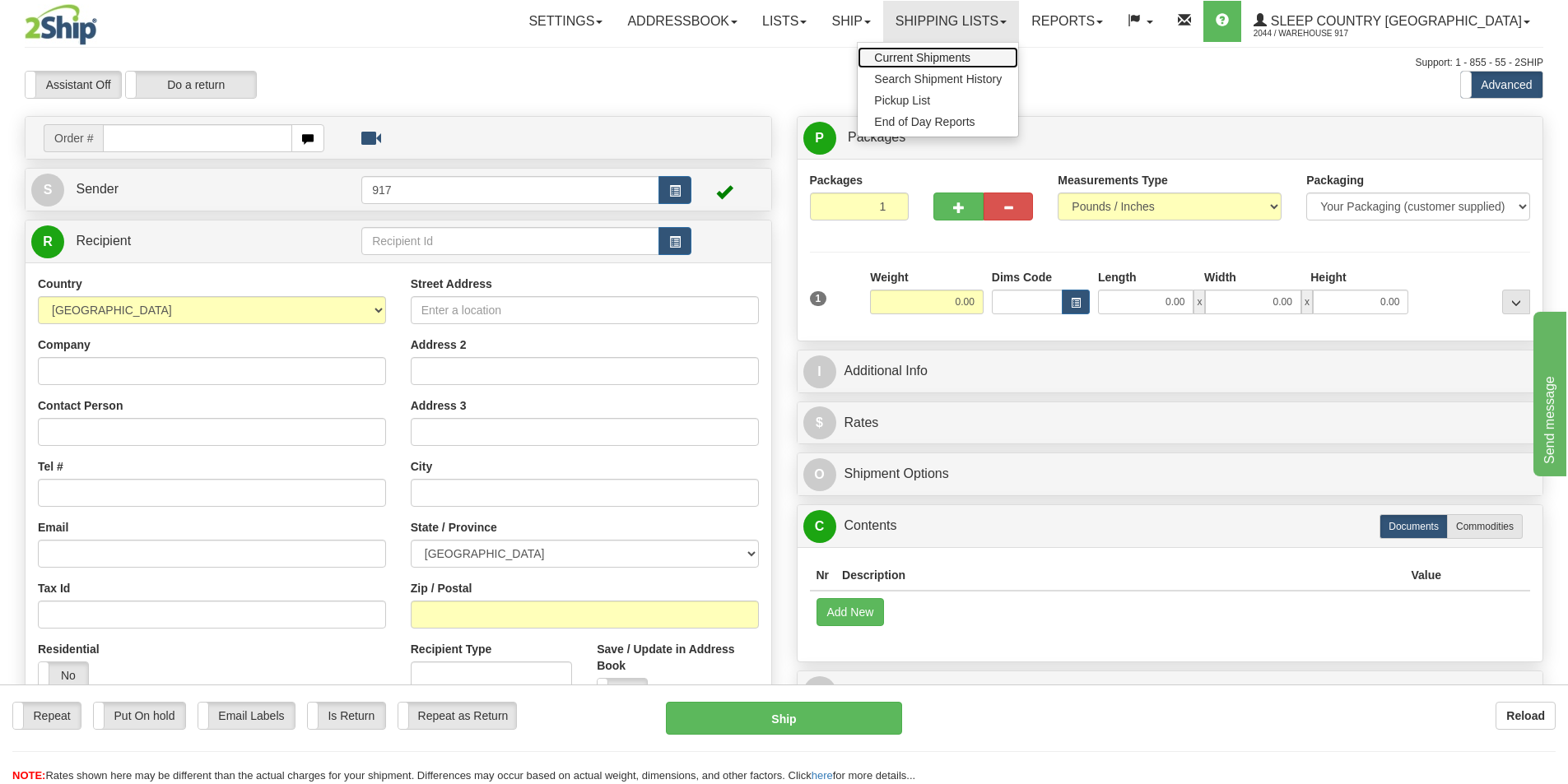
click at [970, 57] on span "Current Shipments" at bounding box center [922, 57] width 96 height 13
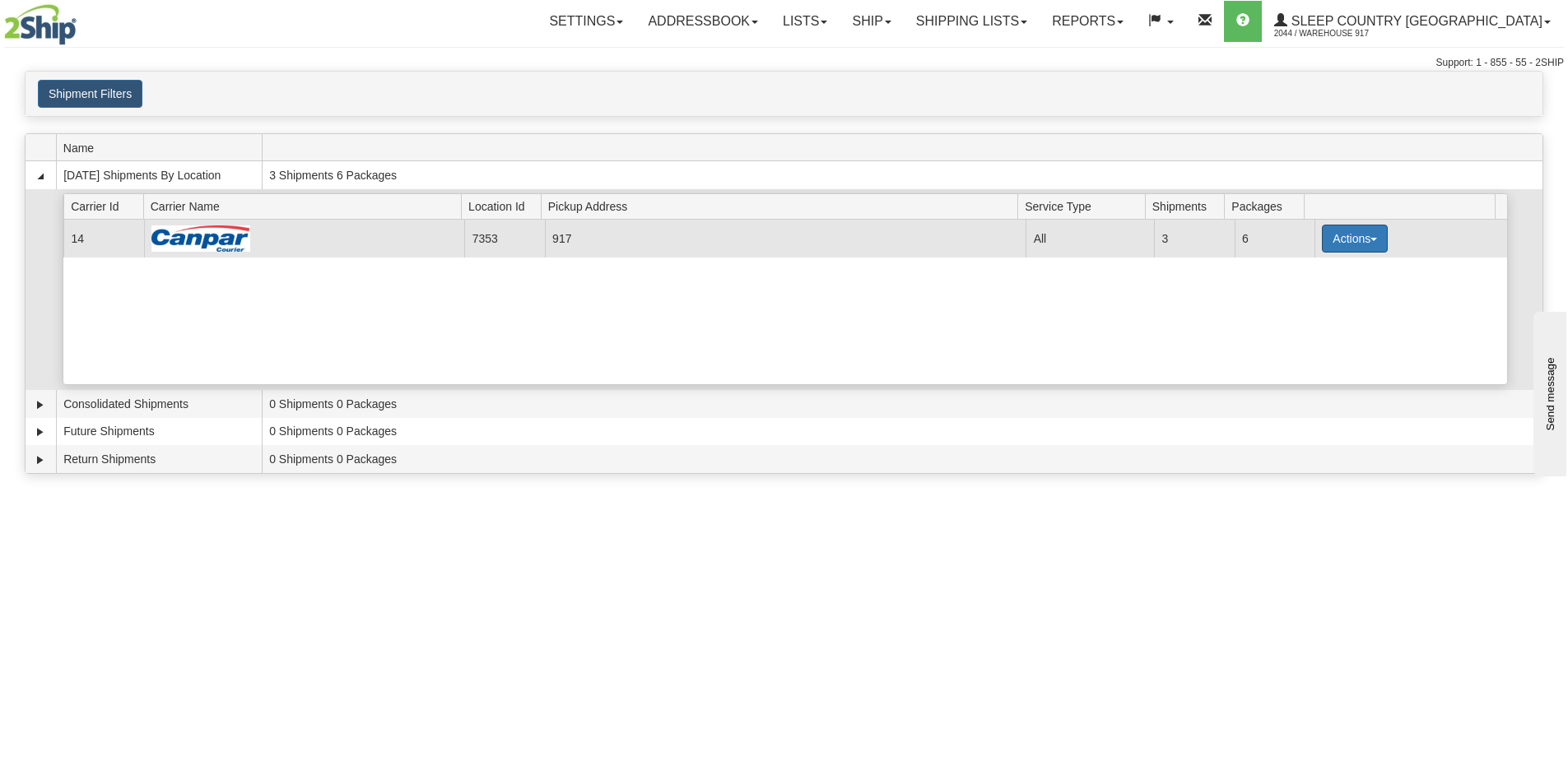
click at [1360, 235] on button "Actions" at bounding box center [1355, 238] width 66 height 28
click at [1289, 293] on span "Close" at bounding box center [1291, 290] width 38 height 11
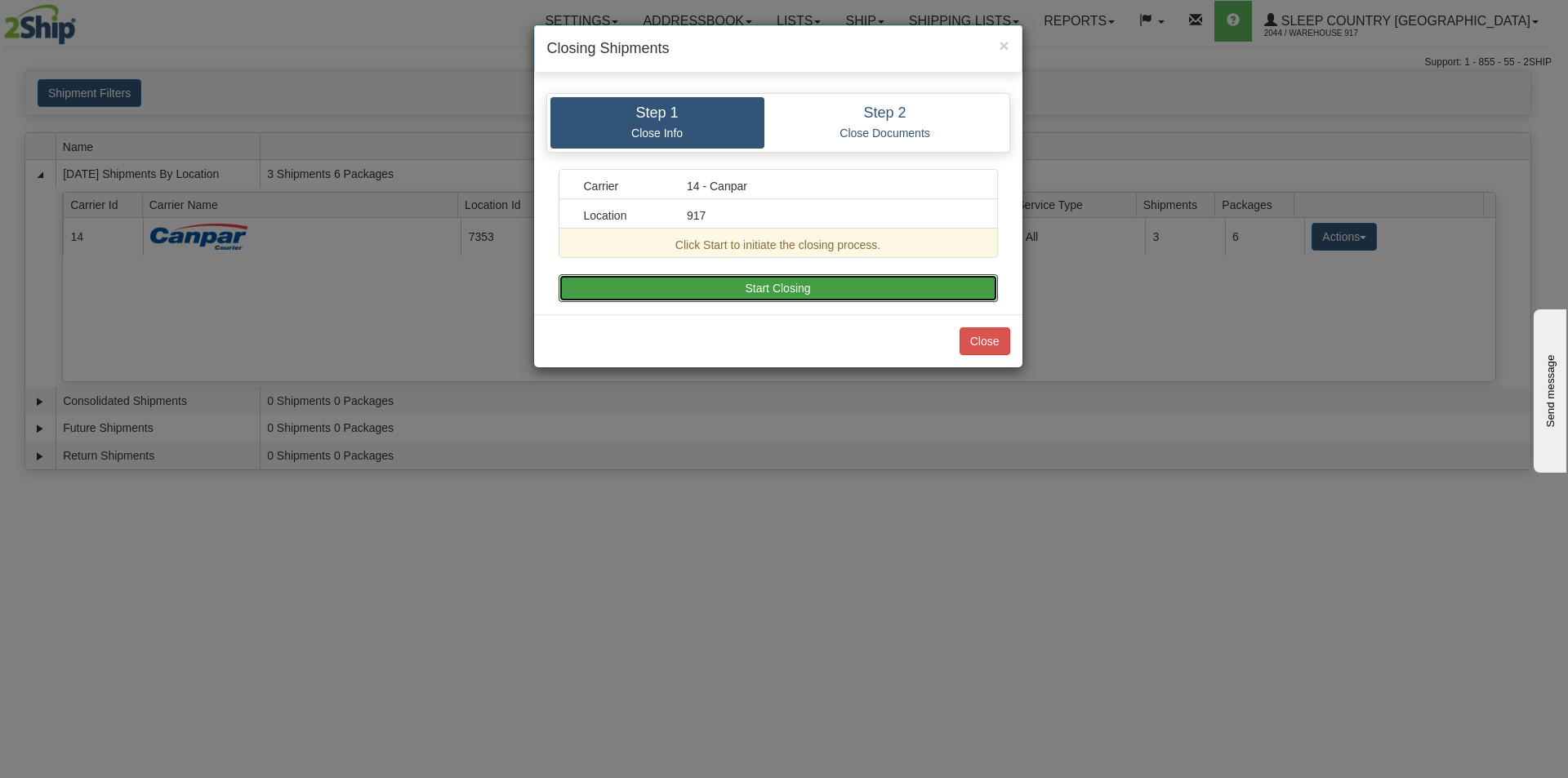
click at [848, 292] on button "Start Closing" at bounding box center [778, 288] width 440 height 28
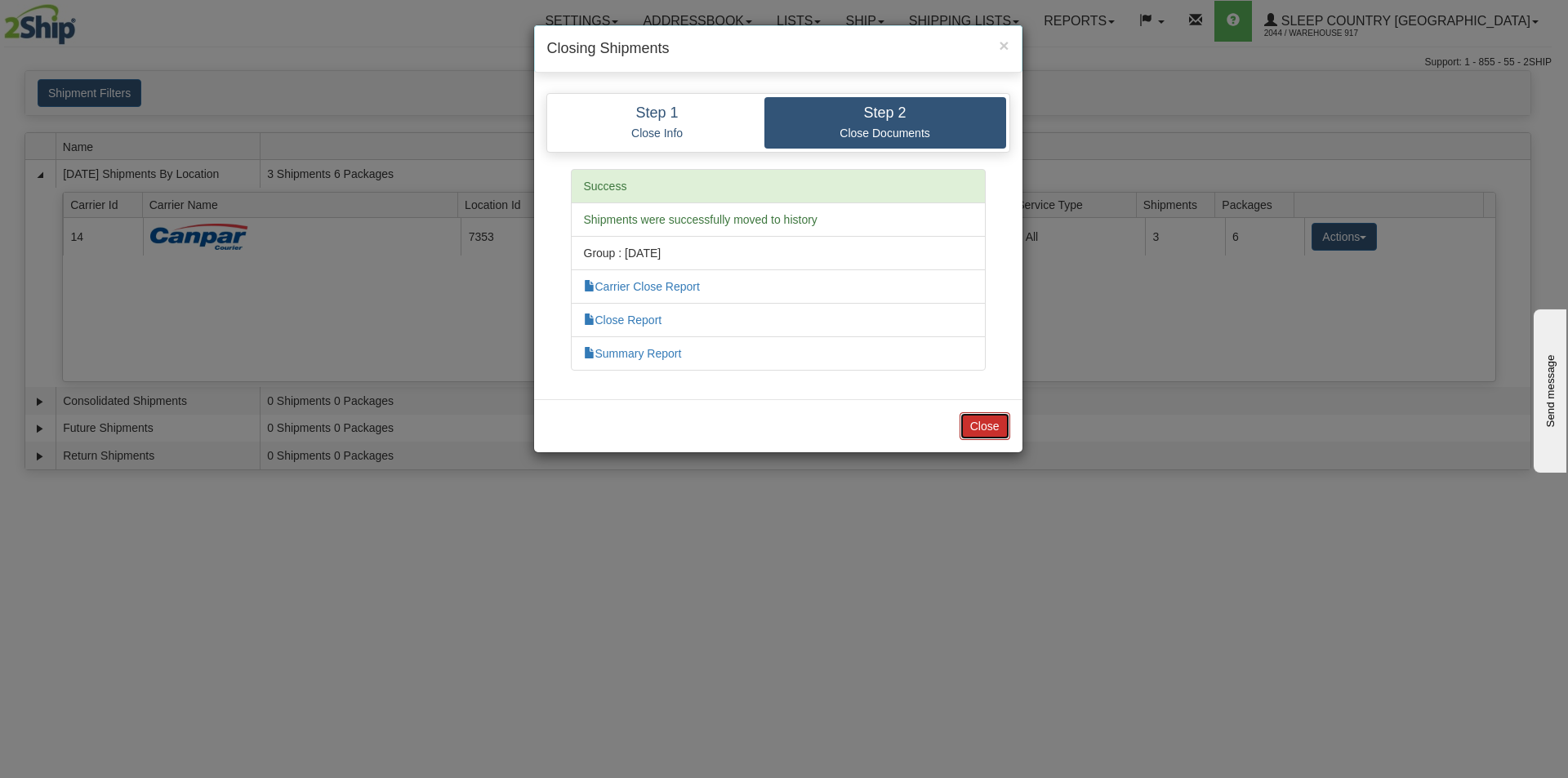
click at [974, 423] on button "Close" at bounding box center [985, 426] width 51 height 28
